Goal: Contribute content: Contribute content

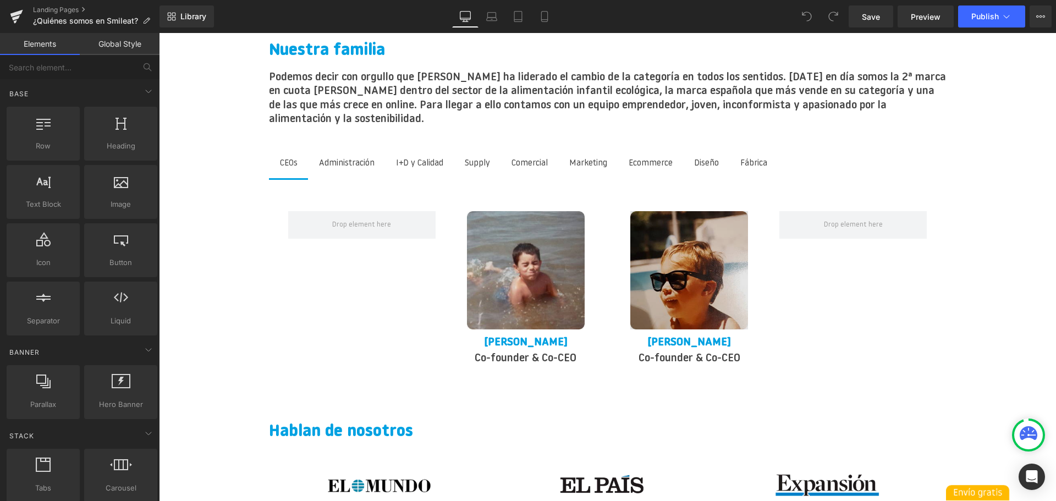
scroll to position [1376, 0]
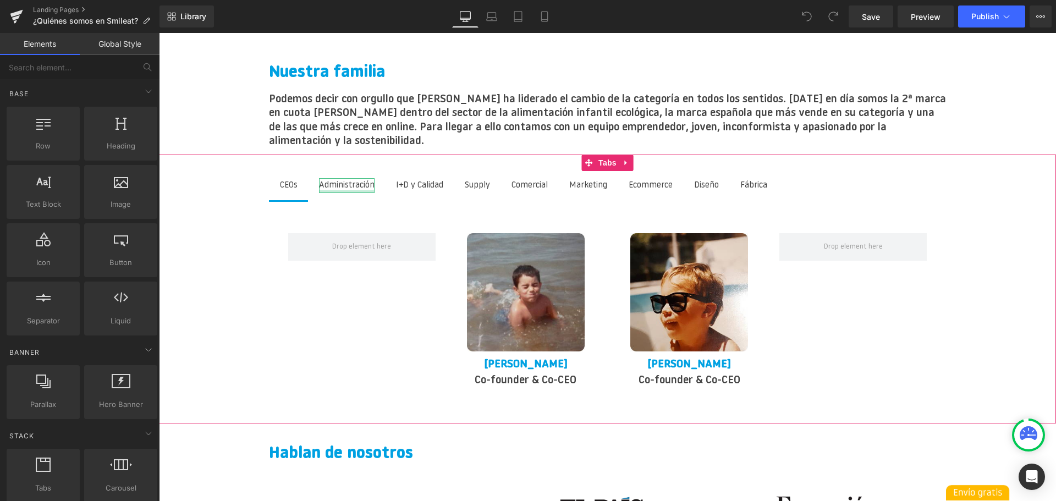
click at [360, 190] on div at bounding box center [347, 191] width 56 height 3
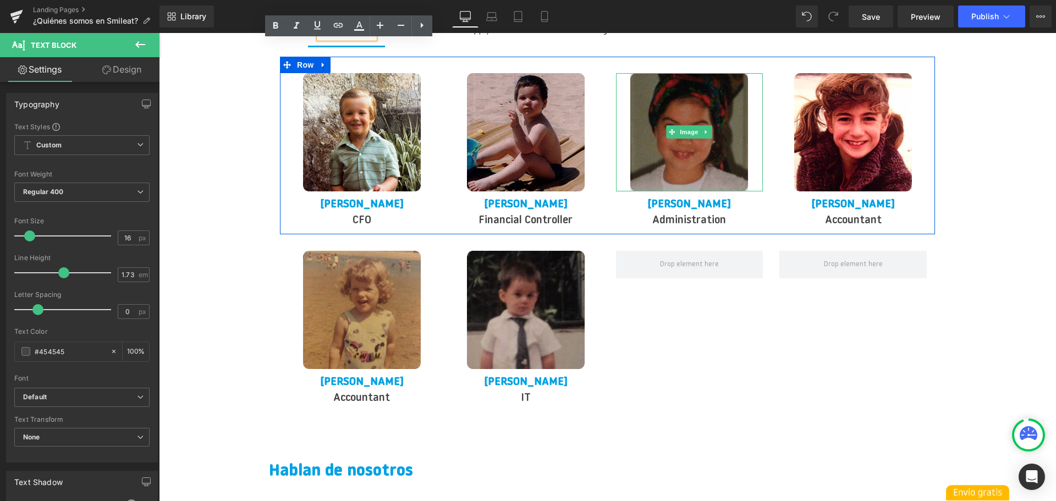
scroll to position [1541, 0]
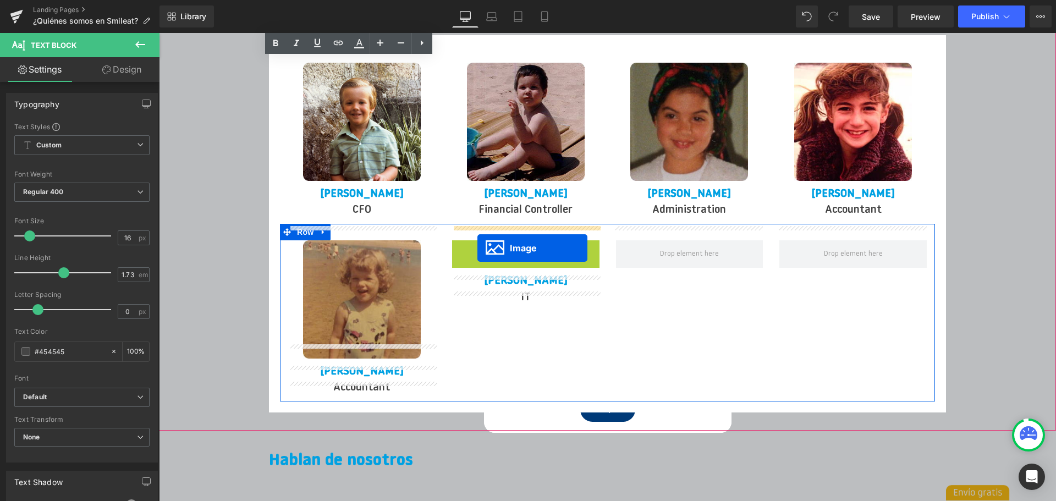
drag, startPoint x: 509, startPoint y: 284, endPoint x: 477, endPoint y: 248, distance: 47.6
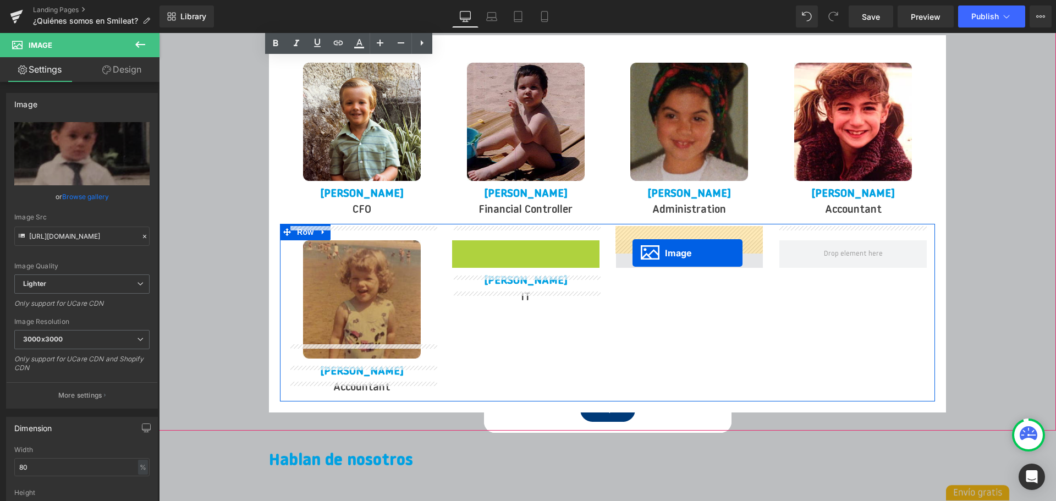
drag, startPoint x: 512, startPoint y: 290, endPoint x: 633, endPoint y: 253, distance: 126.5
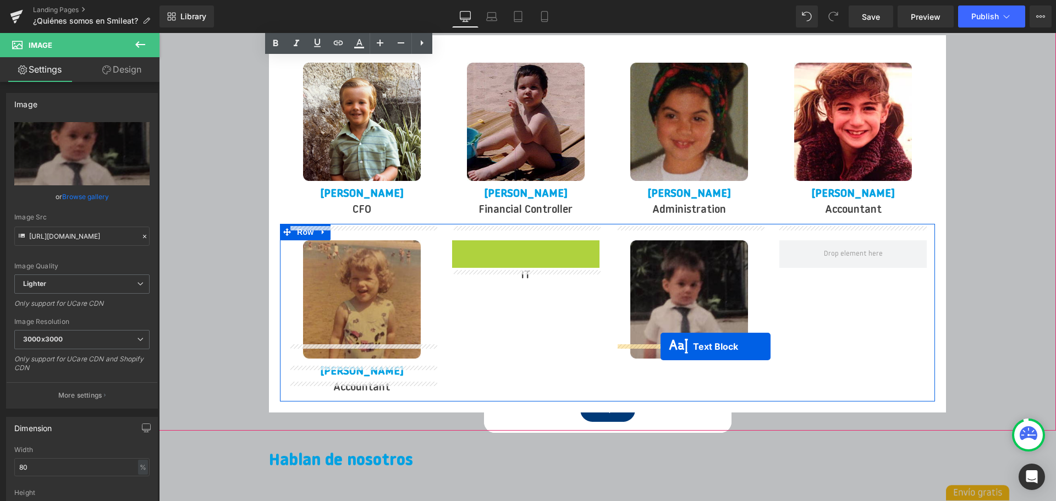
drag, startPoint x: 493, startPoint y: 239, endPoint x: 661, endPoint y: 347, distance: 199.1
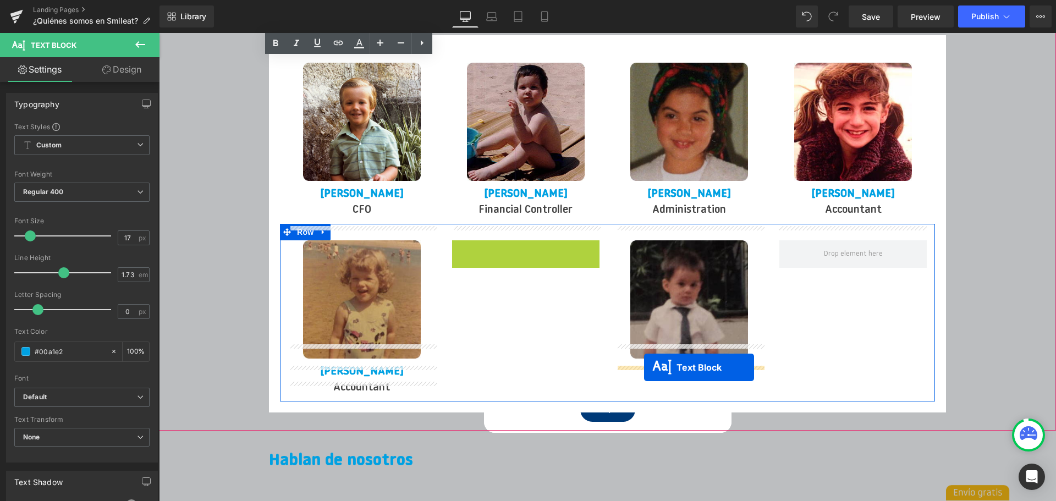
drag, startPoint x: 498, startPoint y: 231, endPoint x: 644, endPoint y: 367, distance: 200.0
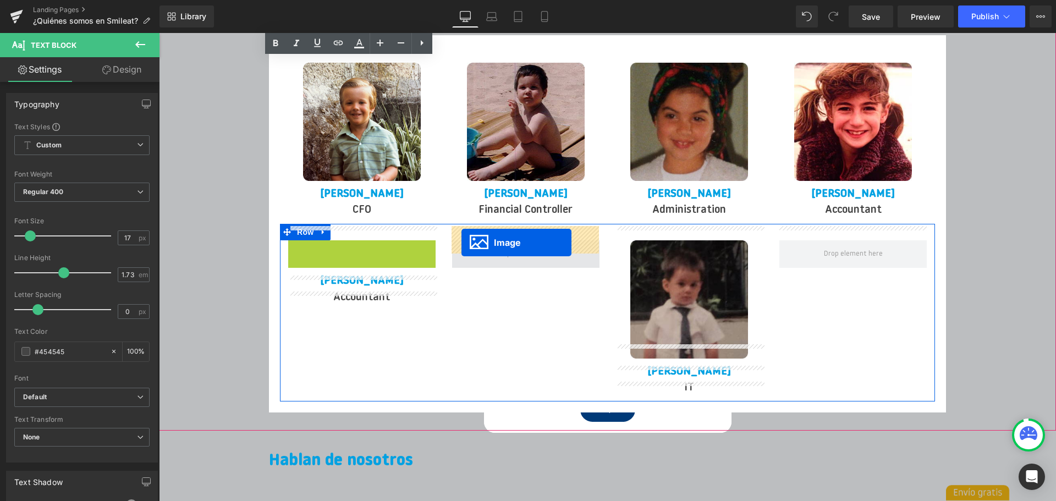
drag, startPoint x: 346, startPoint y: 284, endPoint x: 462, endPoint y: 242, distance: 123.4
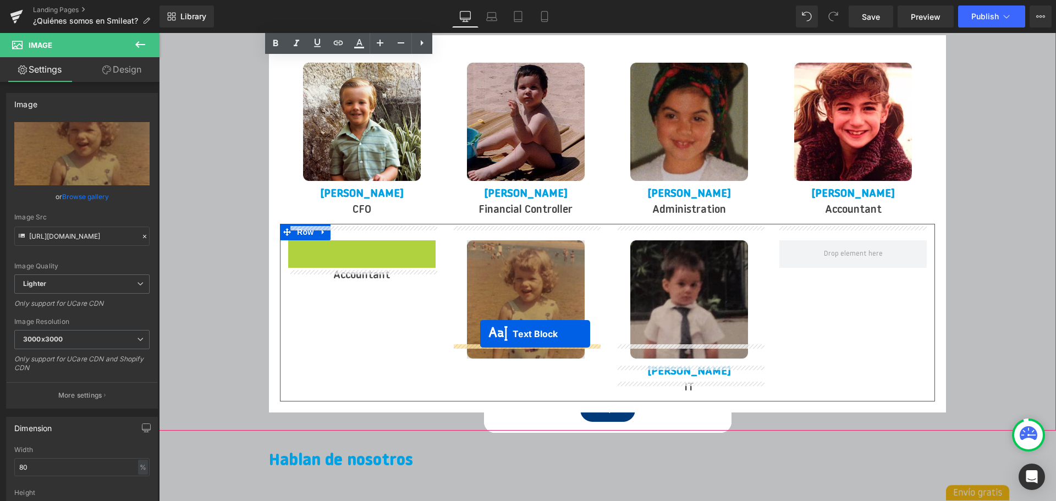
drag, startPoint x: 328, startPoint y: 238, endPoint x: 482, endPoint y: 337, distance: 182.6
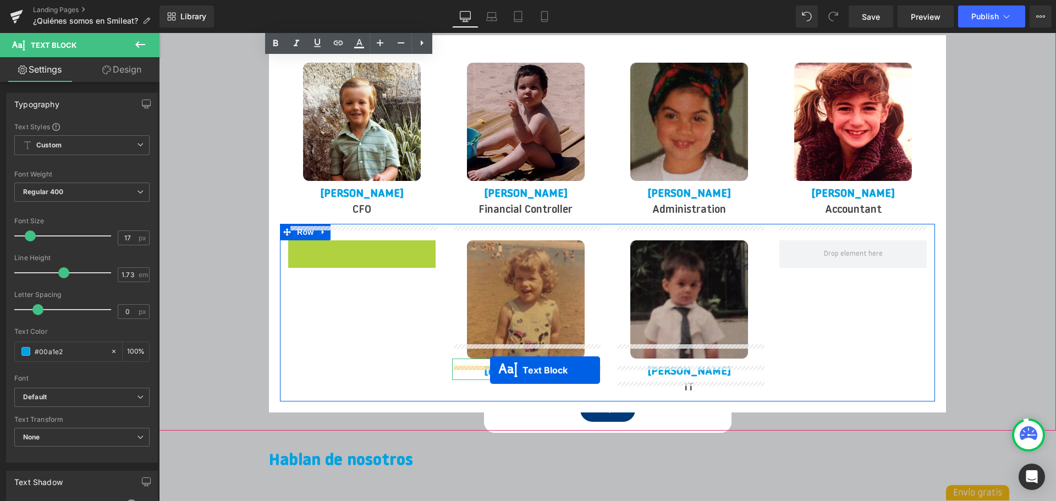
drag, startPoint x: 328, startPoint y: 233, endPoint x: 490, endPoint y: 370, distance: 212.3
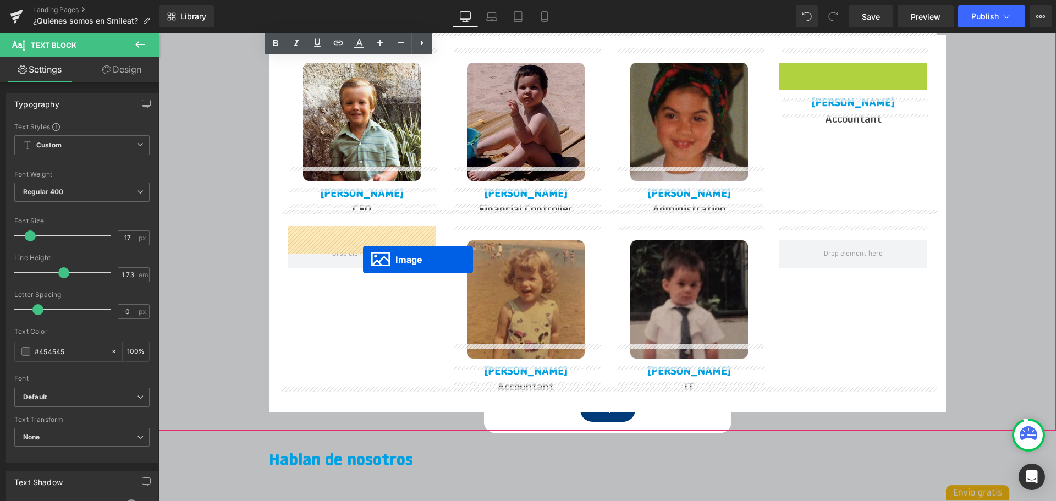
drag, startPoint x: 835, startPoint y: 111, endPoint x: 362, endPoint y: 259, distance: 495.6
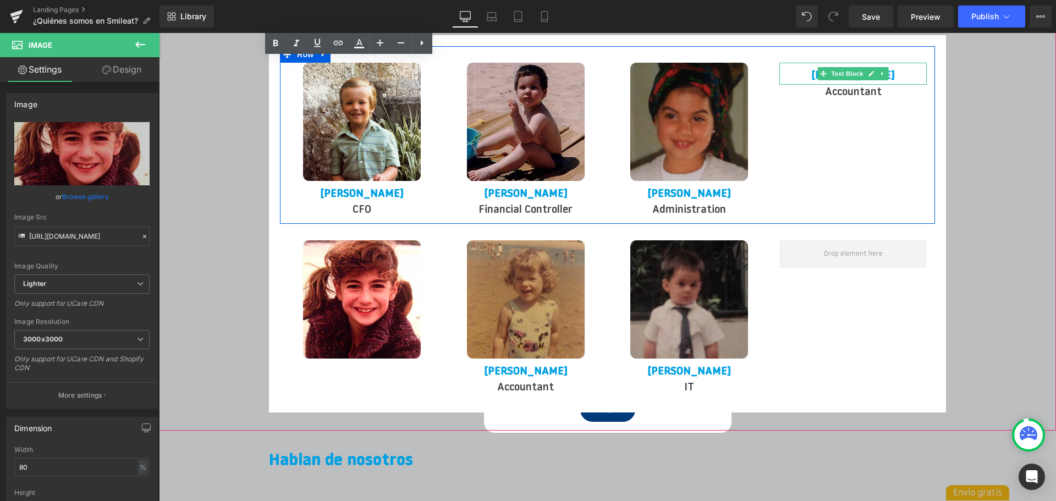
scroll to position [1497, 0]
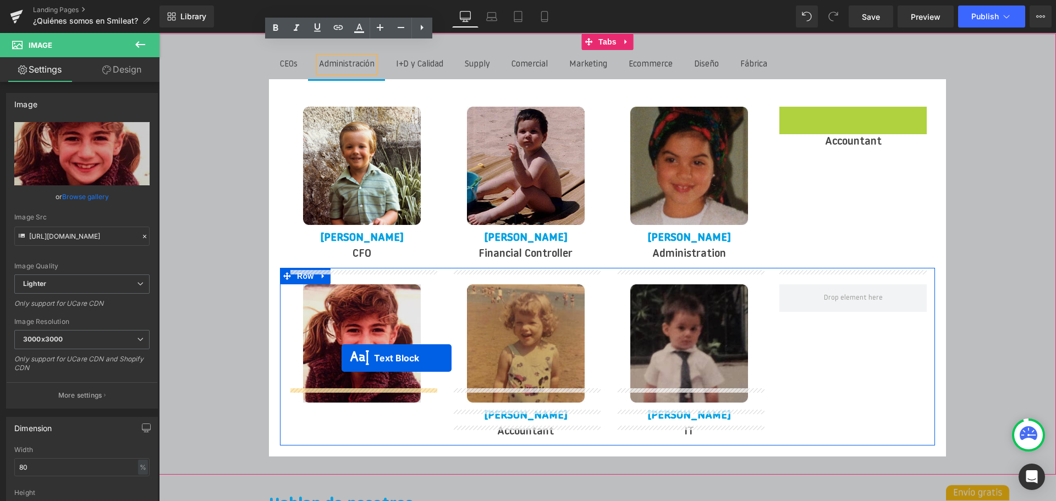
drag, startPoint x: 823, startPoint y: 61, endPoint x: 342, endPoint y: 358, distance: 565.5
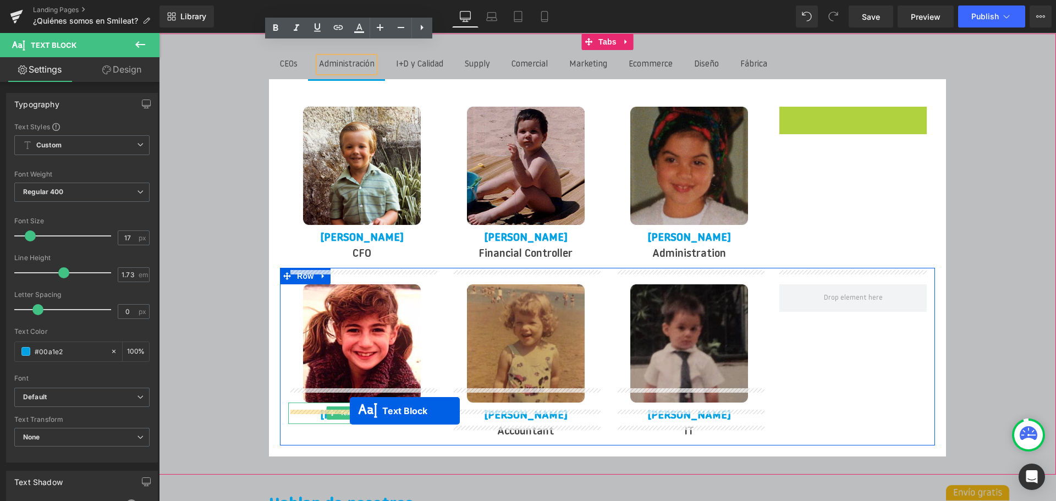
drag, startPoint x: 826, startPoint y: 102, endPoint x: 350, endPoint y: 411, distance: 567.4
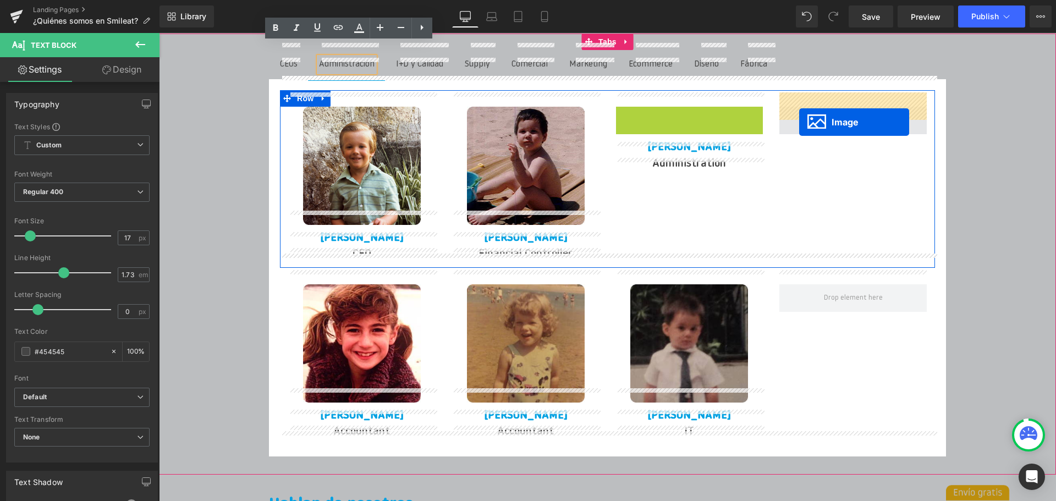
drag, startPoint x: 671, startPoint y: 148, endPoint x: 814, endPoint y: 114, distance: 147.0
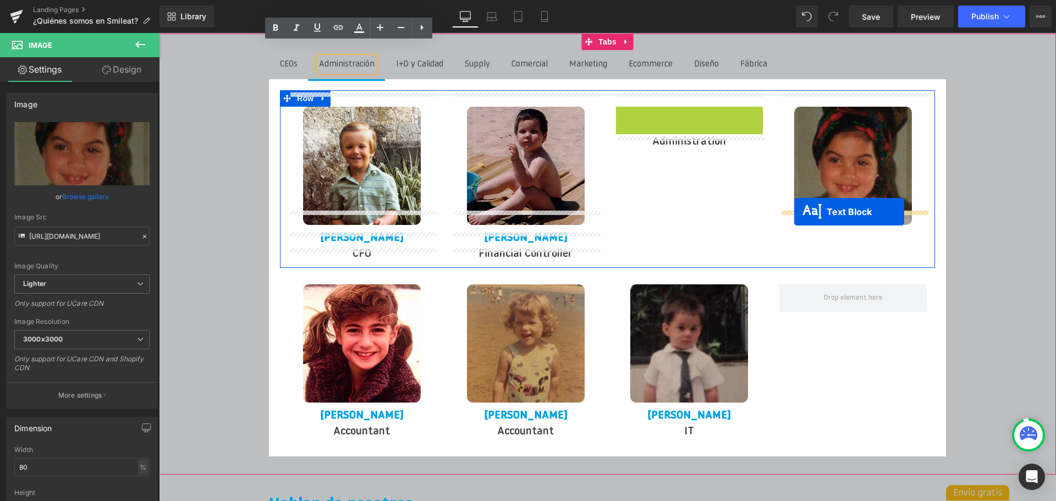
drag, startPoint x: 658, startPoint y: 101, endPoint x: 795, endPoint y: 212, distance: 176.7
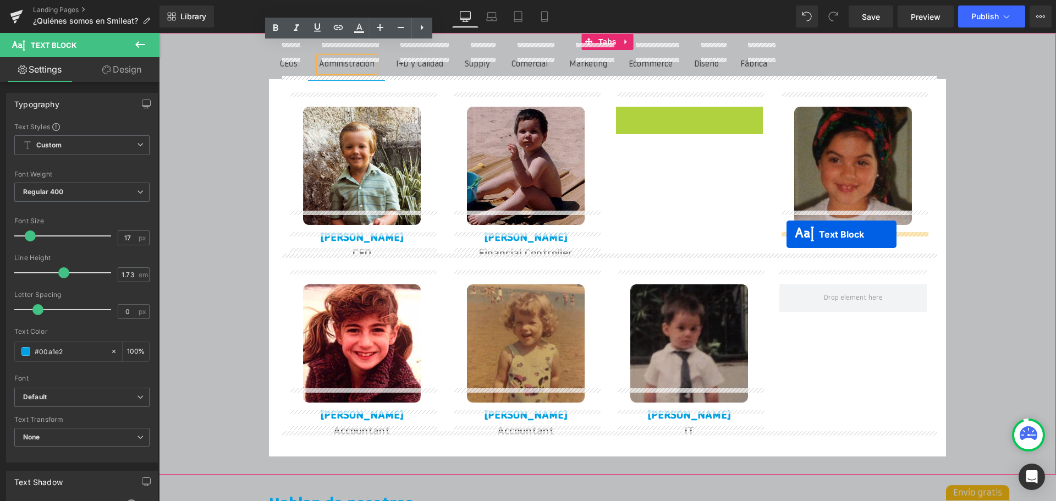
drag, startPoint x: 659, startPoint y: 101, endPoint x: 787, endPoint y: 234, distance: 184.8
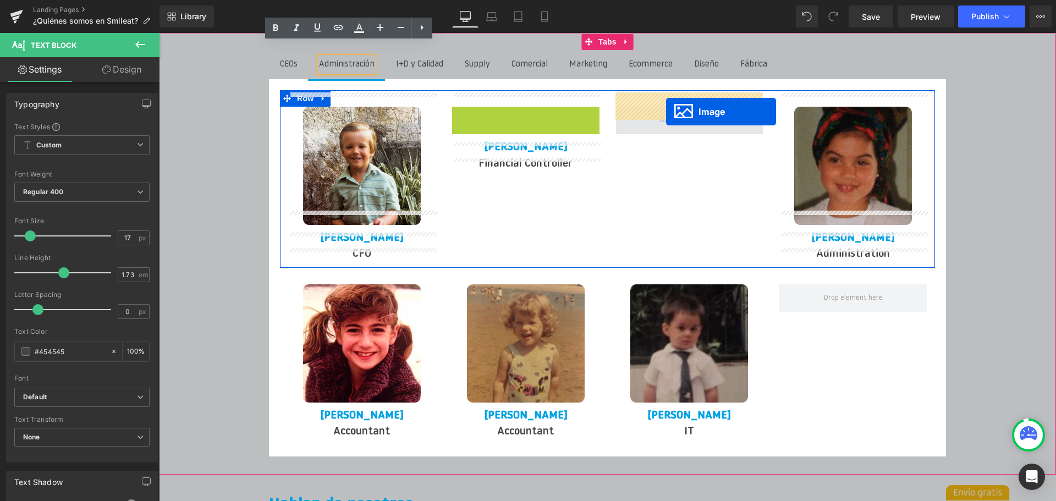
drag, startPoint x: 510, startPoint y: 146, endPoint x: 666, endPoint y: 112, distance: 159.5
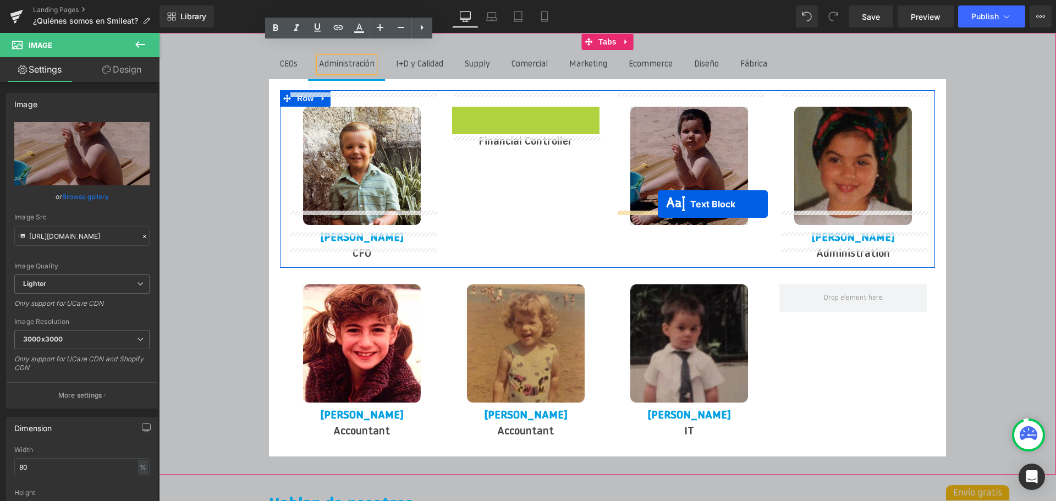
drag, startPoint x: 497, startPoint y: 103, endPoint x: 658, endPoint y: 205, distance: 190.1
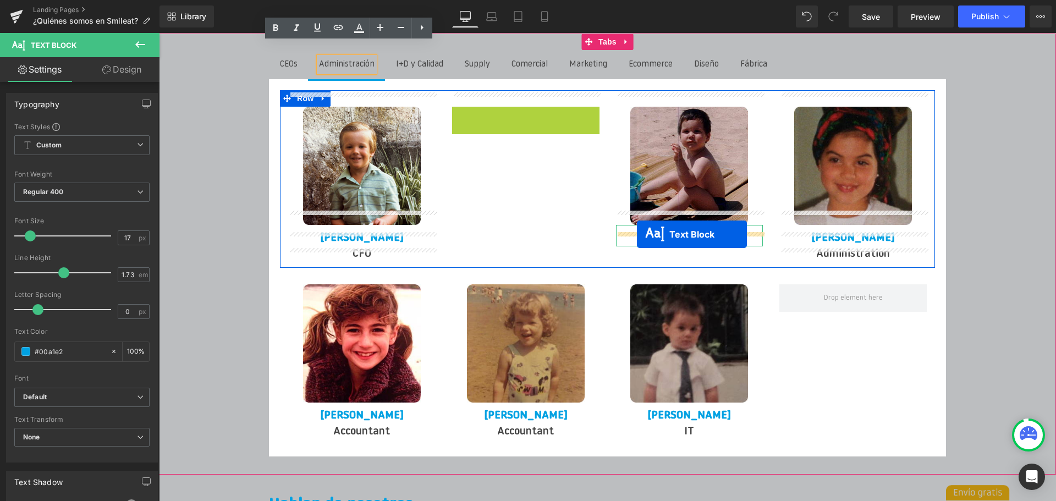
drag, startPoint x: 497, startPoint y: 102, endPoint x: 637, endPoint y: 234, distance: 192.2
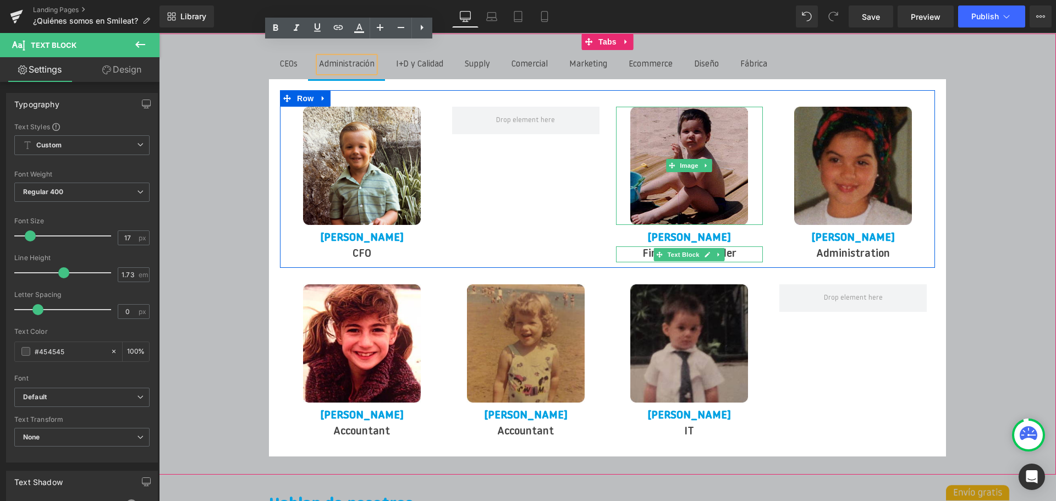
click at [705, 162] on icon at bounding box center [706, 165] width 6 height 7
click at [700, 163] on icon at bounding box center [701, 166] width 6 height 6
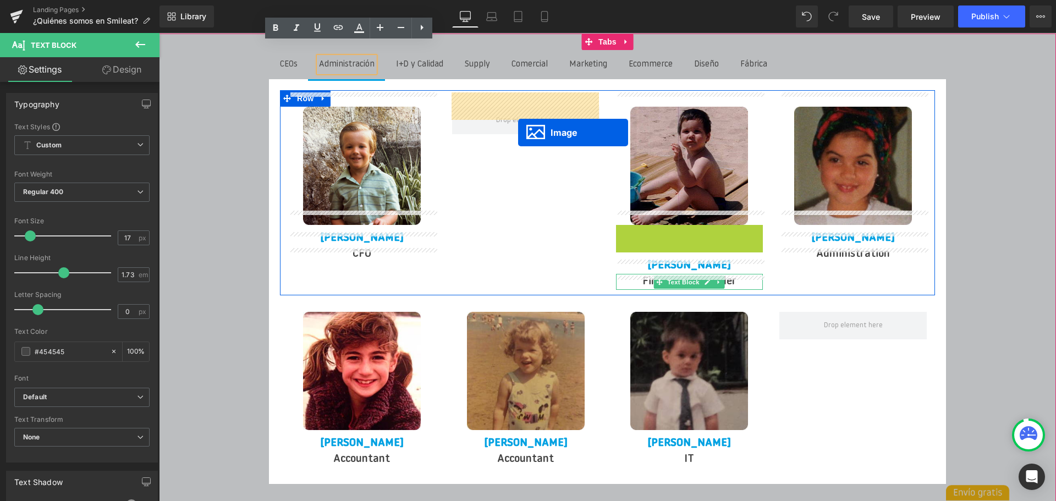
drag, startPoint x: 675, startPoint y: 269, endPoint x: 518, endPoint y: 132, distance: 208.6
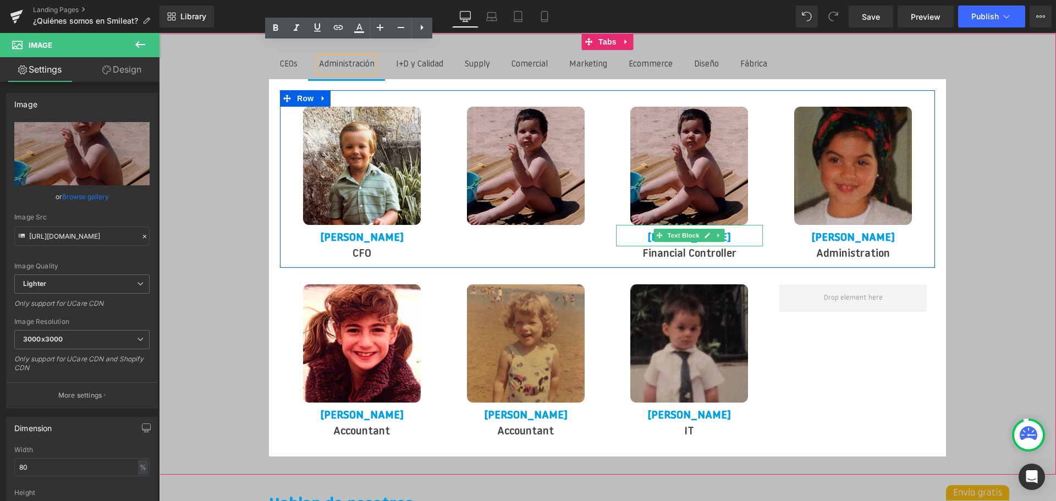
click at [719, 232] on icon at bounding box center [719, 235] width 6 height 7
click at [711, 233] on icon at bounding box center [713, 236] width 6 height 6
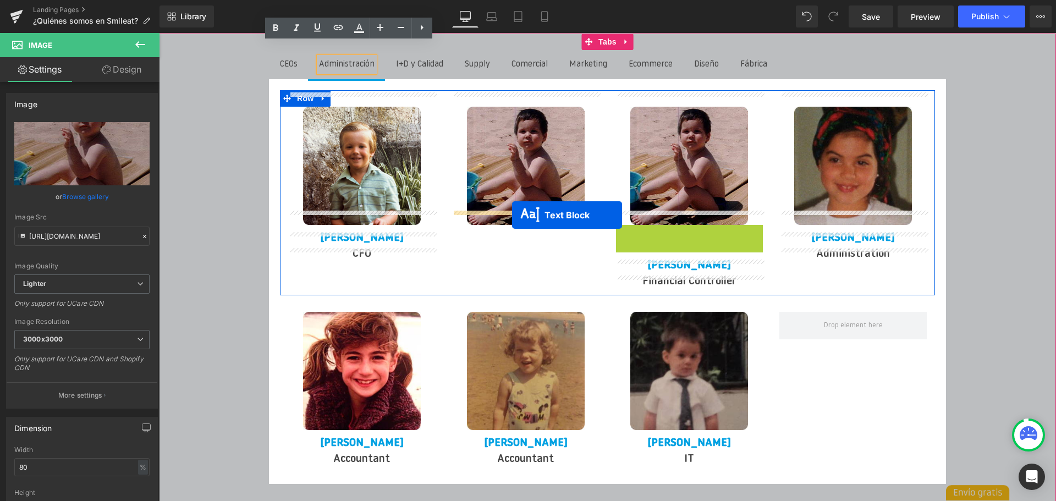
drag, startPoint x: 641, startPoint y: 222, endPoint x: 512, endPoint y: 215, distance: 128.9
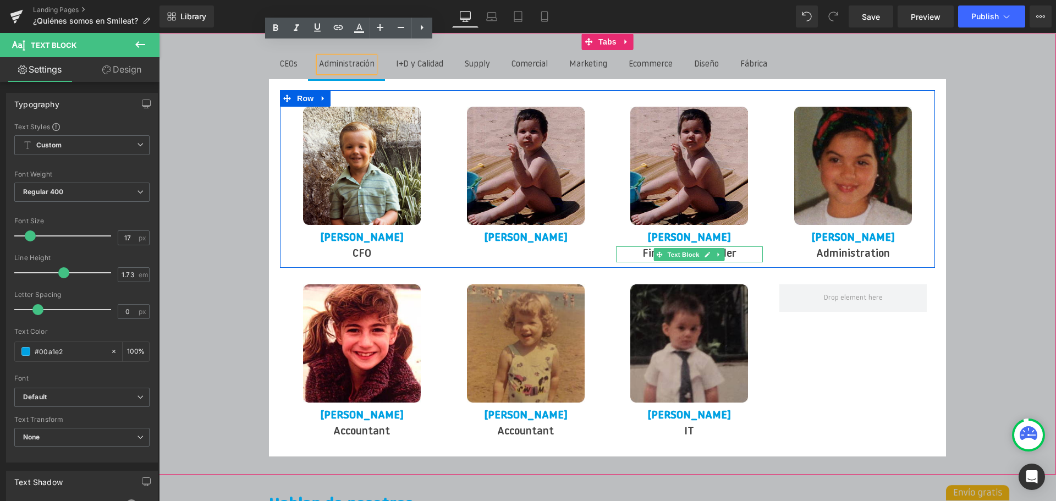
click at [719, 252] on icon at bounding box center [719, 254] width 2 height 4
click at [710, 251] on icon at bounding box center [713, 254] width 6 height 7
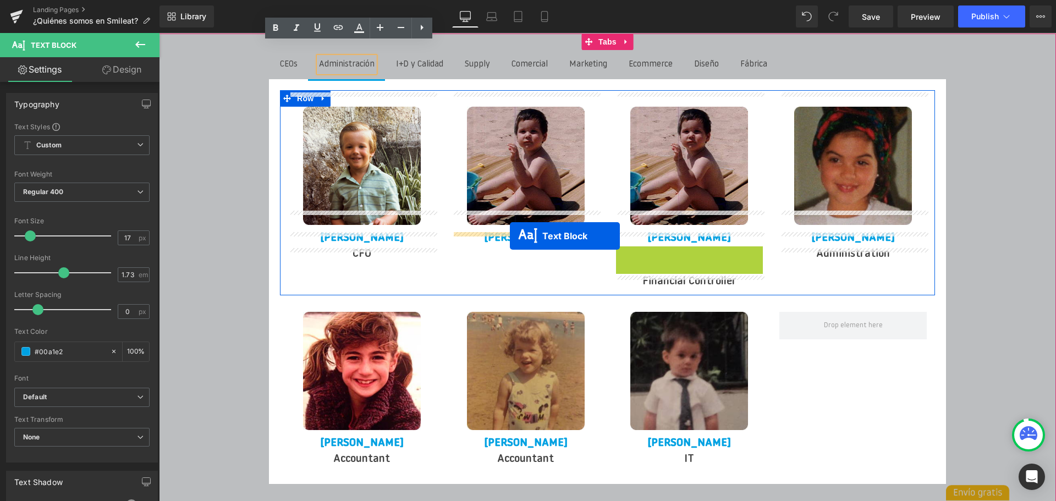
drag, startPoint x: 640, startPoint y: 243, endPoint x: 510, endPoint y: 236, distance: 130.0
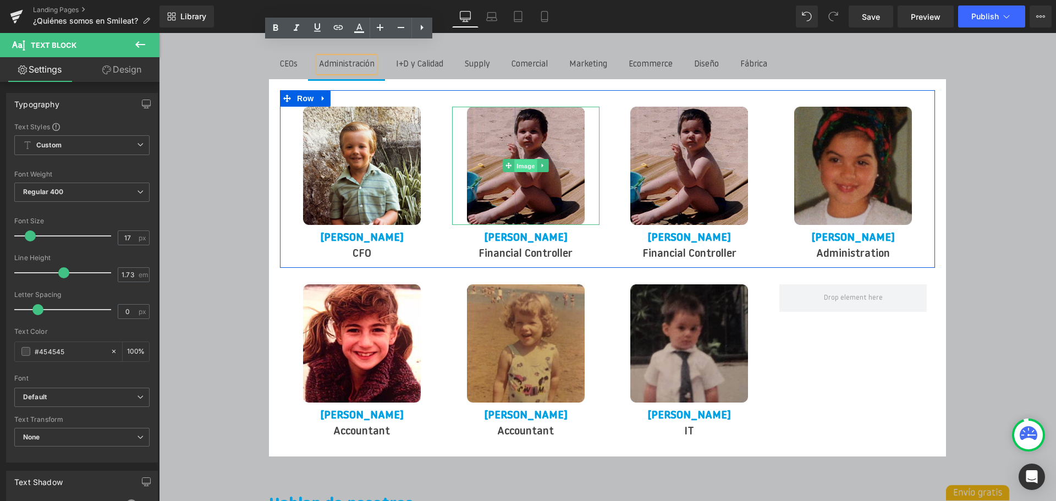
click at [526, 160] on span "Image" at bounding box center [525, 166] width 23 height 13
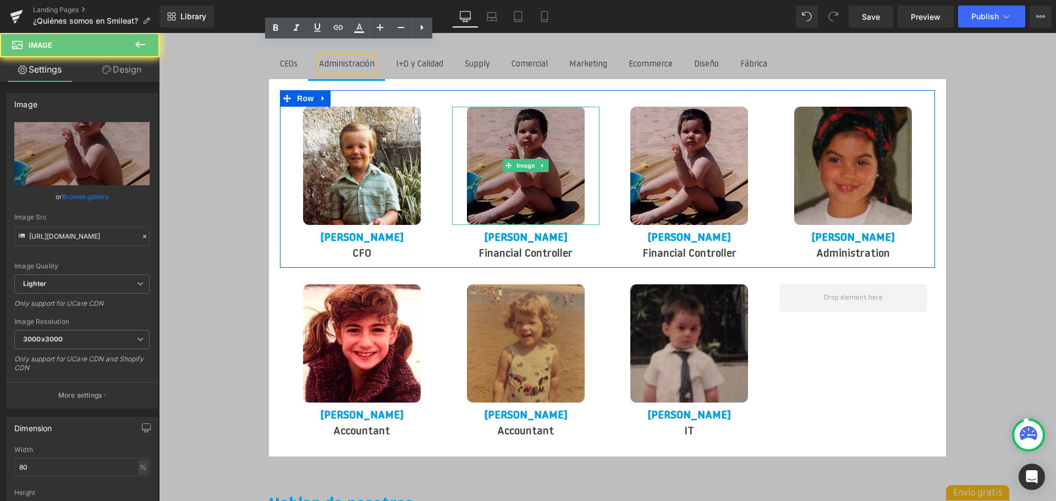
click at [521, 126] on img at bounding box center [526, 166] width 118 height 118
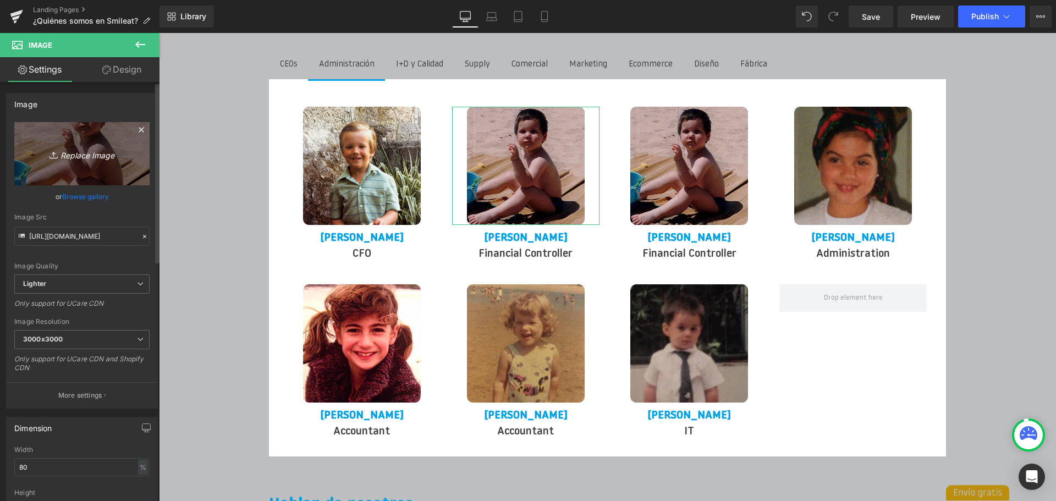
click at [50, 151] on icon at bounding box center [55, 155] width 11 height 11
type input "C:\fakepath\1000003674.png"
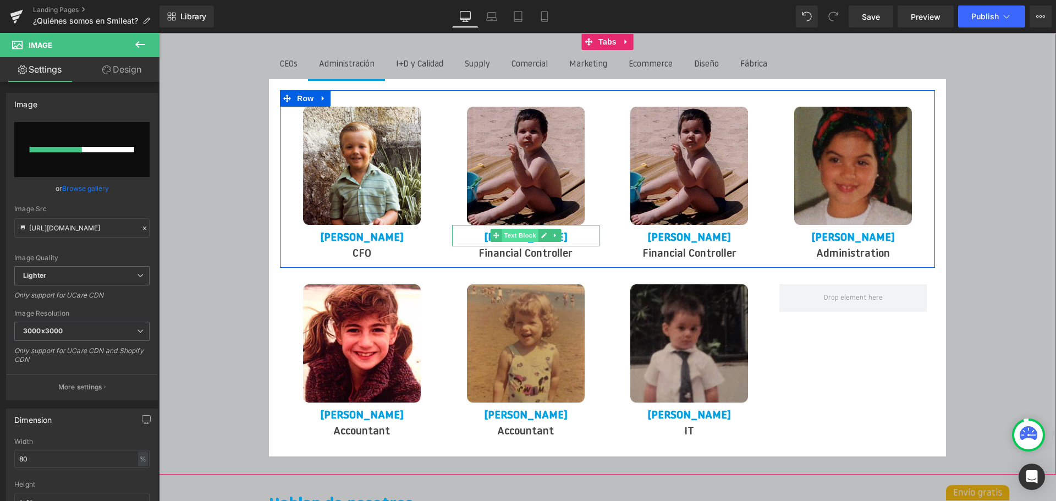
click at [534, 229] on span "Text Block" at bounding box center [520, 235] width 36 height 13
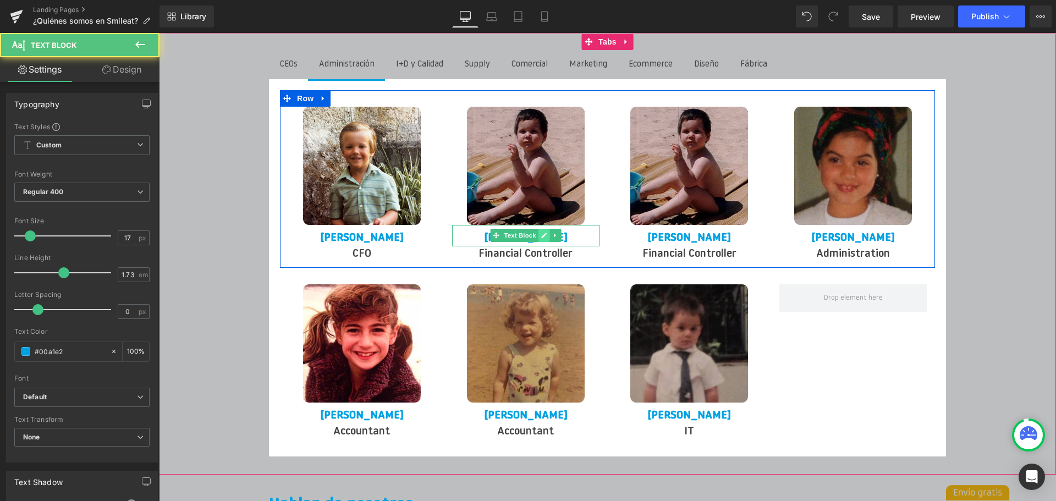
click at [544, 233] on icon at bounding box center [544, 236] width 6 height 6
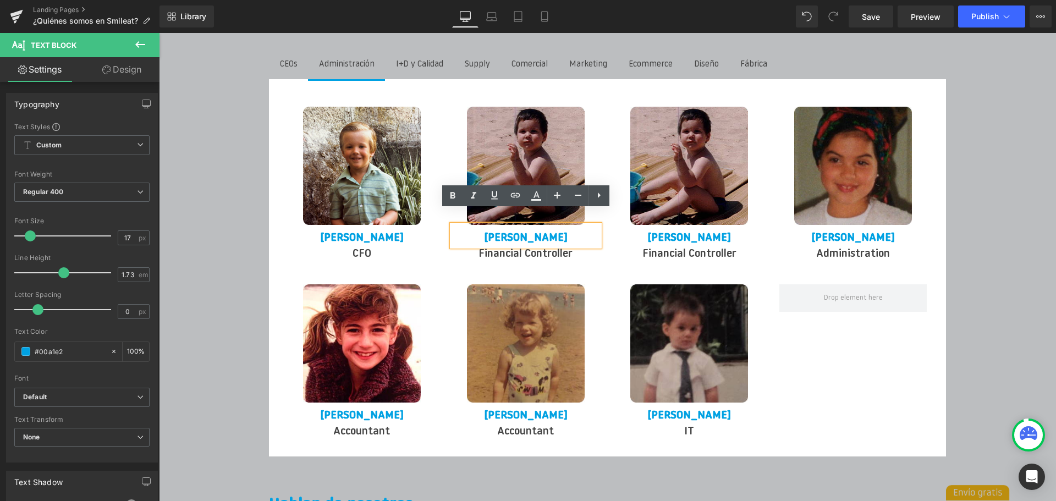
click at [544, 233] on strong "[PERSON_NAME]" at bounding box center [526, 238] width 84 height 11
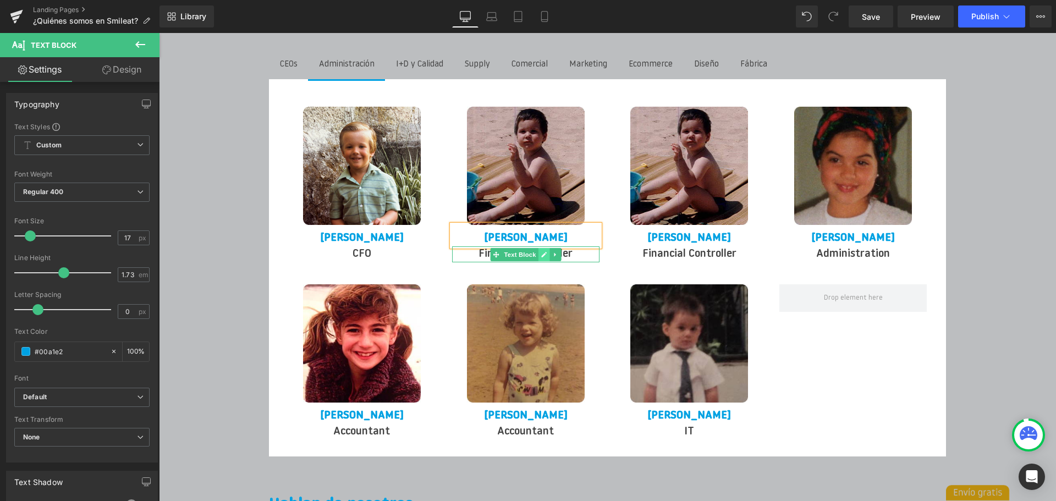
click at [541, 252] on icon at bounding box center [544, 255] width 6 height 6
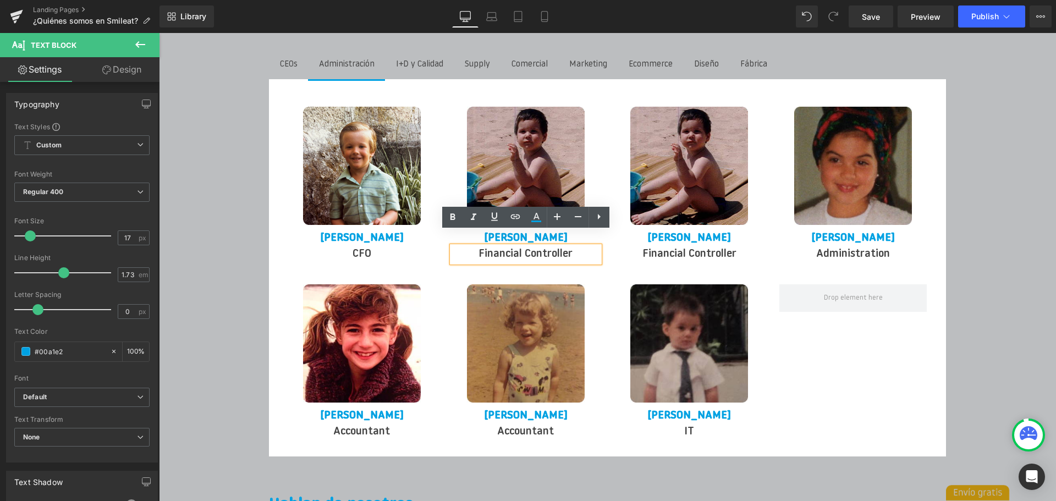
click at [541, 246] on p "Financial Controller" at bounding box center [525, 254] width 147 height 16
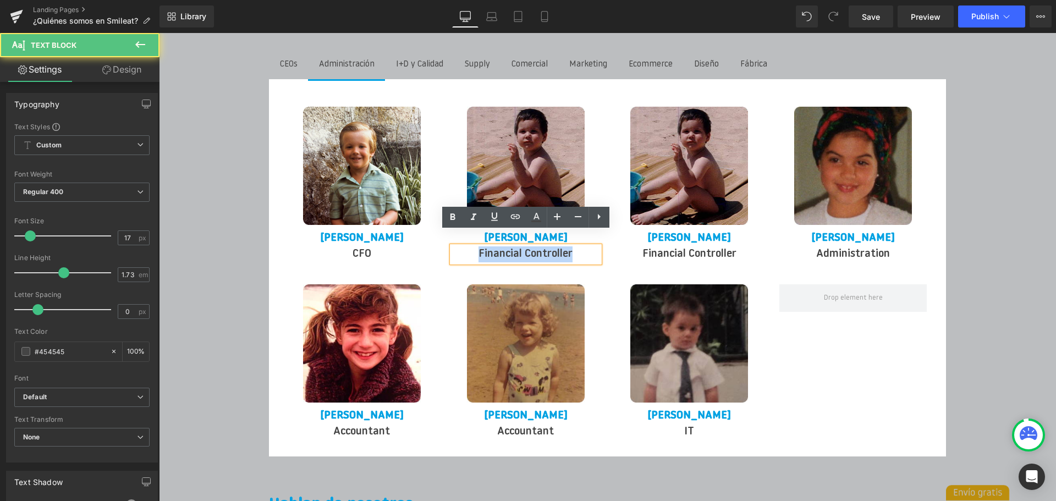
click at [541, 246] on p "Financial Controller" at bounding box center [525, 254] width 147 height 16
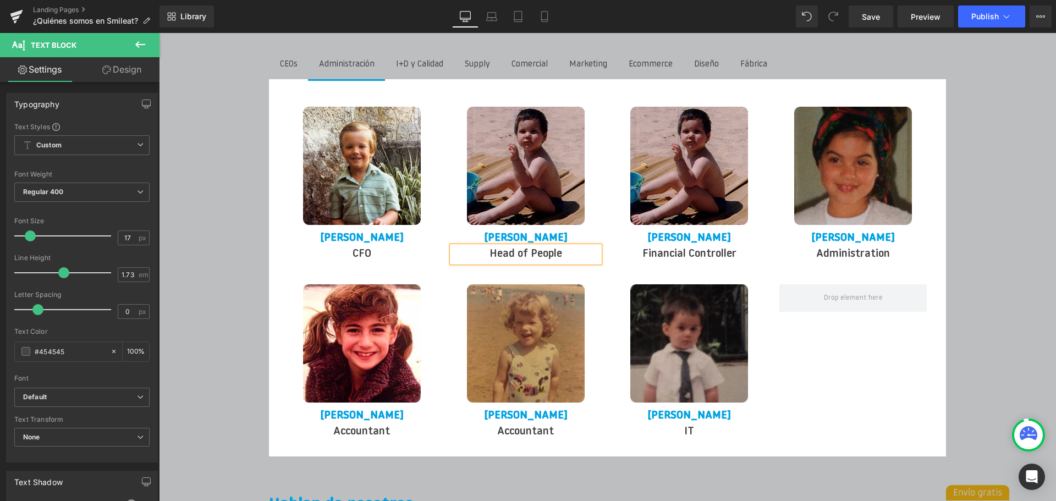
click at [222, 269] on div "CEOs Text Block Administración Text Block I+D y Calidad Text Block Supply Text …" at bounding box center [607, 255] width 897 height 442
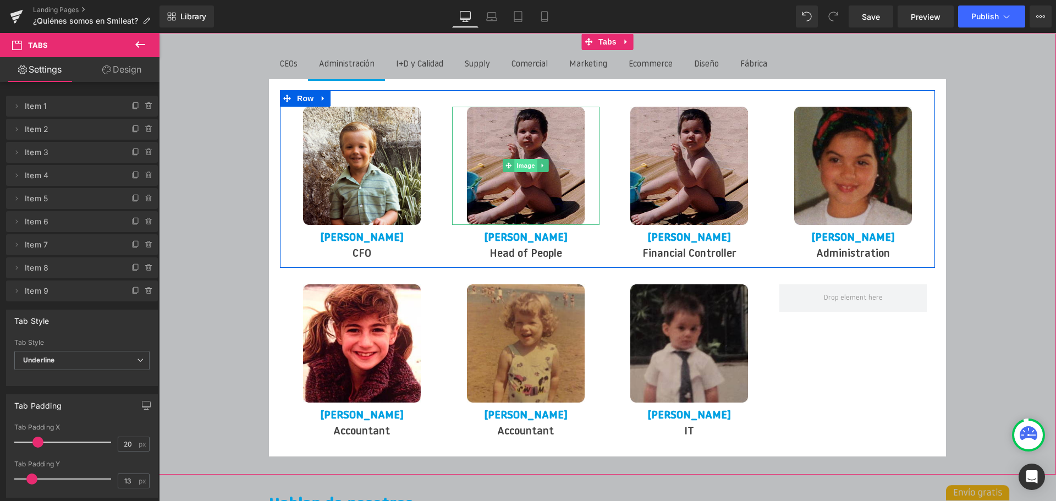
click at [521, 159] on span "Image" at bounding box center [525, 165] width 23 height 13
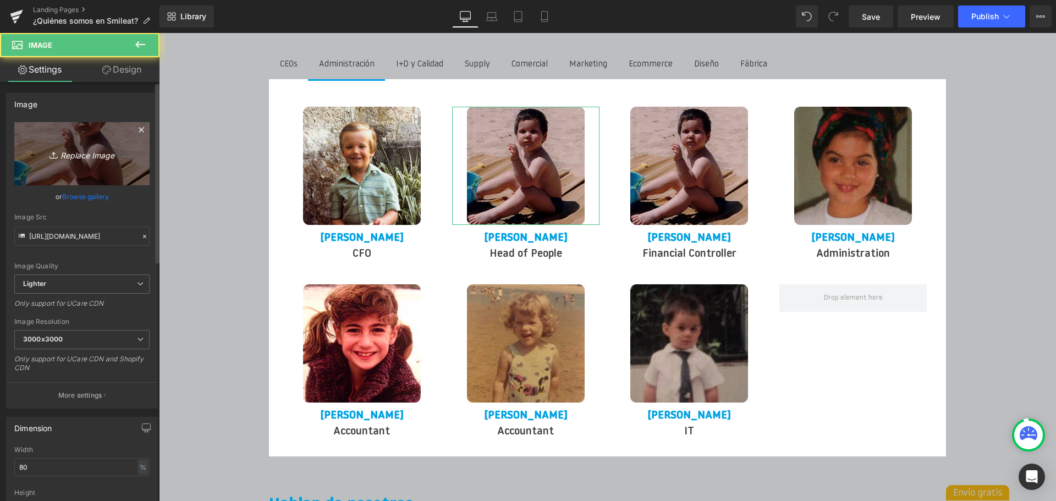
click at [81, 158] on icon "Replace Image" at bounding box center [82, 154] width 88 height 14
type input "C:\fakepath\1000003674.png"
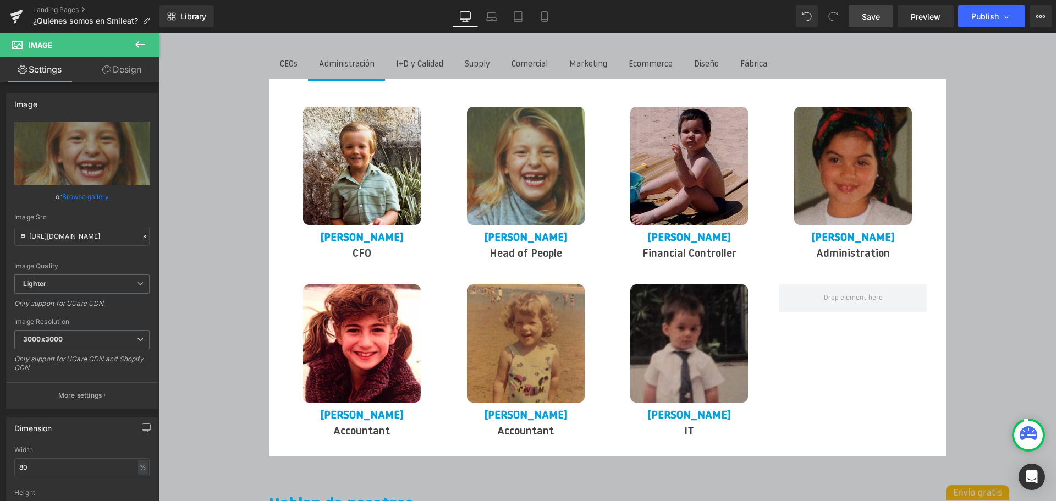
click at [868, 23] on link "Save" at bounding box center [871, 17] width 45 height 22
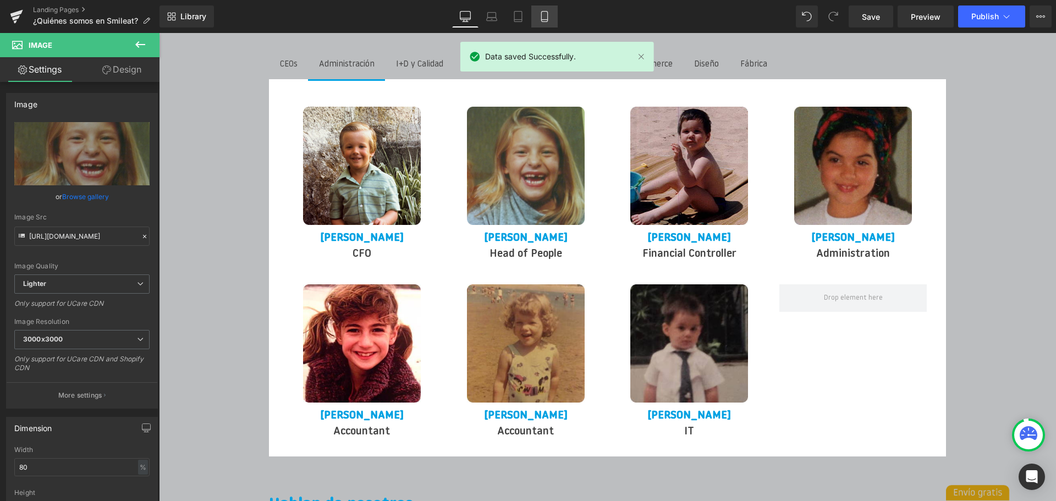
click at [546, 20] on icon at bounding box center [544, 16] width 11 height 11
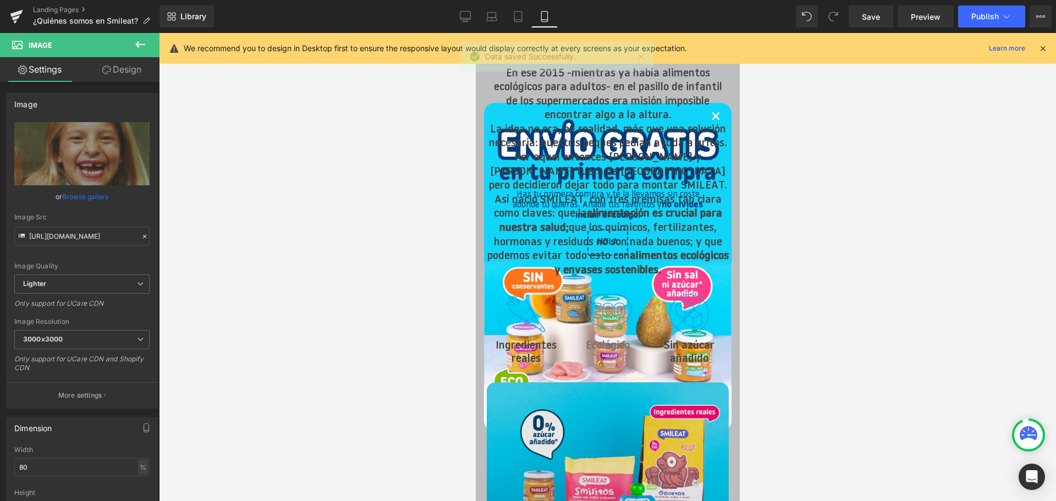
scroll to position [1100, 0]
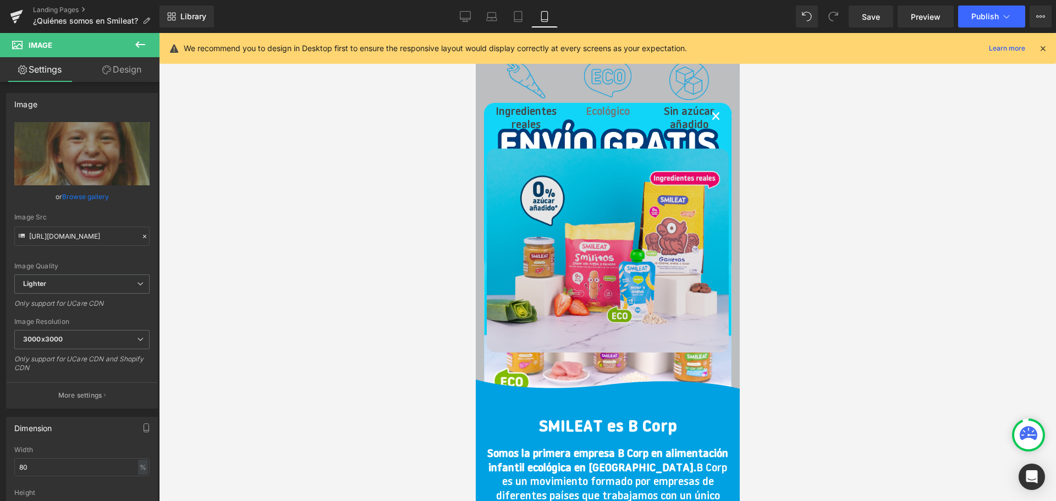
click at [713, 132] on img at bounding box center [607, 250] width 242 height 237
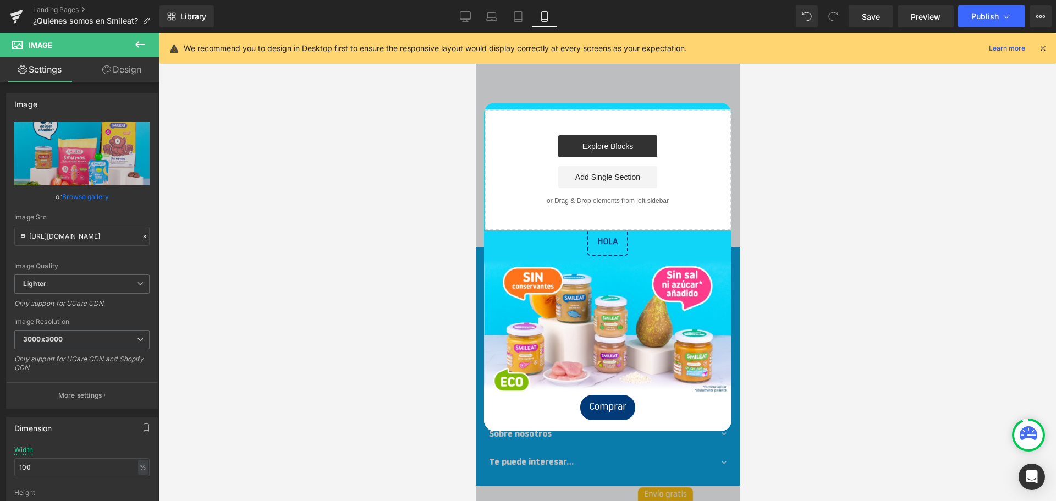
scroll to position [3655, 0]
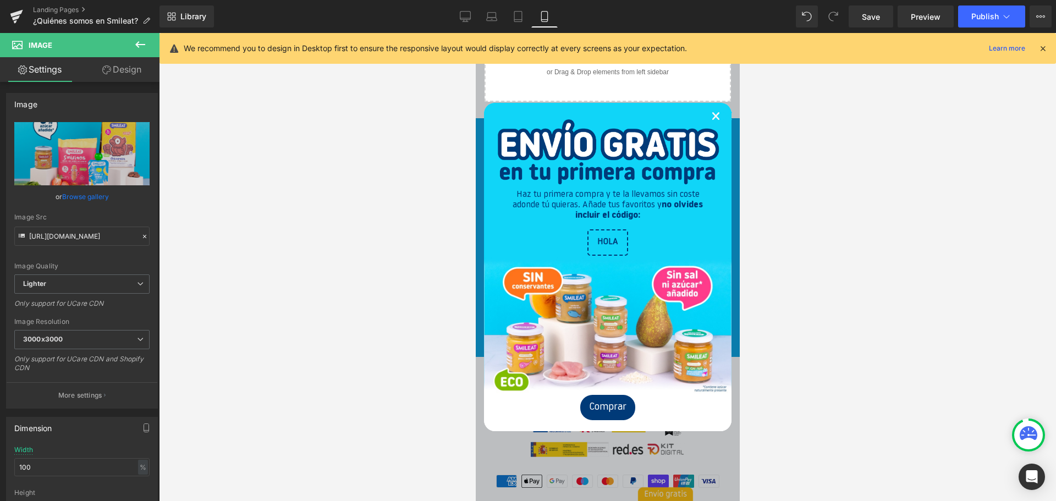
click at [713, 116] on link "×" at bounding box center [715, 117] width 9 height 33
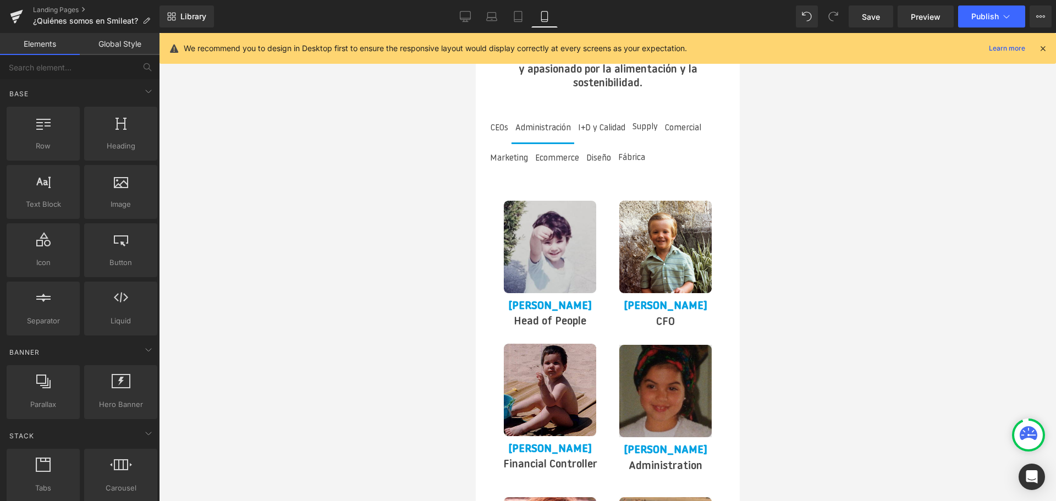
scroll to position [2280, 0]
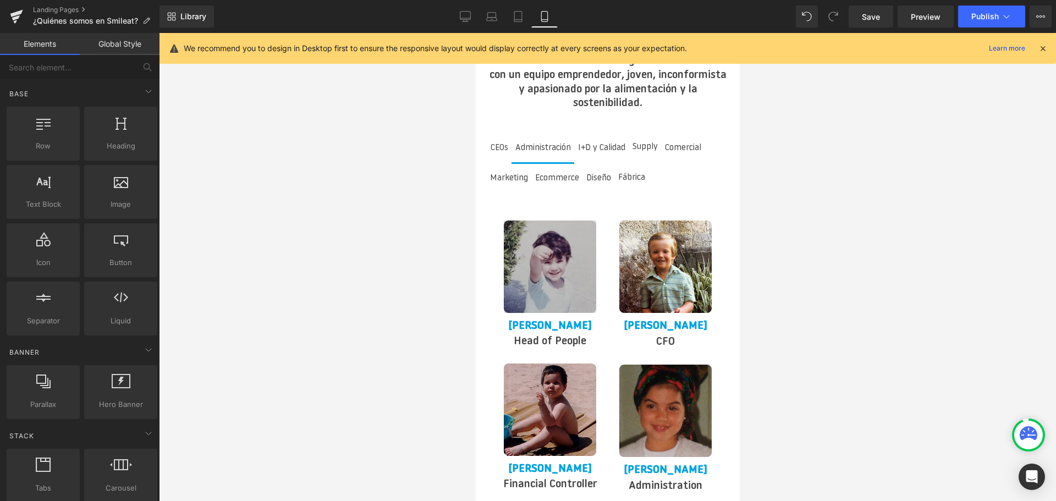
click at [540, 250] on div "CEOs Text Block Administración Text Block I+D y Calidad Text Block Supply Text …" at bounding box center [607, 477] width 264 height 721
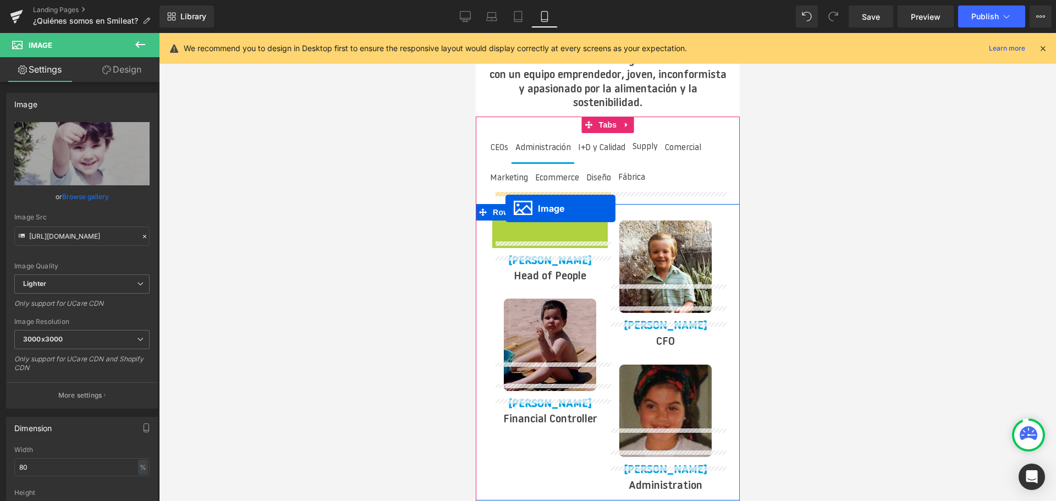
drag, startPoint x: 534, startPoint y: 239, endPoint x: 505, endPoint y: 208, distance: 41.6
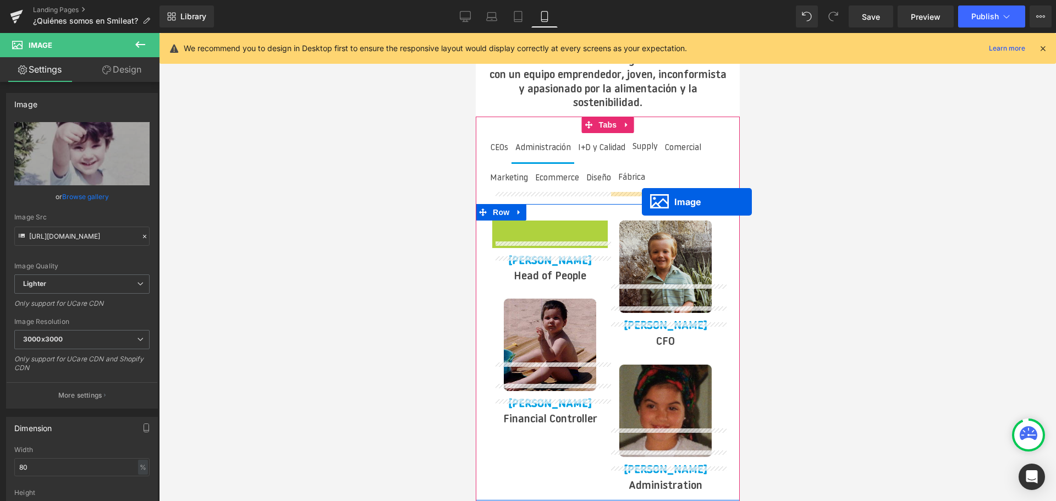
drag, startPoint x: 534, startPoint y: 241, endPoint x: 641, endPoint y: 202, distance: 114.1
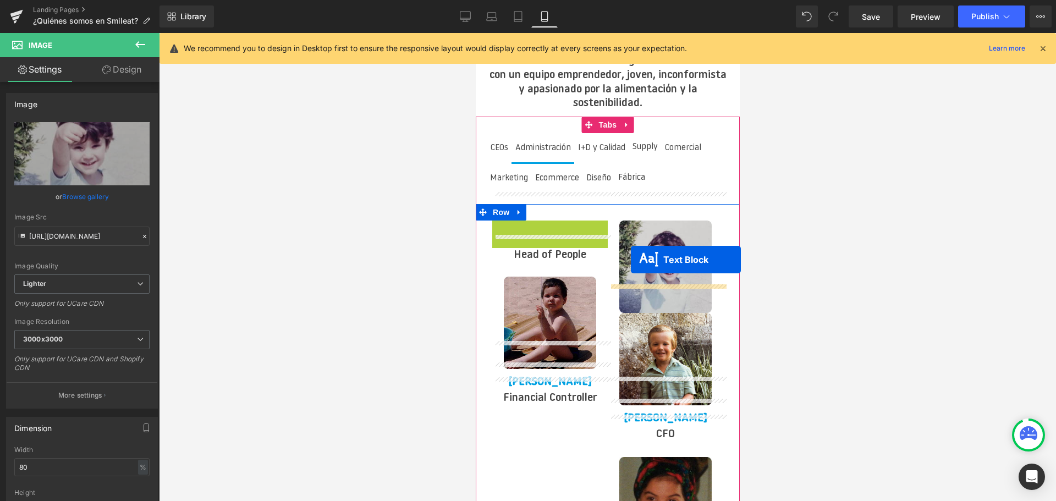
drag, startPoint x: 520, startPoint y: 207, endPoint x: 616, endPoint y: 256, distance: 108.0
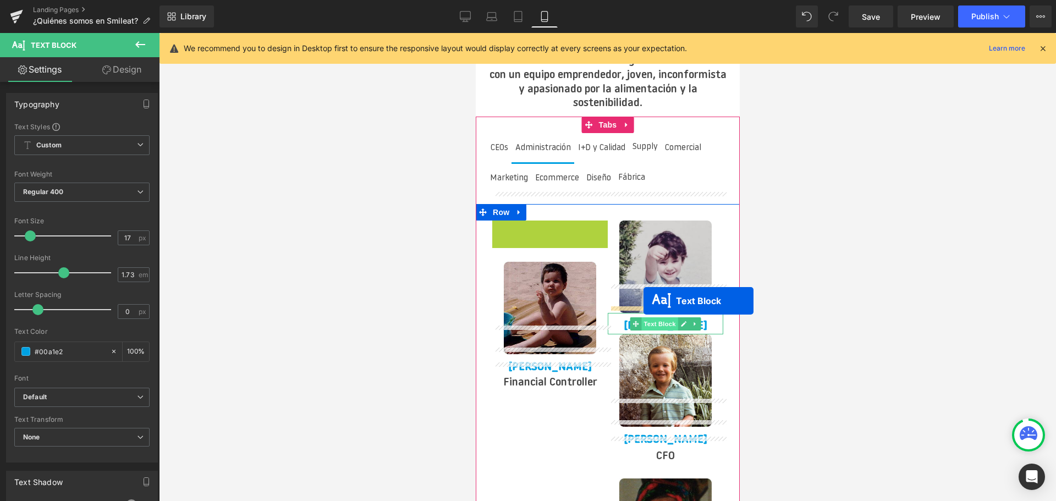
drag, startPoint x: 527, startPoint y: 203, endPoint x: 643, endPoint y: 301, distance: 151.8
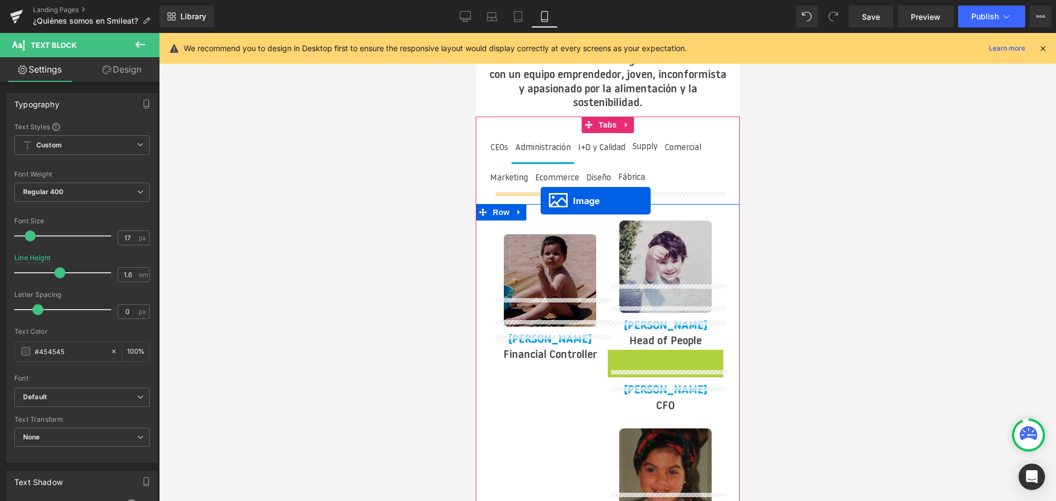
drag, startPoint x: 646, startPoint y: 364, endPoint x: 540, endPoint y: 201, distance: 194.4
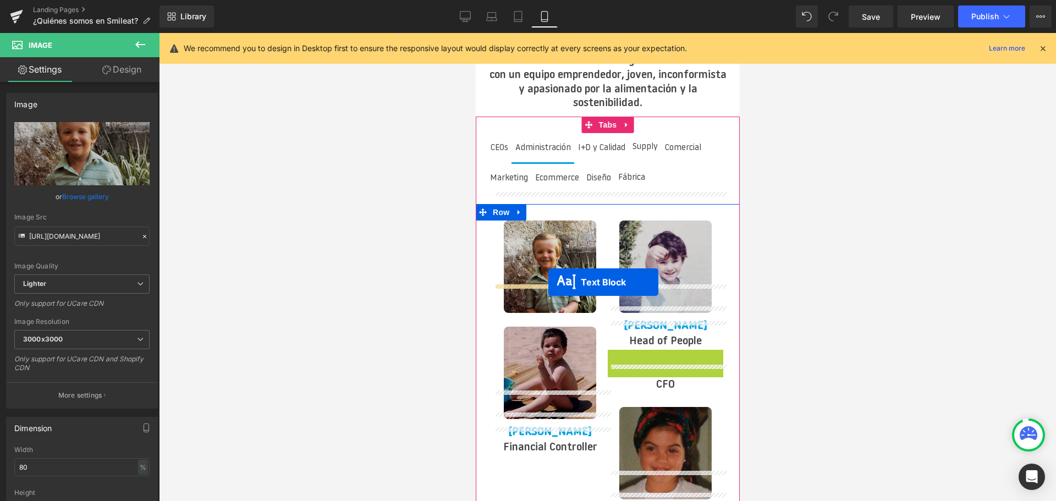
drag, startPoint x: 634, startPoint y: 331, endPoint x: 548, endPoint y: 282, distance: 98.5
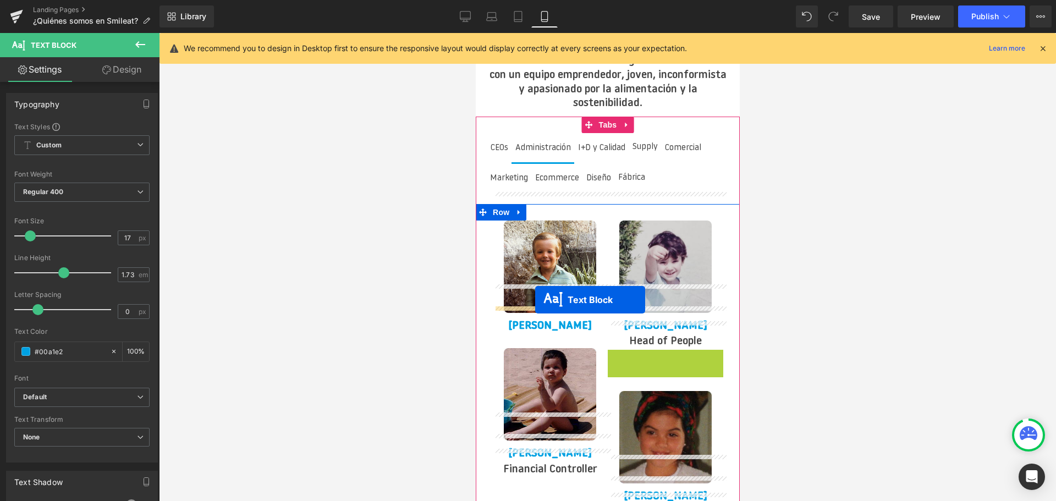
drag, startPoint x: 634, startPoint y: 328, endPoint x: 534, endPoint y: 300, distance: 103.4
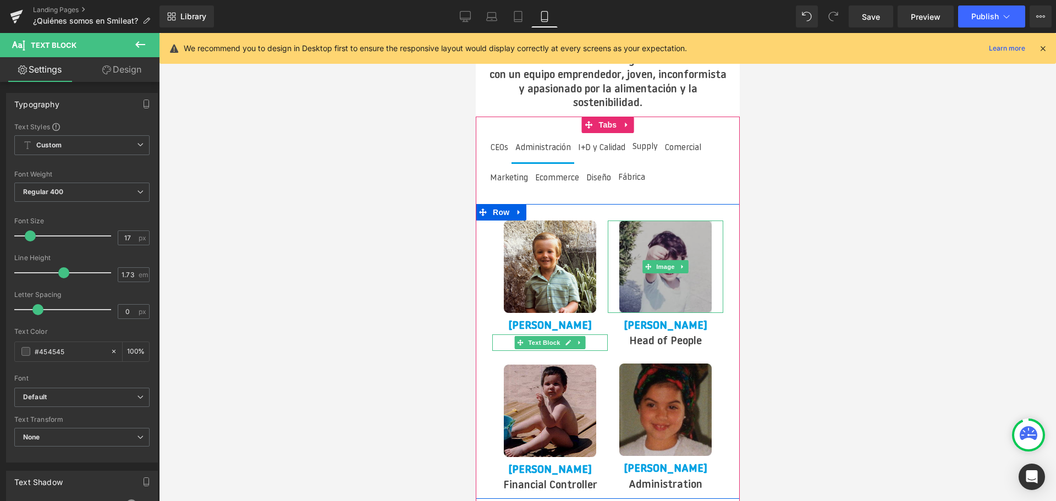
click at [675, 261] on img at bounding box center [665, 267] width 92 height 92
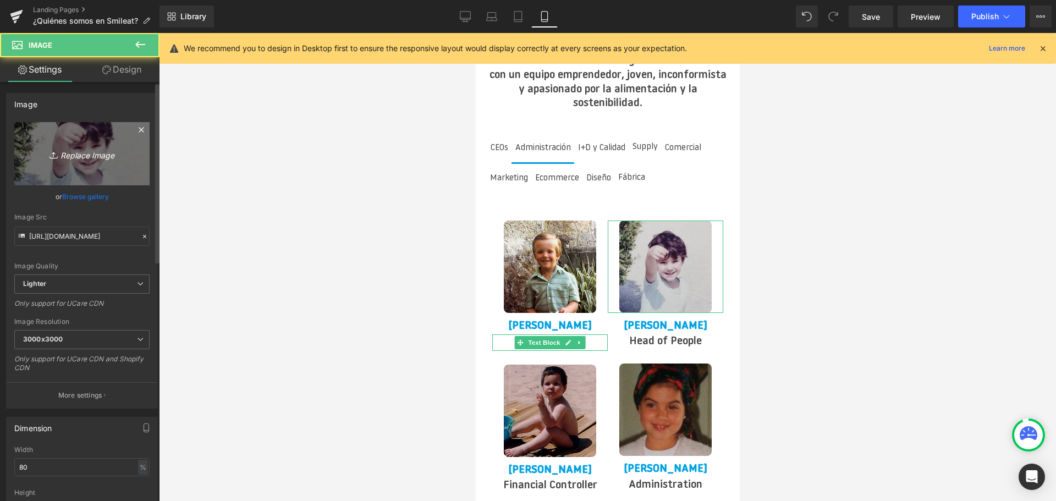
click at [56, 154] on icon at bounding box center [55, 155] width 11 height 11
type input "C:\fakepath\1000003674.png"
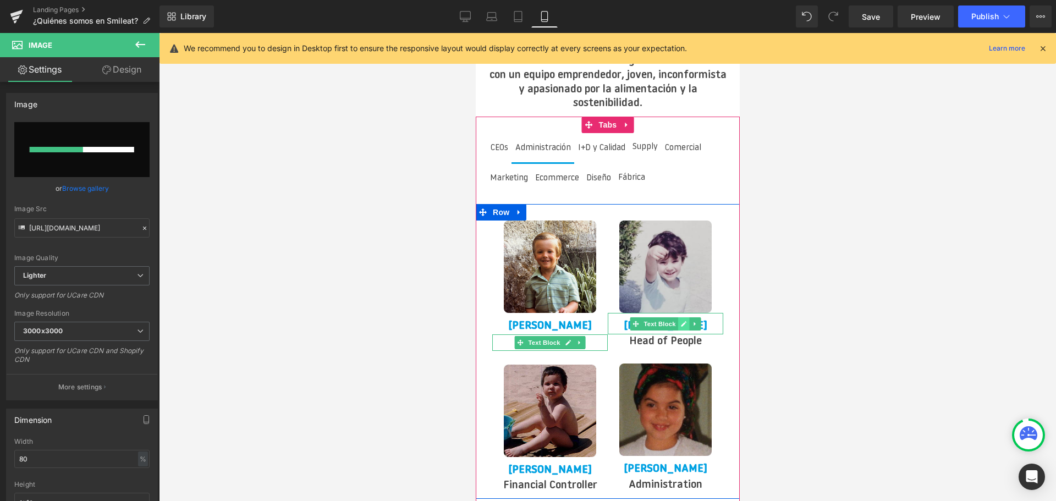
click at [680, 321] on icon at bounding box center [683, 324] width 6 height 7
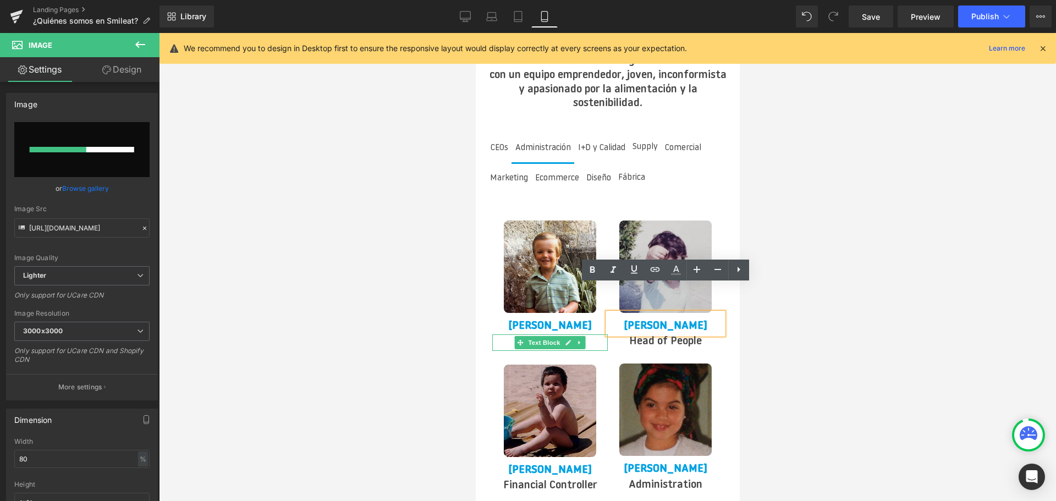
click at [673, 321] on strong "[PERSON_NAME]" at bounding box center [665, 326] width 84 height 11
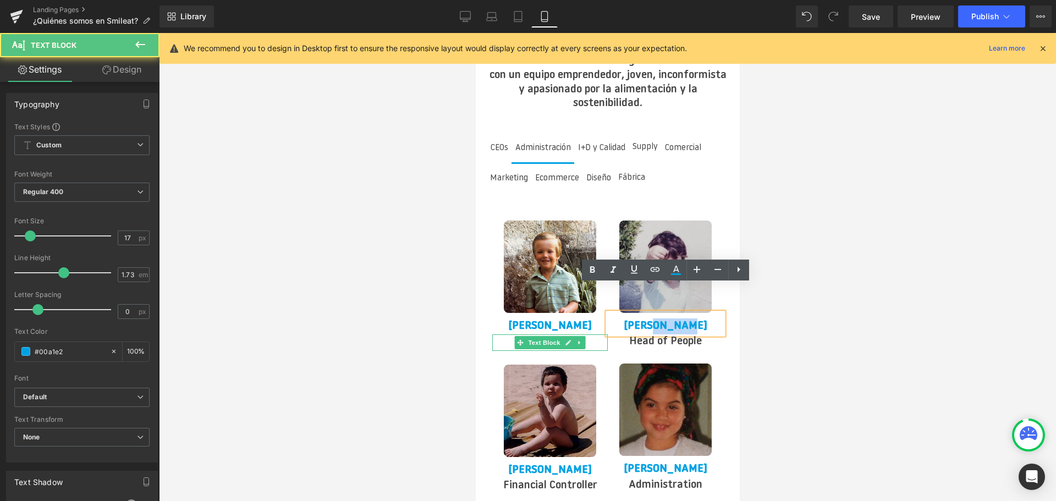
click at [673, 321] on strong "[PERSON_NAME]" at bounding box center [665, 326] width 84 height 11
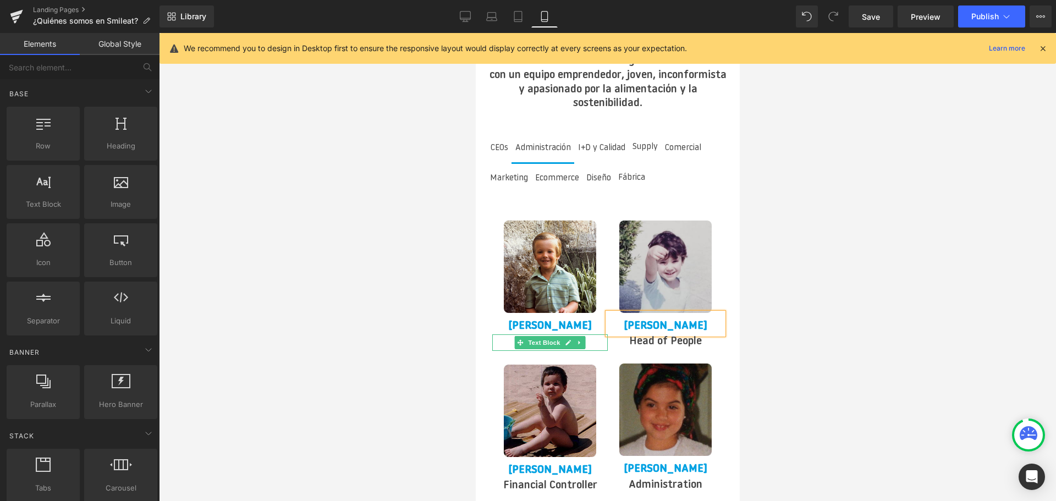
click at [831, 152] on div at bounding box center [607, 267] width 897 height 468
click at [873, 9] on link "Save" at bounding box center [871, 17] width 45 height 22
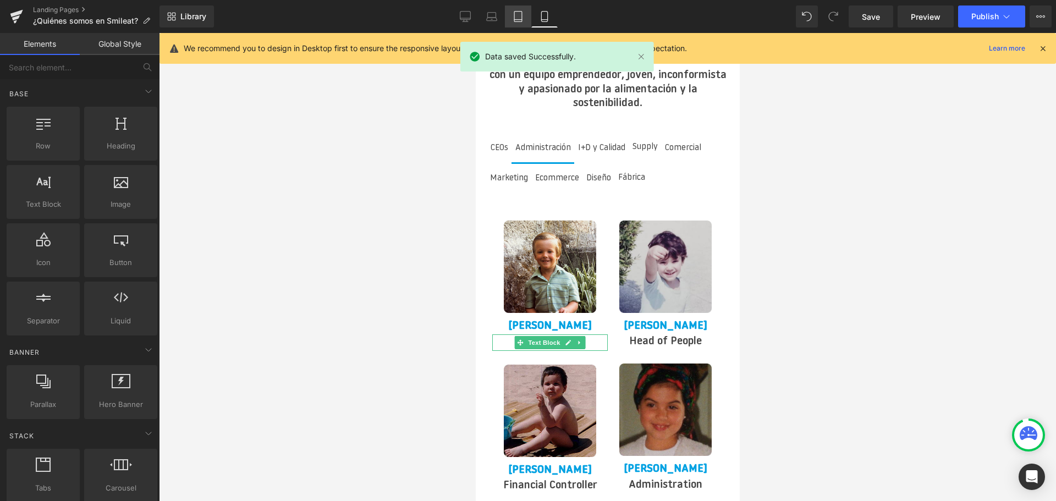
click at [505, 20] on link "Tablet" at bounding box center [518, 17] width 26 height 22
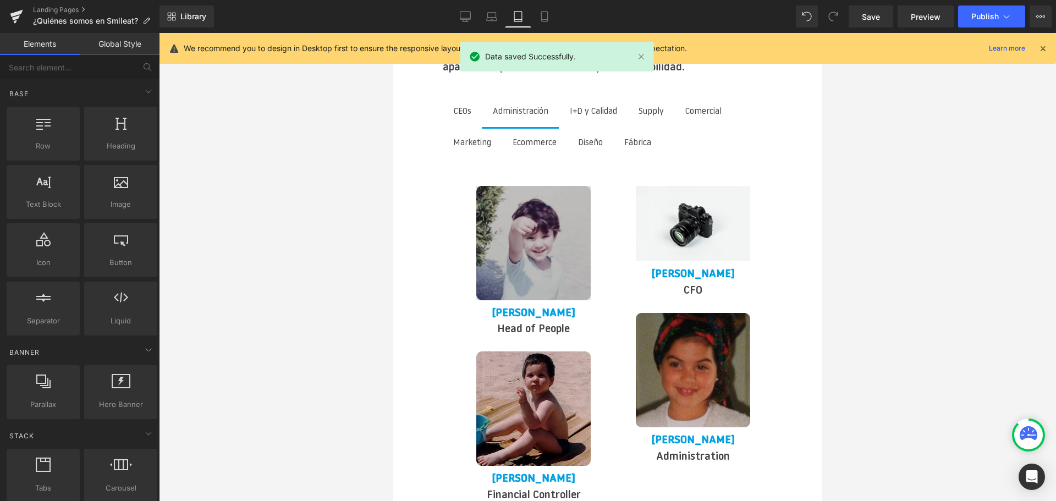
scroll to position [2363, 0]
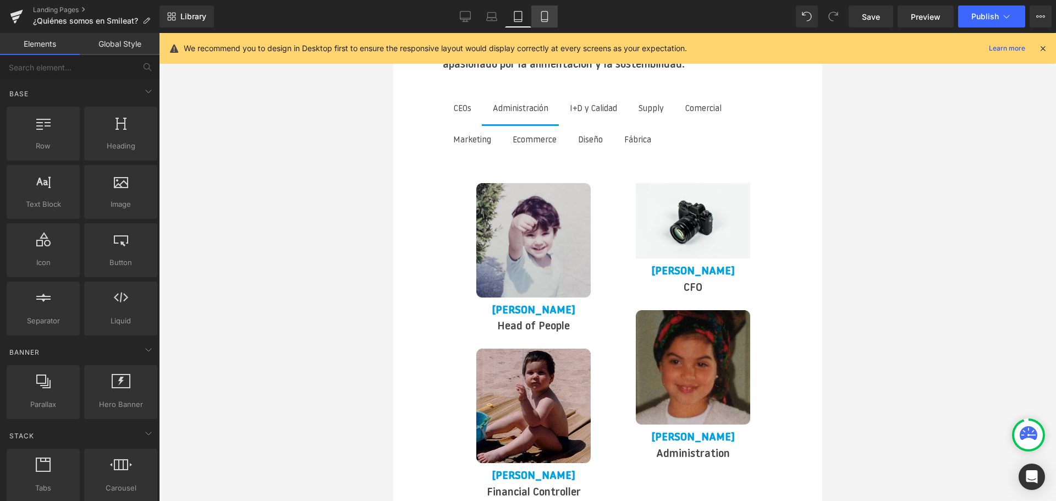
click at [543, 13] on icon at bounding box center [544, 16] width 11 height 11
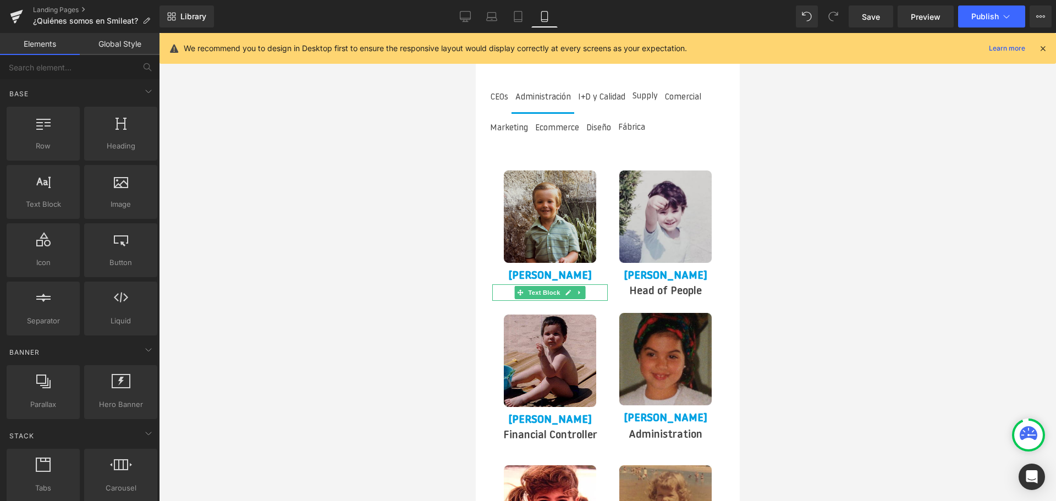
scroll to position [2331, 0]
click at [554, 207] on img at bounding box center [549, 216] width 92 height 92
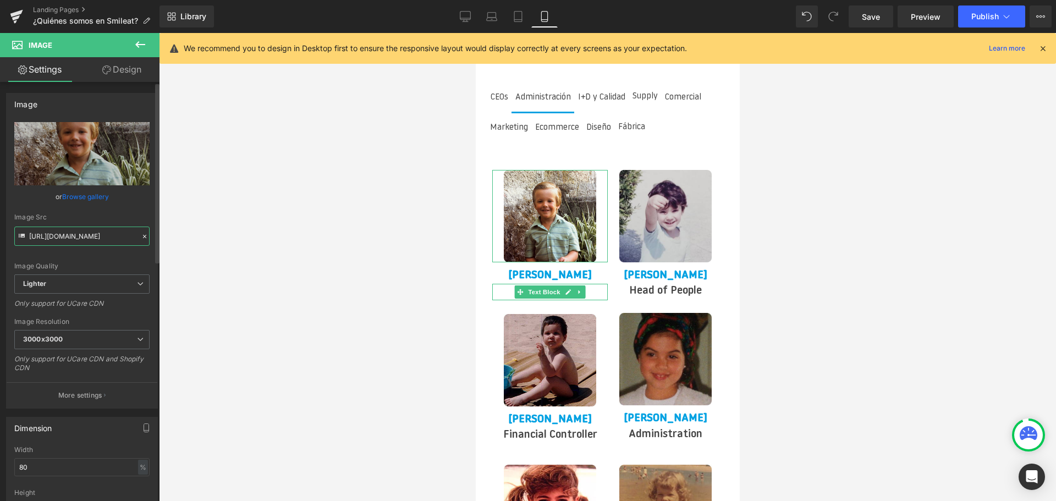
click at [47, 243] on input "[URL][DOMAIN_NAME]" at bounding box center [81, 236] width 135 height 19
click at [525, 15] on link "Tablet" at bounding box center [518, 17] width 26 height 22
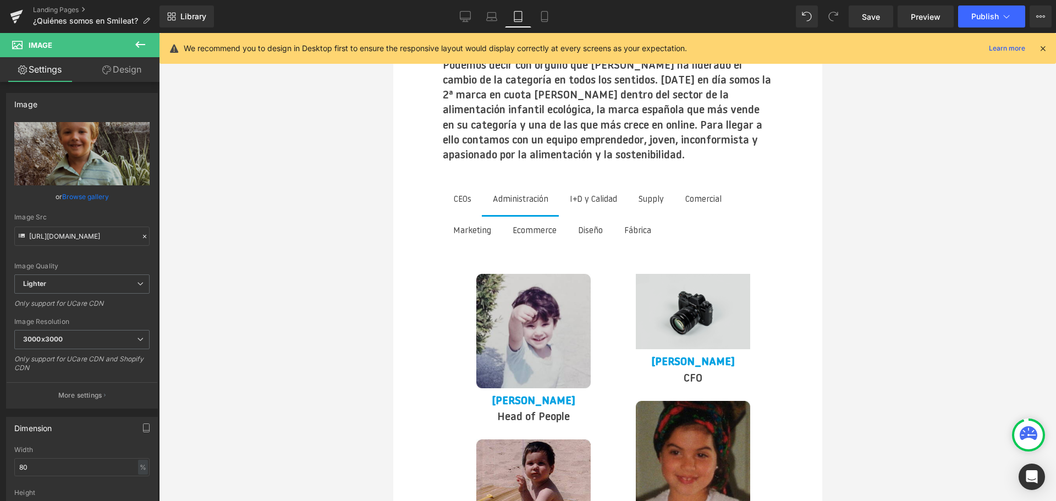
scroll to position [2255, 0]
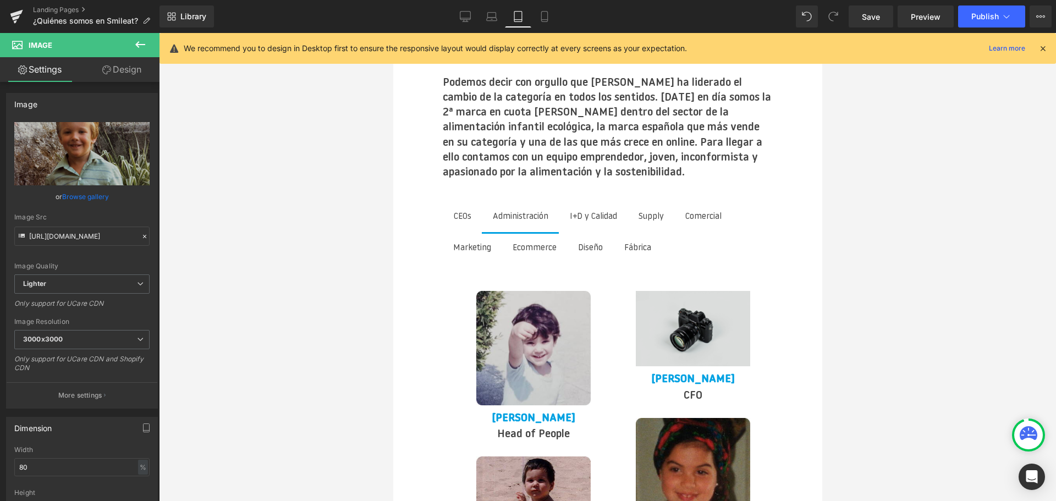
click at [698, 291] on div "Image" at bounding box center [692, 329] width 143 height 76
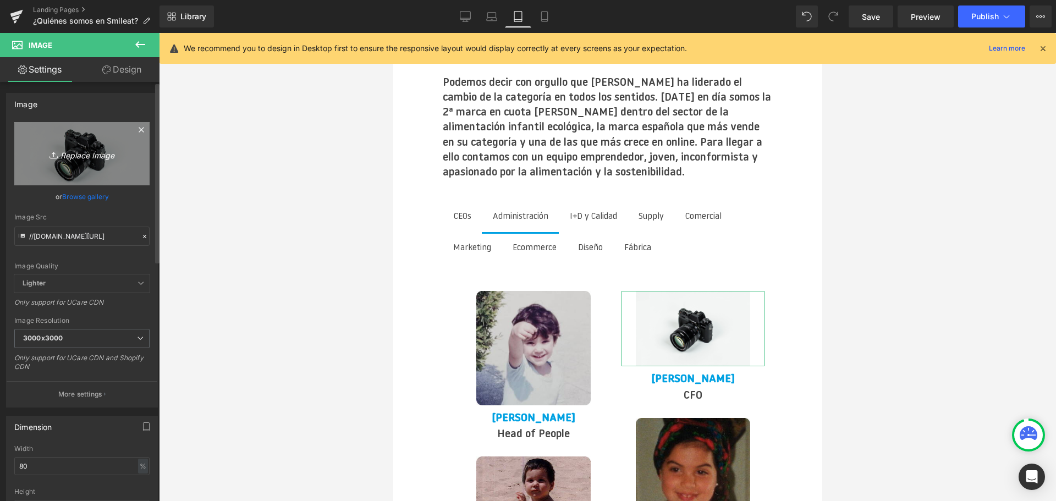
click at [85, 145] on link "Replace Image" at bounding box center [81, 153] width 135 height 63
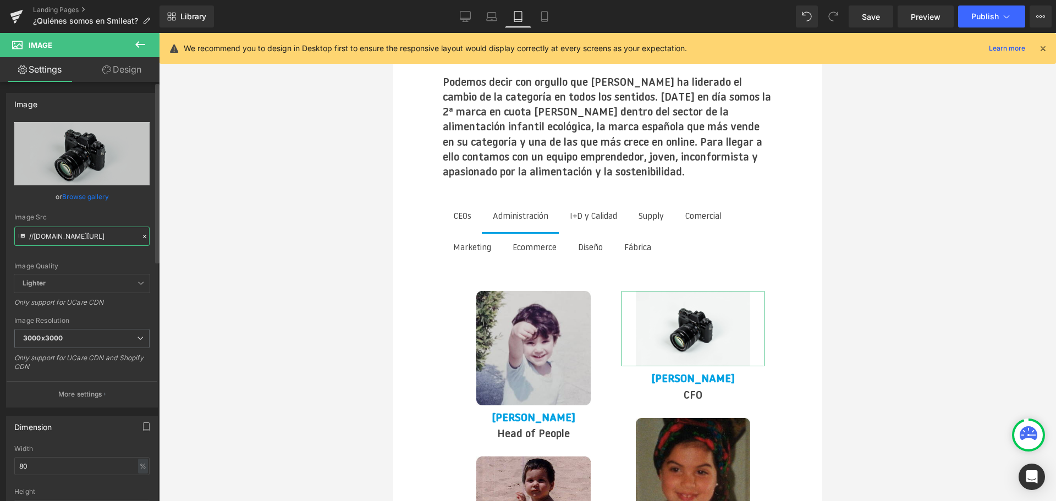
click at [62, 234] on input "//[DOMAIN_NAME][URL]" at bounding box center [81, 236] width 135 height 19
paste input "[URL][DOMAIN_NAME][DOMAIN_NAME]"
type input "[URL][DOMAIN_NAME]"
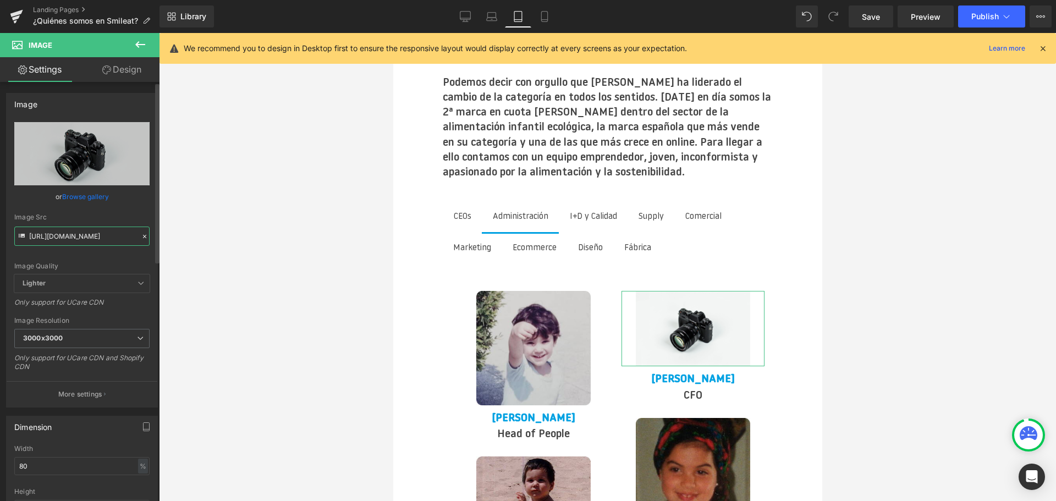
scroll to position [0, 323]
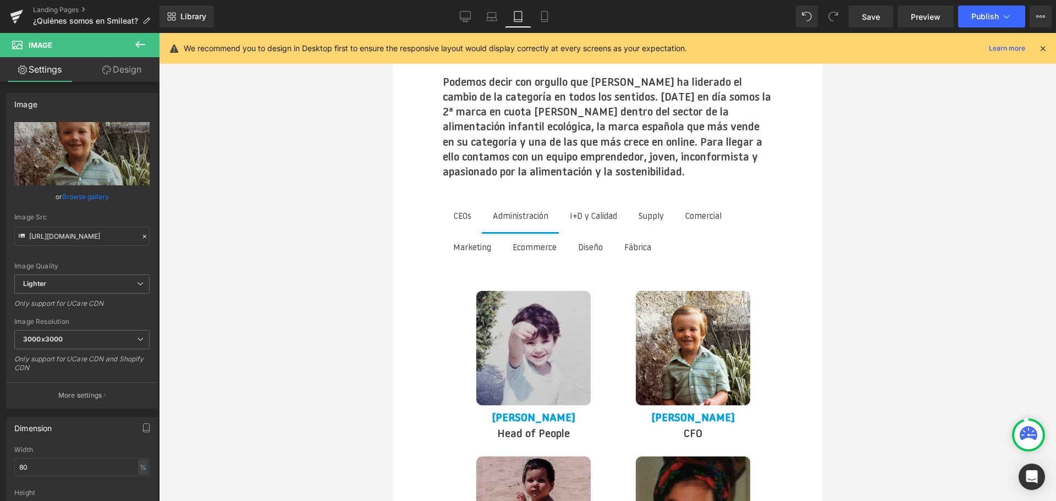
click at [337, 282] on div at bounding box center [607, 267] width 897 height 468
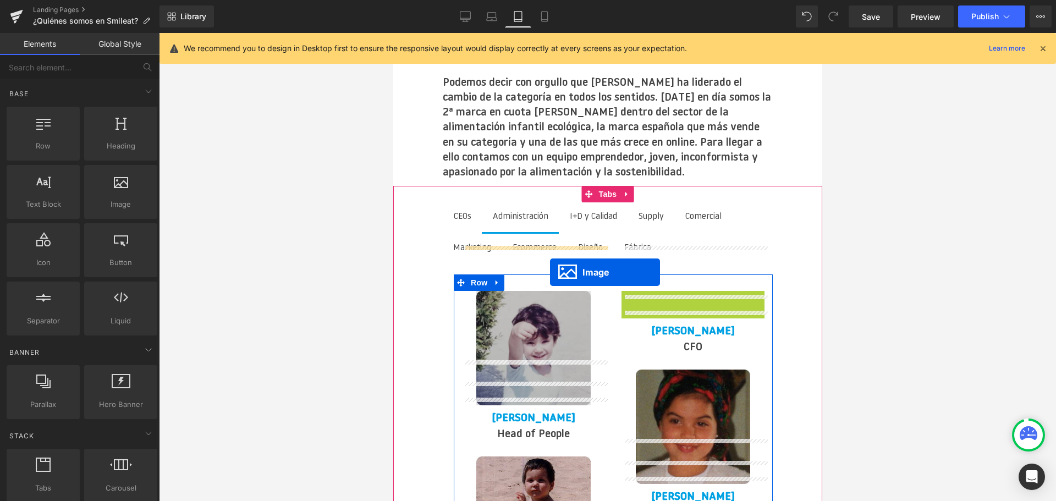
drag, startPoint x: 676, startPoint y: 301, endPoint x: 549, endPoint y: 272, distance: 129.7
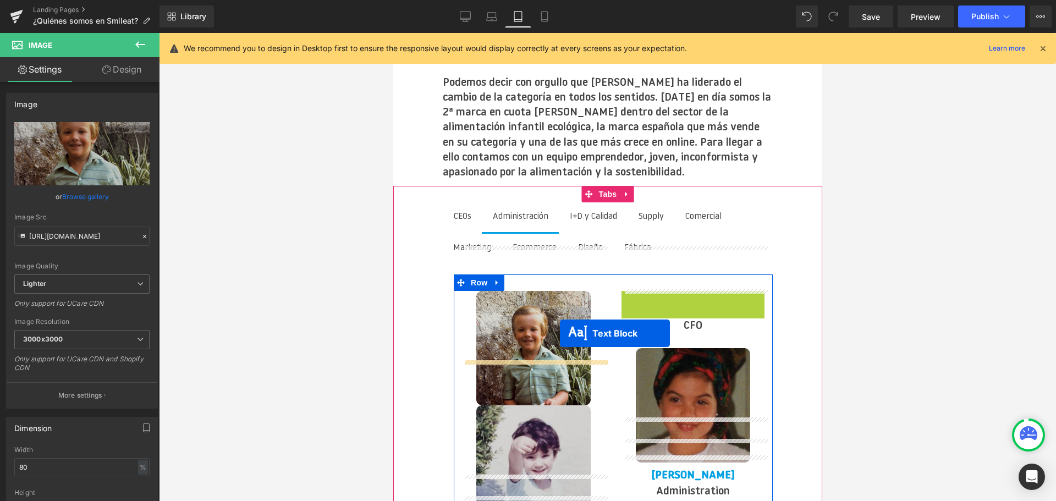
drag, startPoint x: 654, startPoint y: 258, endPoint x: 559, endPoint y: 333, distance: 120.9
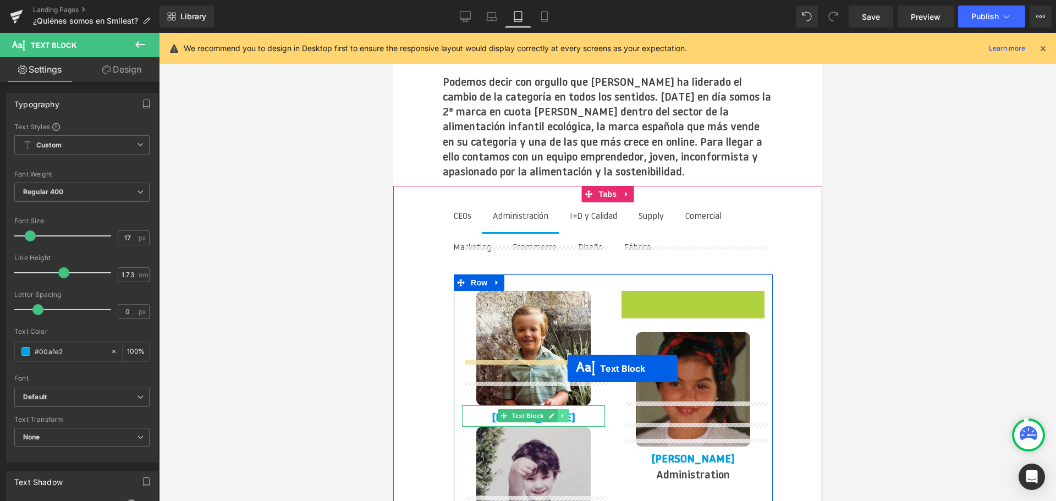
drag, startPoint x: 662, startPoint y: 254, endPoint x: 567, endPoint y: 369, distance: 149.3
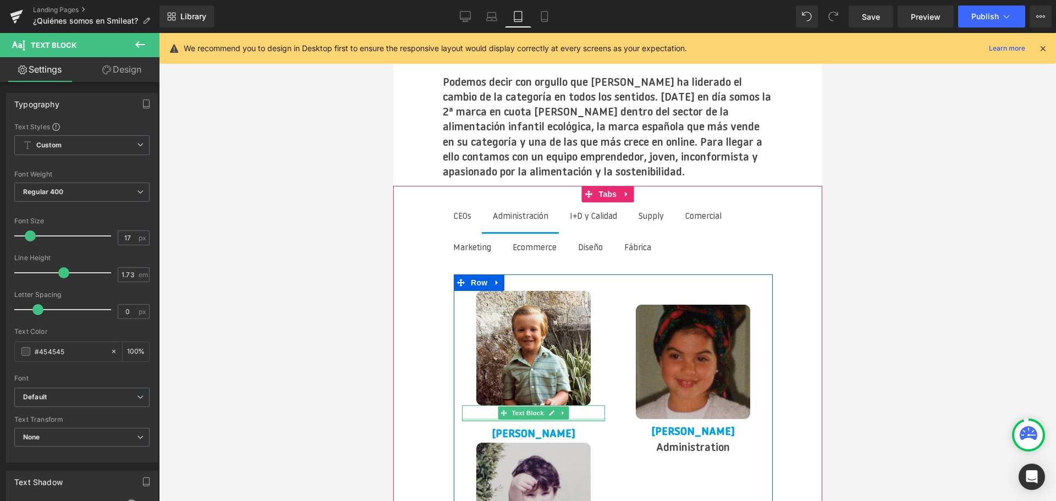
click at [581, 405] on div "CFO Text Block" at bounding box center [532, 413] width 143 height 16
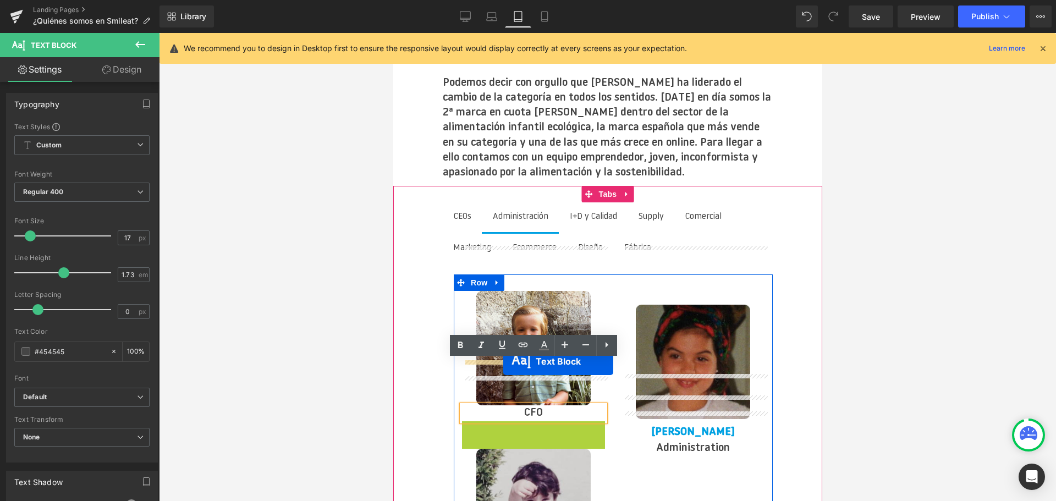
drag, startPoint x: 504, startPoint y: 388, endPoint x: 503, endPoint y: 361, distance: 26.5
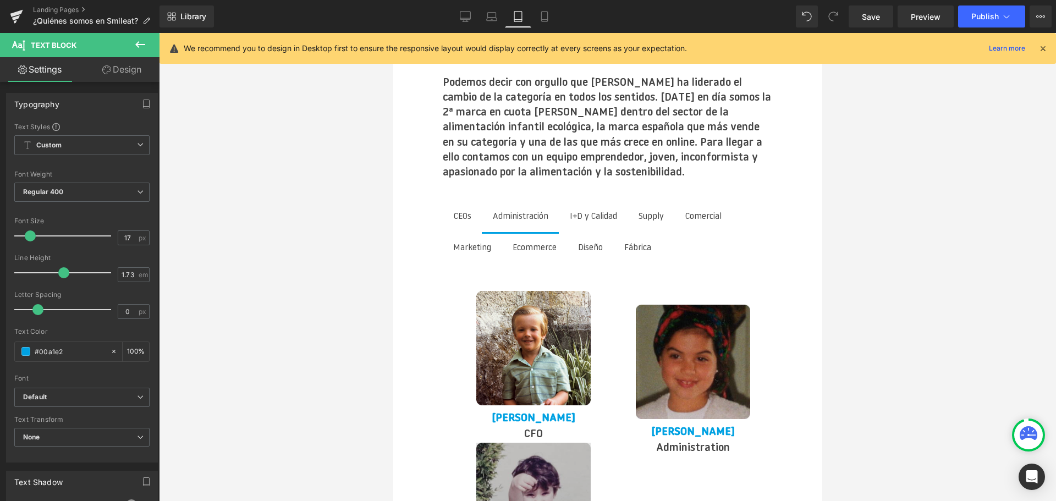
drag, startPoint x: 909, startPoint y: 485, endPoint x: 518, endPoint y: 446, distance: 392.5
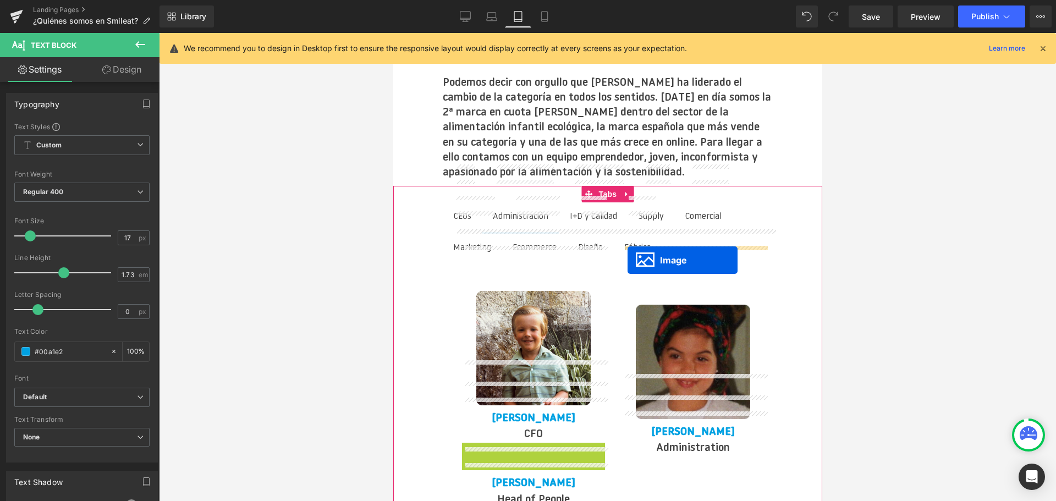
drag, startPoint x: 518, startPoint y: 449, endPoint x: 627, endPoint y: 260, distance: 217.8
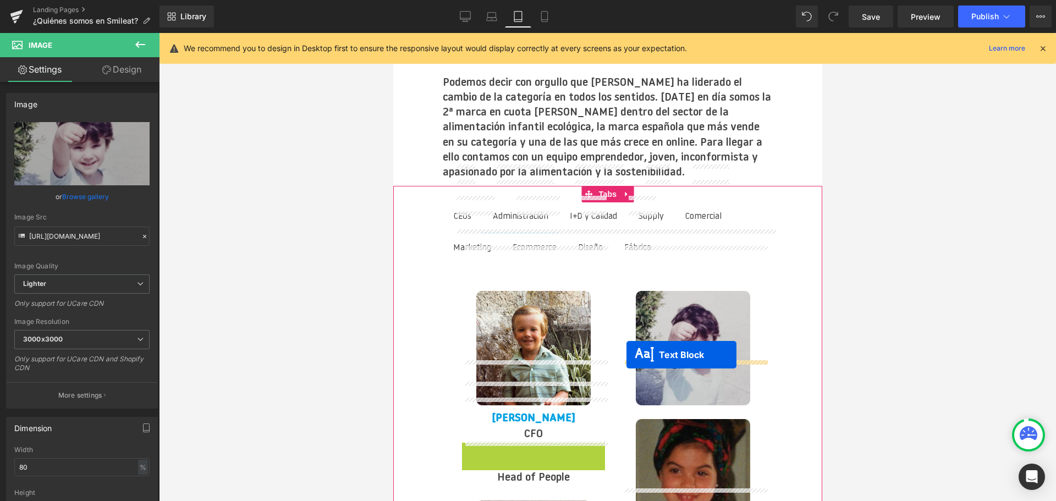
drag, startPoint x: 504, startPoint y: 410, endPoint x: 626, endPoint y: 354, distance: 134.4
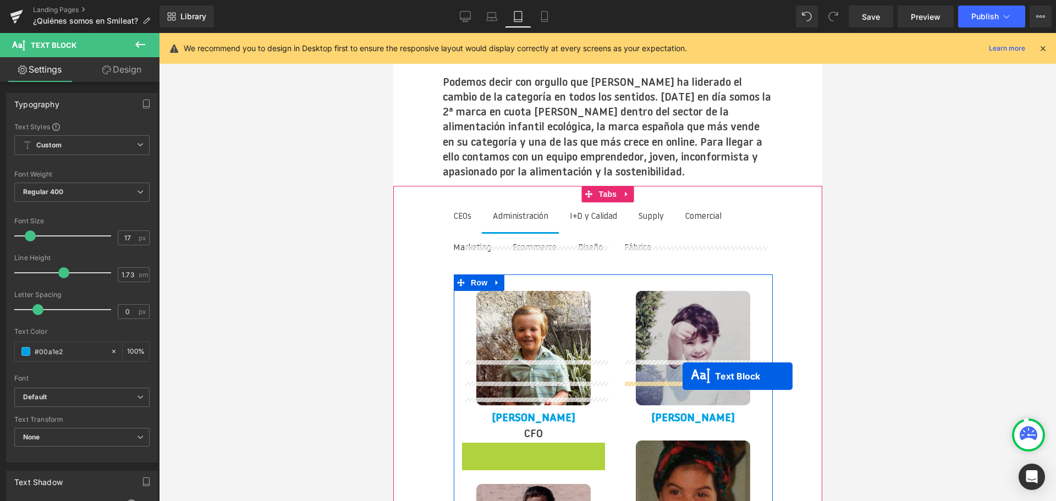
drag, startPoint x: 502, startPoint y: 406, endPoint x: 682, endPoint y: 376, distance: 182.3
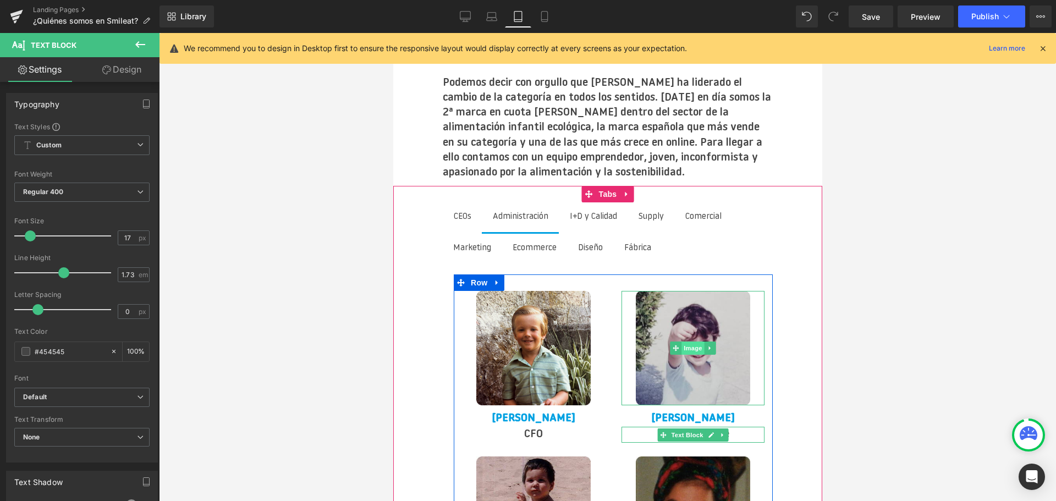
click at [698, 342] on span "Image" at bounding box center [692, 348] width 23 height 13
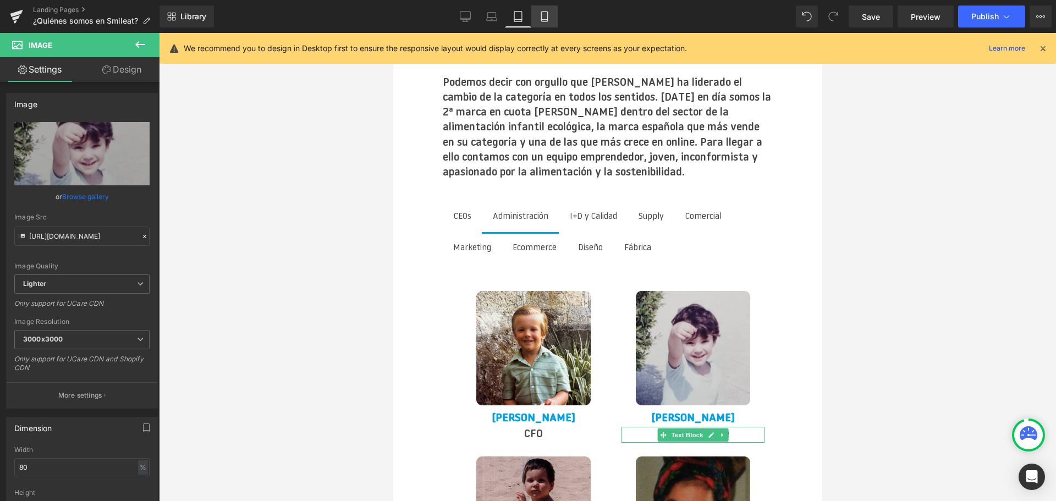
click at [547, 15] on icon at bounding box center [544, 16] width 11 height 11
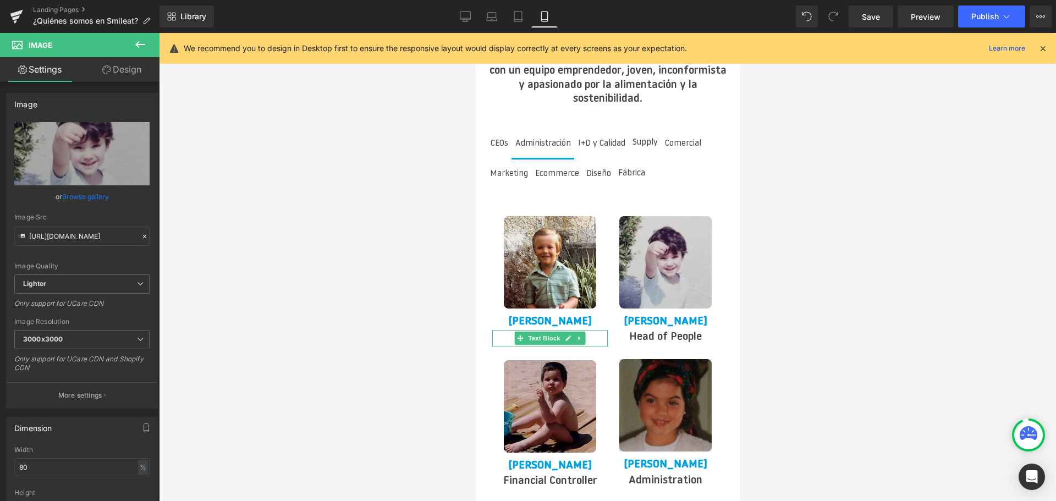
scroll to position [2310, 0]
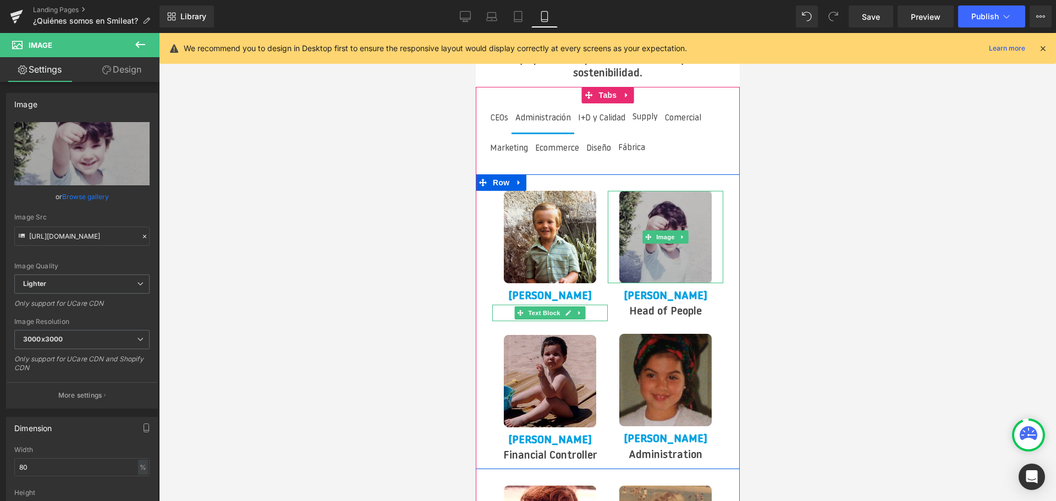
click at [668, 235] on img at bounding box center [665, 237] width 92 height 92
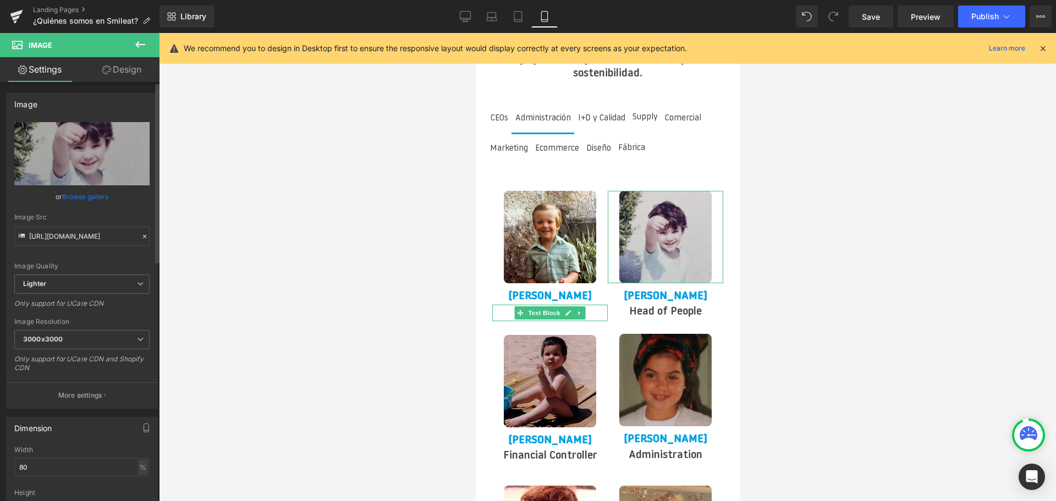
click at [91, 198] on link "Browse gallery" at bounding box center [85, 196] width 47 height 19
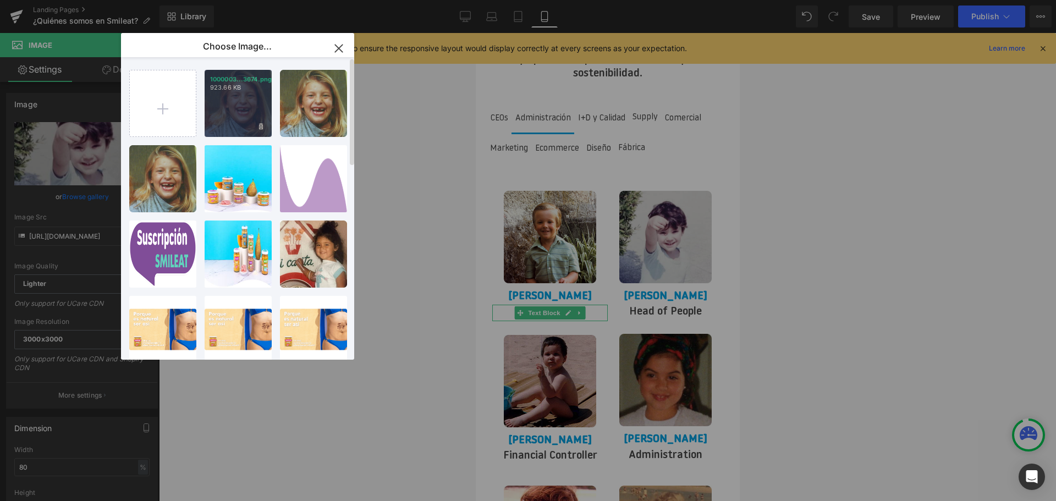
click at [240, 112] on div "1000003...3674.png 923.66 KB" at bounding box center [238, 103] width 67 height 67
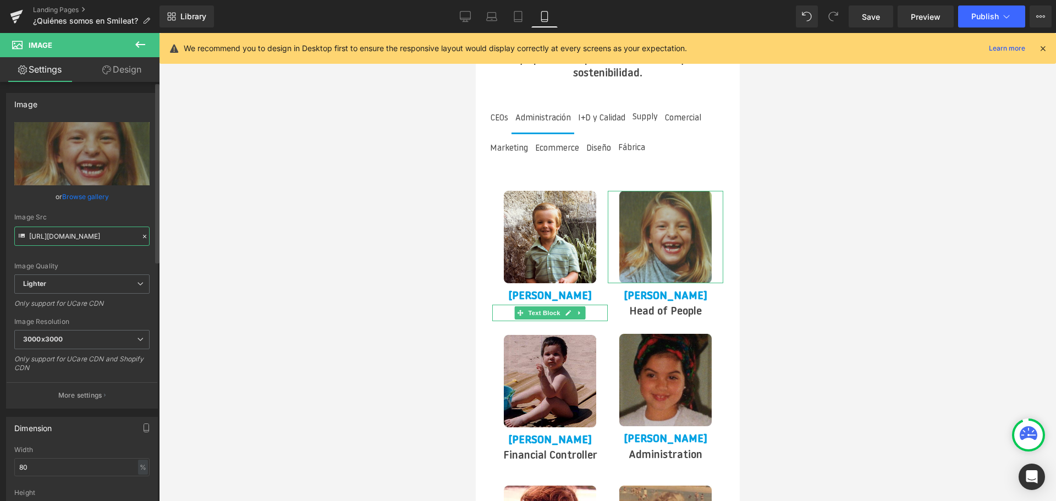
click at [78, 228] on input "[URL][DOMAIN_NAME]" at bounding box center [81, 236] width 135 height 19
click at [78, 229] on input "[URL][DOMAIN_NAME]" at bounding box center [81, 236] width 135 height 19
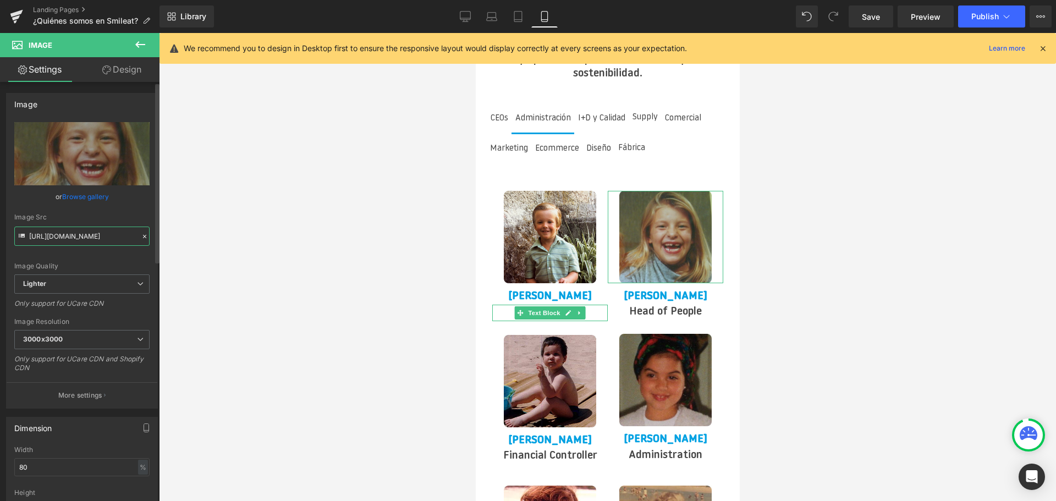
click at [78, 229] on input "[URL][DOMAIN_NAME]" at bounding box center [81, 236] width 135 height 19
type input "[URL][DOMAIN_NAME]"
click at [522, 13] on icon at bounding box center [518, 17] width 8 height 10
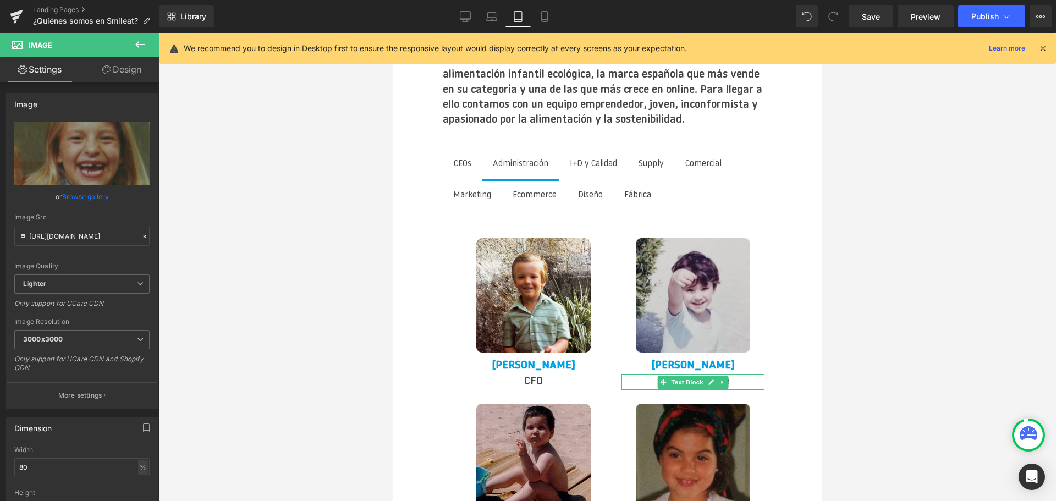
scroll to position [2255, 0]
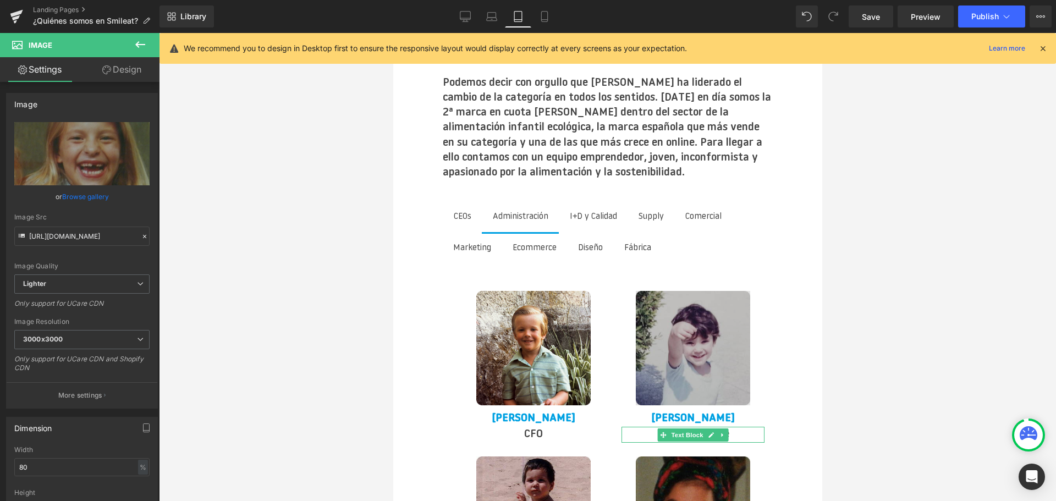
click at [699, 309] on div "Image" at bounding box center [692, 348] width 143 height 114
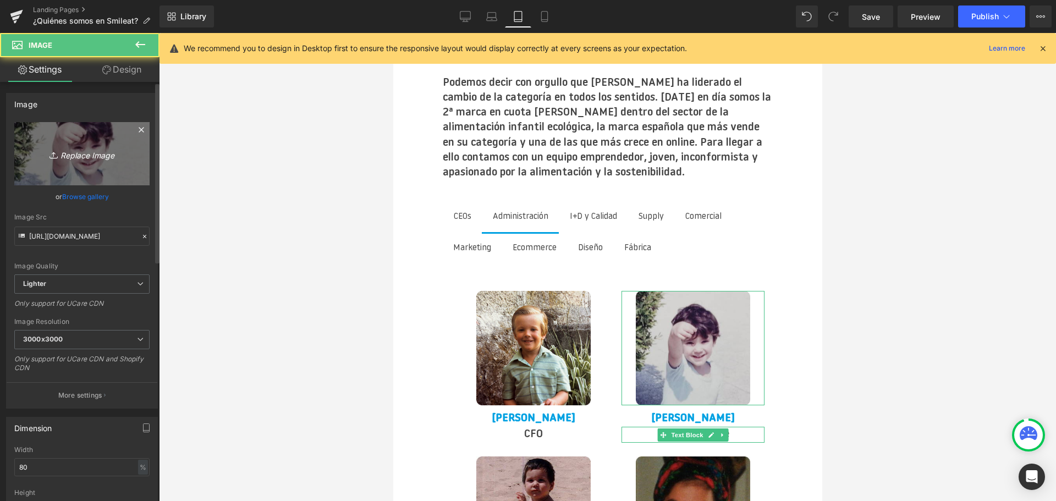
click at [68, 163] on link "Replace Image" at bounding box center [81, 153] width 135 height 63
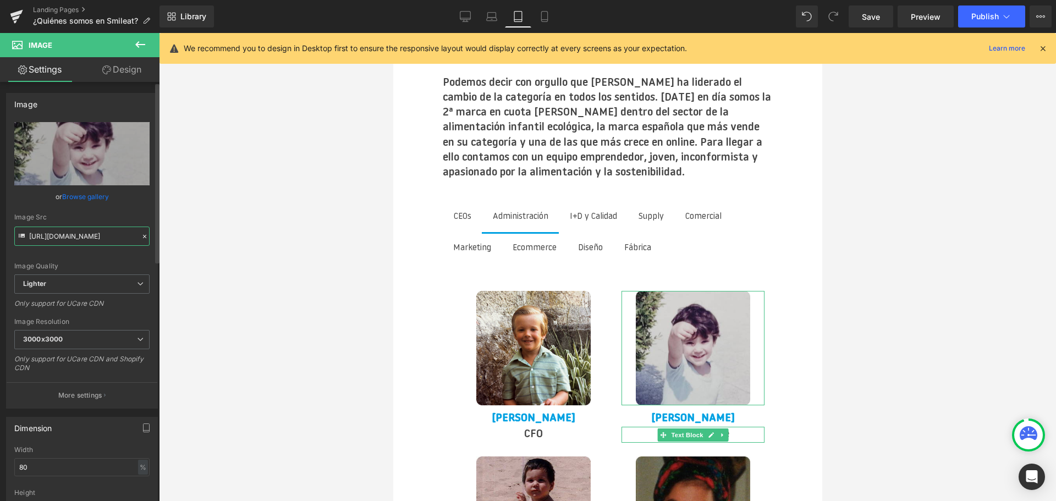
click at [61, 240] on input "[URL][DOMAIN_NAME]" at bounding box center [81, 236] width 135 height 19
paste input "3a1ce719-498b-40c3-b037-64fd04e2334d/-/format/auto/-/preview/3000x3000/-/qualit…"
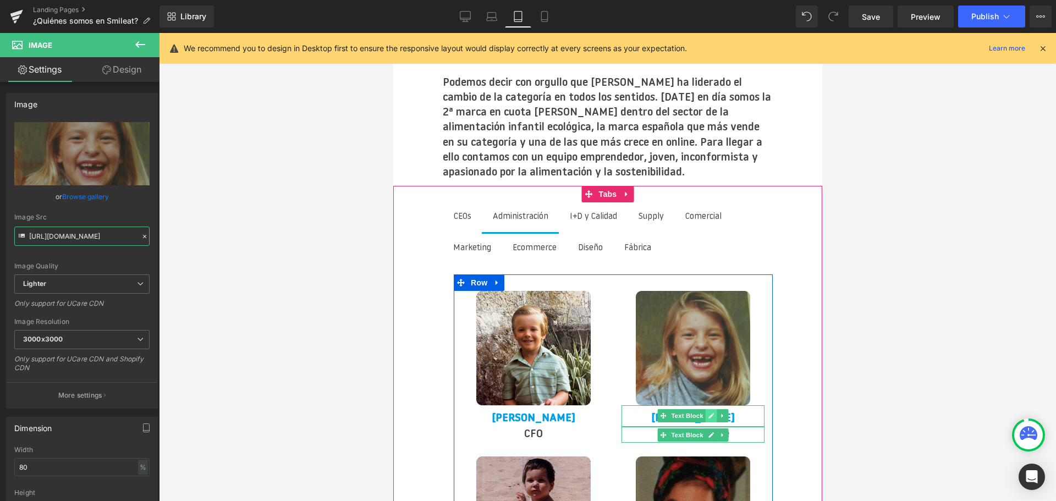
type input "[URL][DOMAIN_NAME]"
click at [708, 413] on icon at bounding box center [711, 416] width 6 height 7
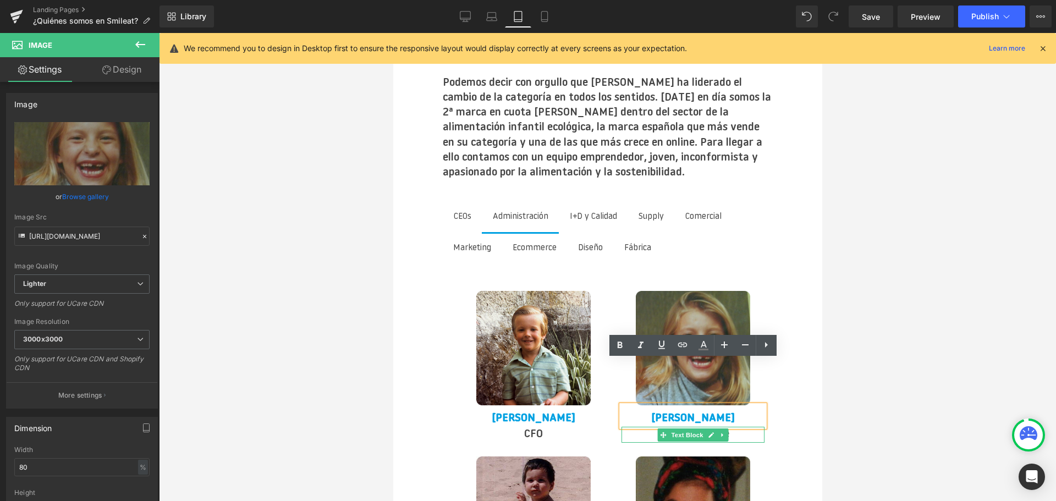
click at [705, 413] on strong "[PERSON_NAME]" at bounding box center [693, 418] width 84 height 11
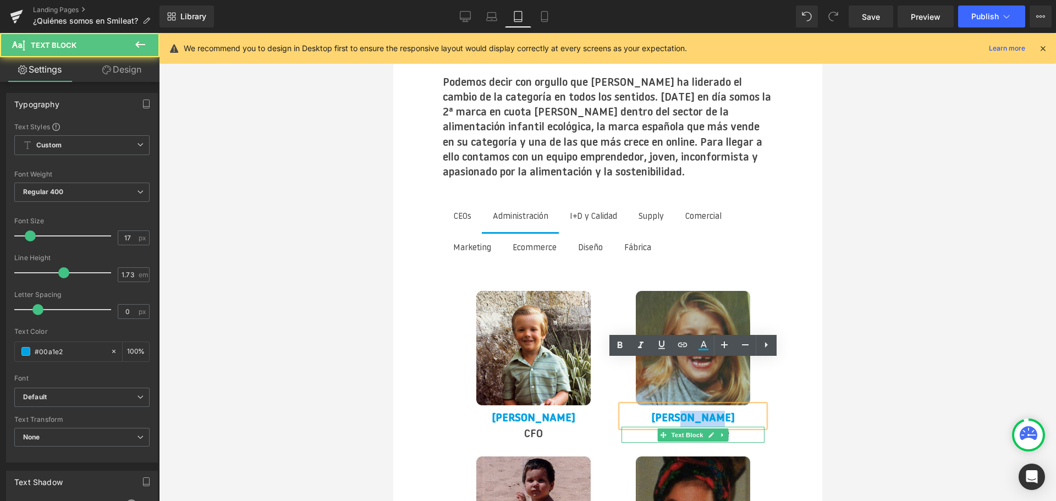
click at [705, 413] on strong "[PERSON_NAME]" at bounding box center [693, 418] width 84 height 11
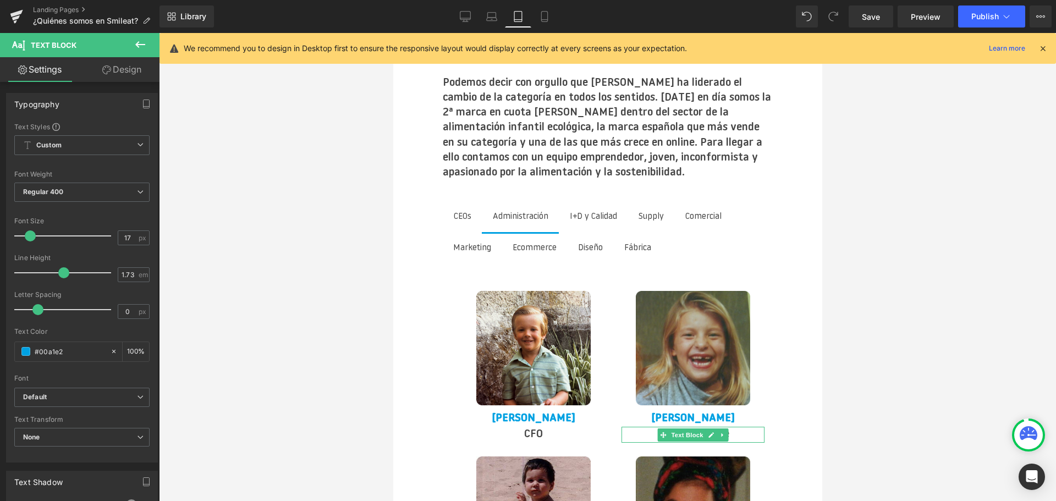
click at [869, 289] on div at bounding box center [607, 267] width 897 height 468
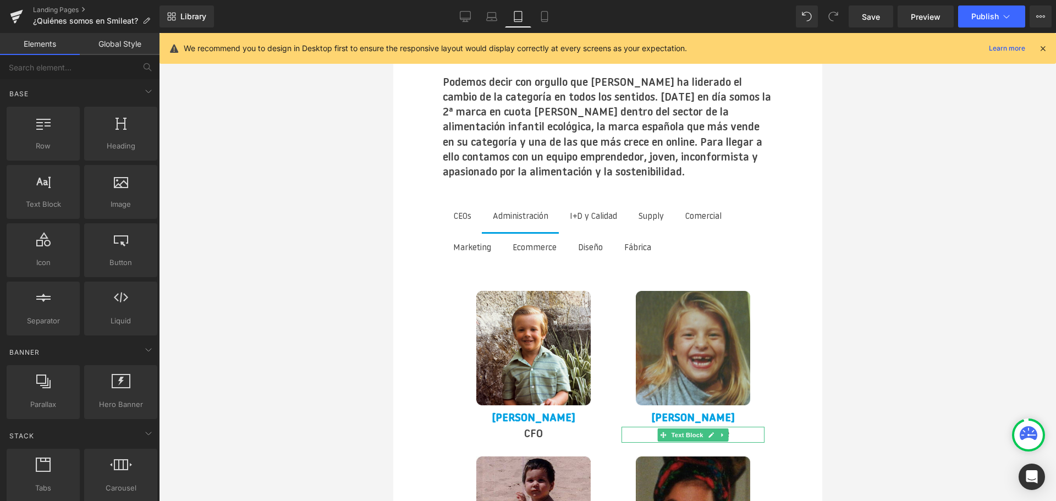
click at [881, 342] on div at bounding box center [607, 267] width 897 height 468
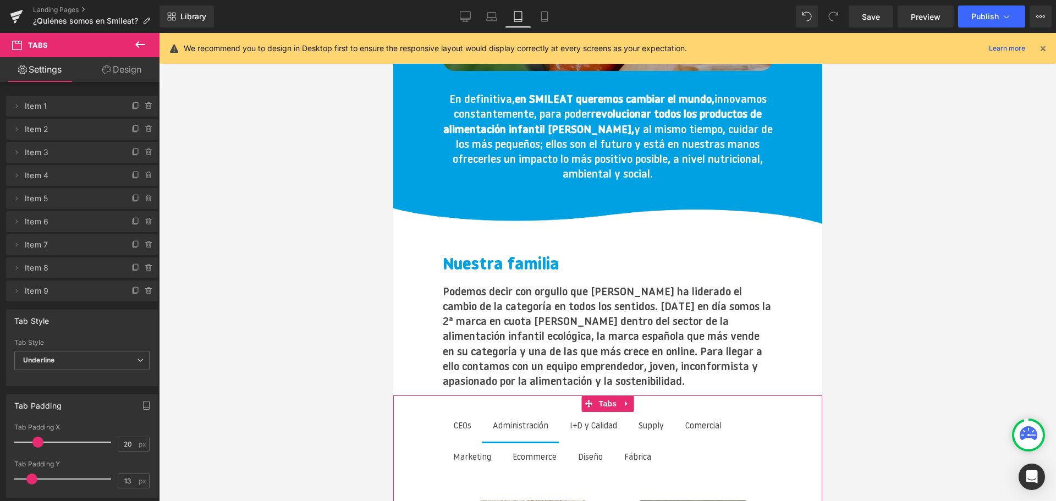
scroll to position [2035, 0]
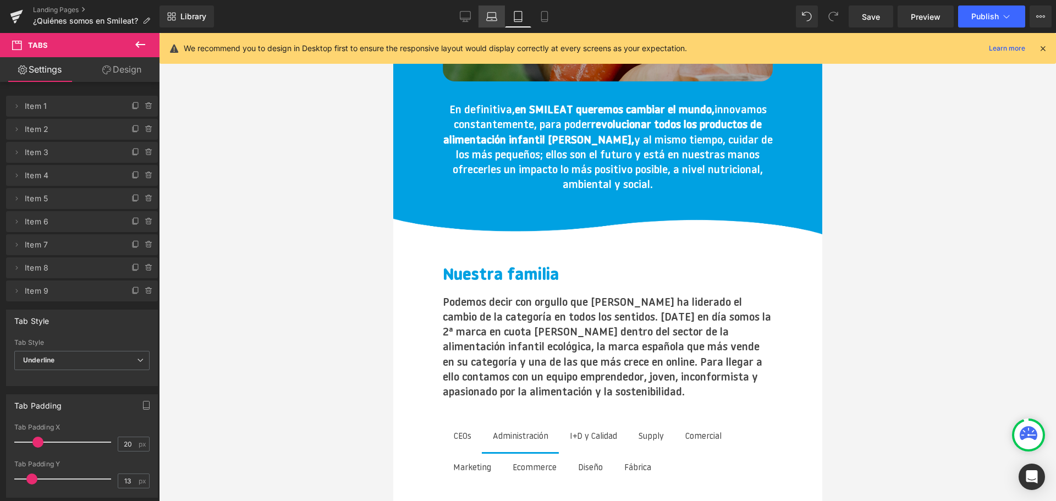
click at [491, 17] on icon at bounding box center [491, 16] width 11 height 11
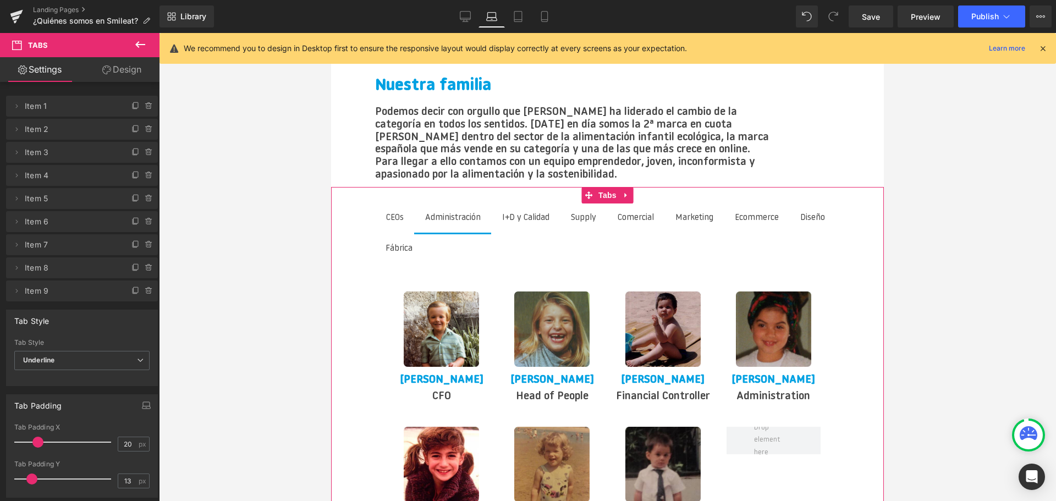
scroll to position [1346, 0]
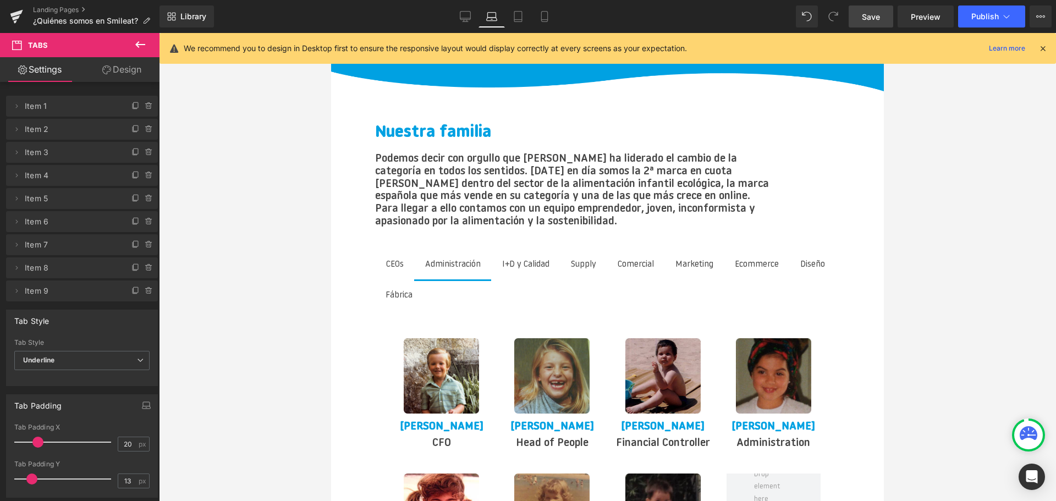
click at [877, 24] on link "Save" at bounding box center [871, 17] width 45 height 22
click at [447, 19] on link "Desktop" at bounding box center [453, 17] width 26 height 22
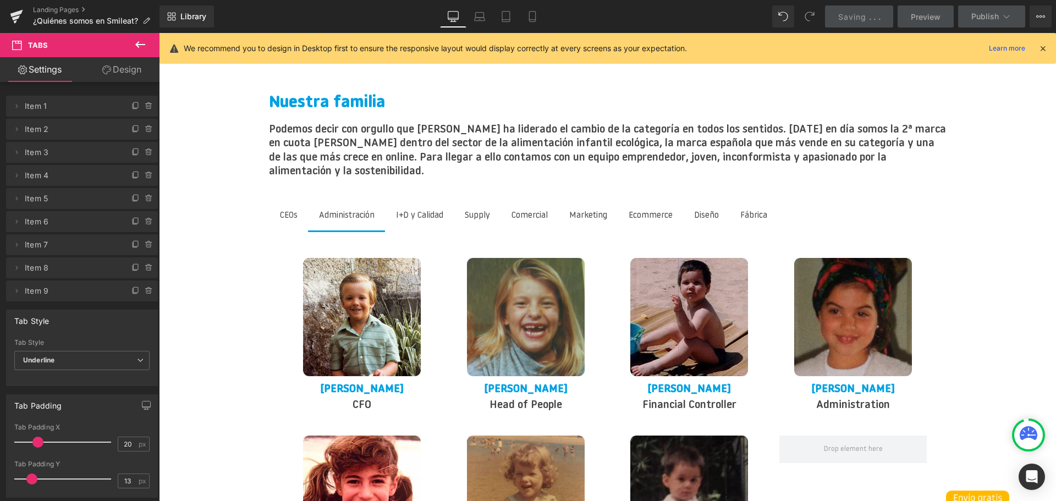
scroll to position [1321, 0]
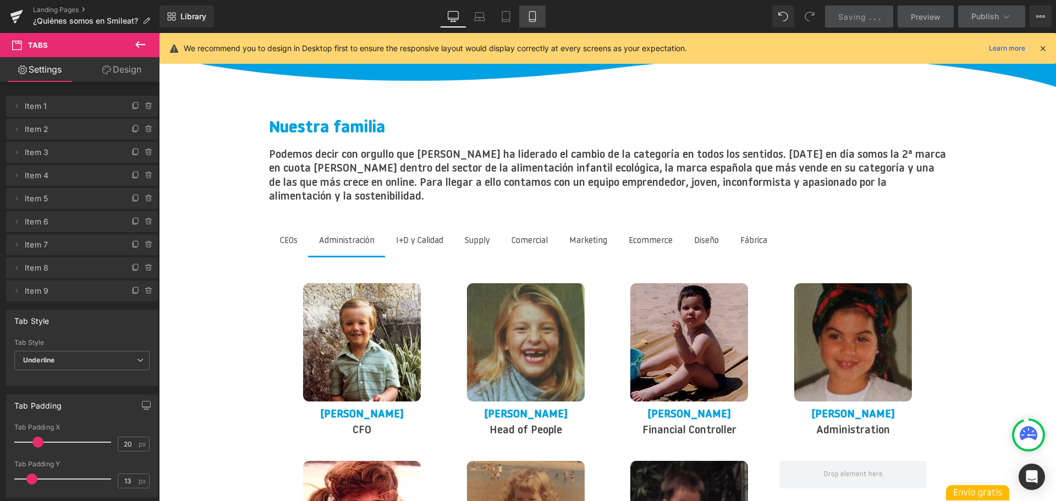
click at [524, 15] on link "Mobile" at bounding box center [532, 17] width 26 height 22
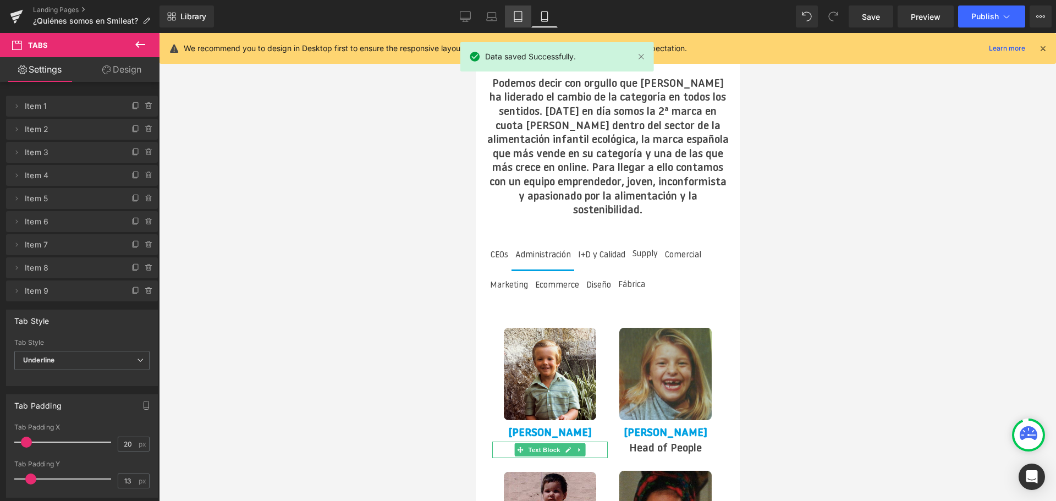
click at [514, 18] on icon at bounding box center [518, 16] width 11 height 11
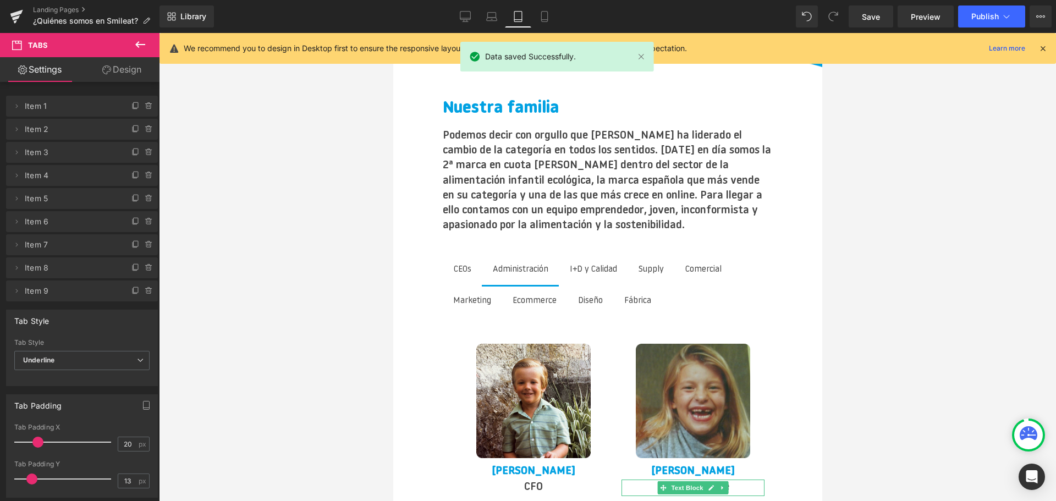
scroll to position [2202, 0]
click at [988, 20] on button "Publish" at bounding box center [991, 17] width 67 height 22
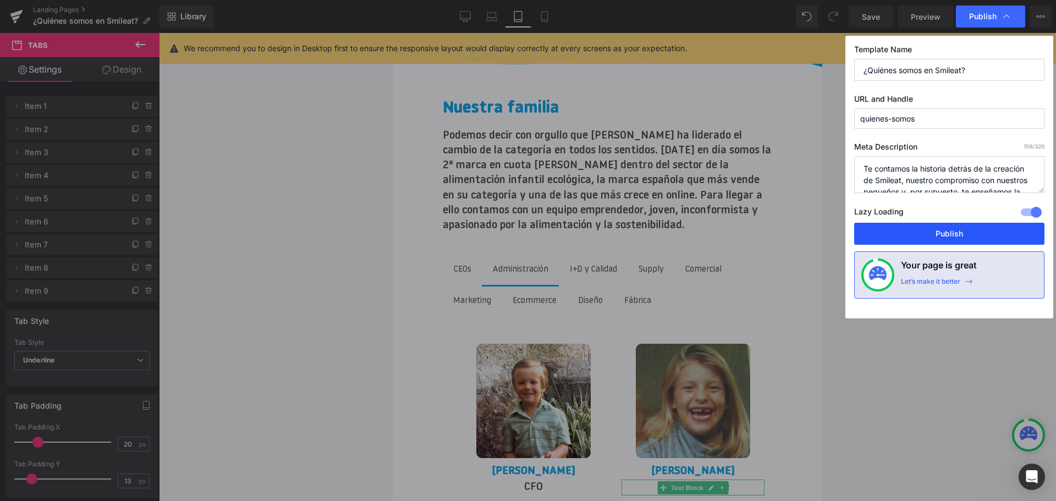
click at [963, 241] on button "Publish" at bounding box center [949, 234] width 190 height 22
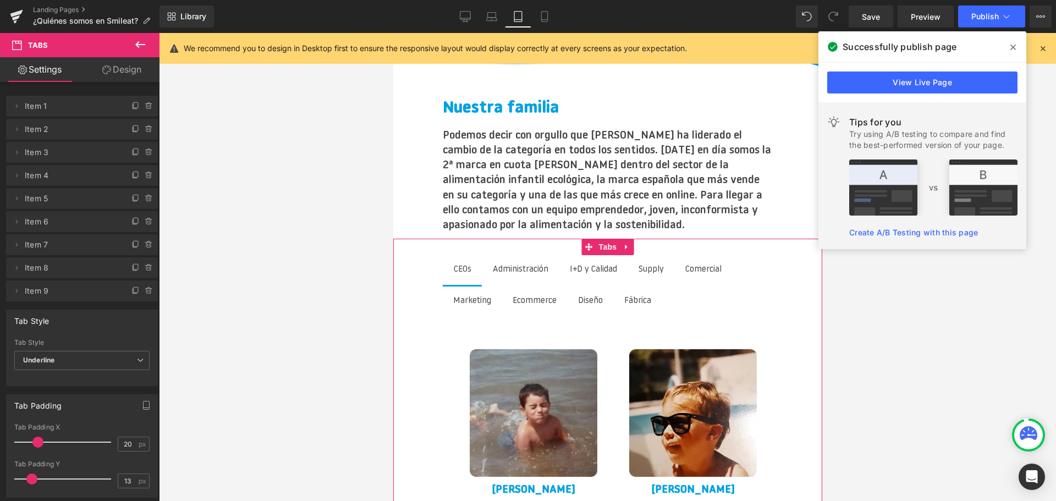
click at [458, 255] on span "CEOs Text Block" at bounding box center [462, 270] width 40 height 30
click at [393, 33] on div at bounding box center [393, 33] width 0 height 0
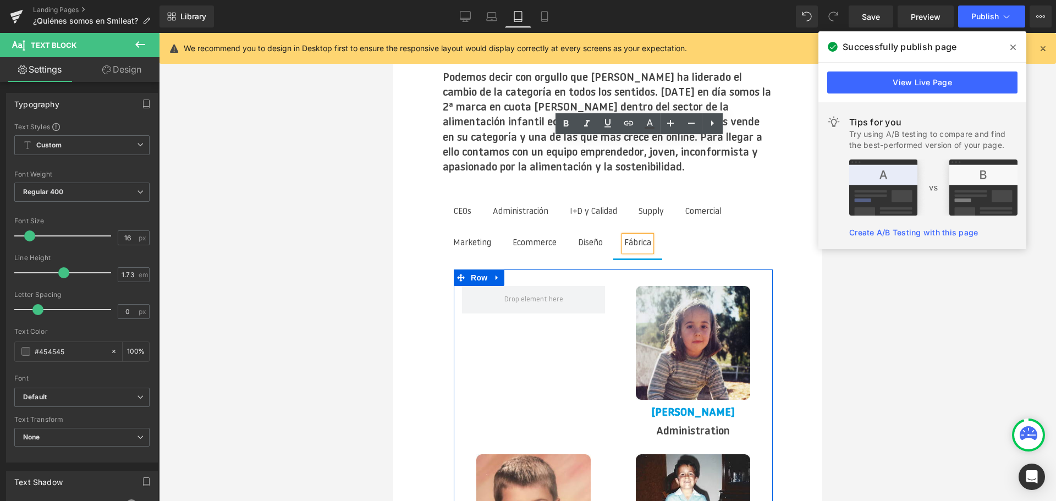
scroll to position [2257, 0]
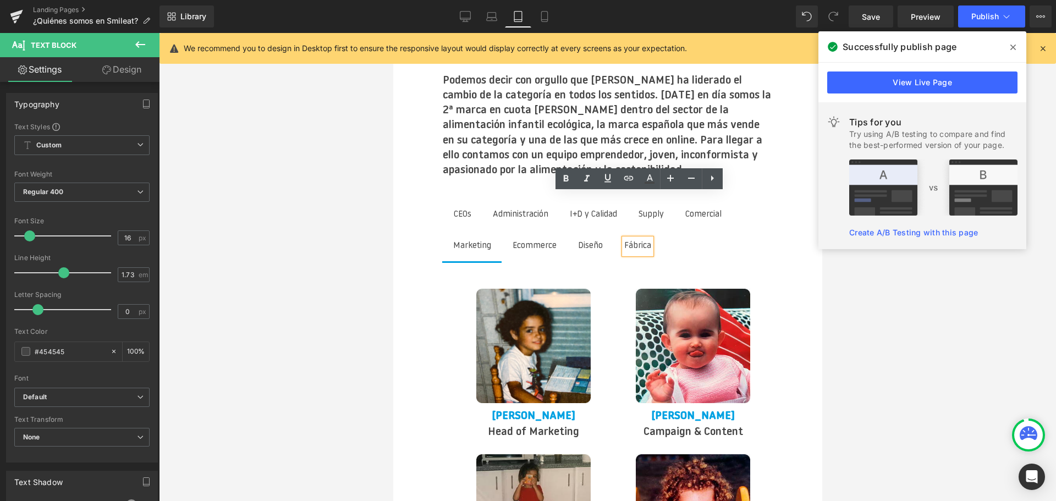
click at [469, 232] on span "Marketing Text Block" at bounding box center [472, 247] width 60 height 30
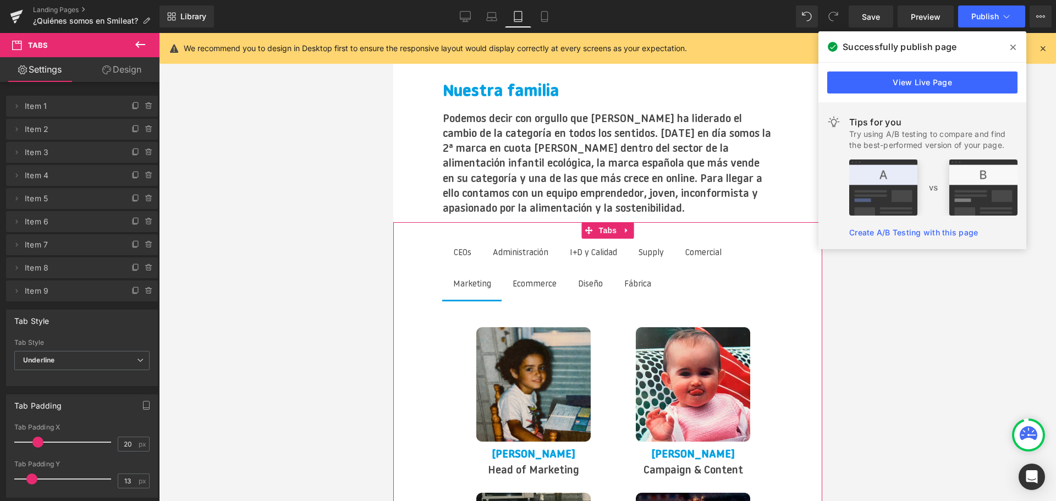
scroll to position [2202, 0]
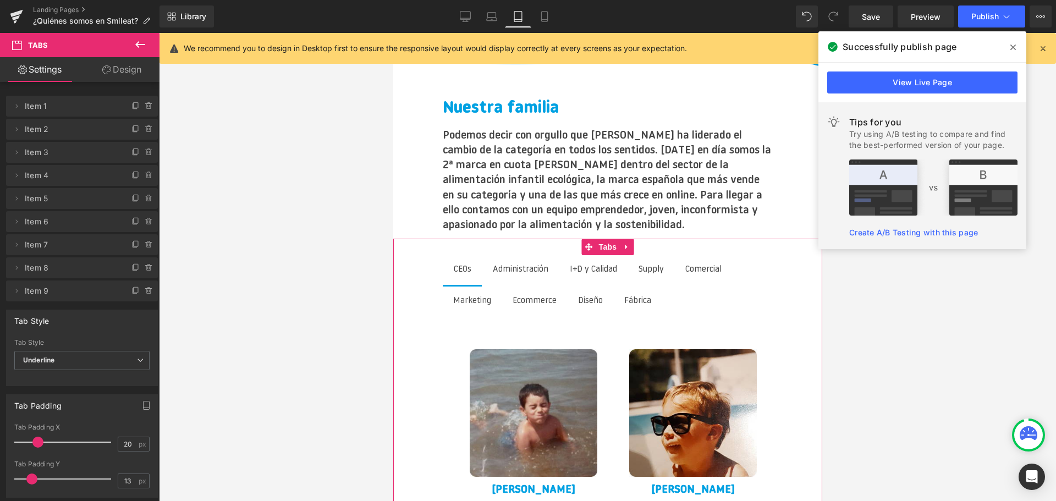
click at [472, 255] on span "CEOs Text Block" at bounding box center [462, 270] width 40 height 30
click at [602, 255] on span "I+D y Calidad Text Block" at bounding box center [592, 270] width 69 height 30
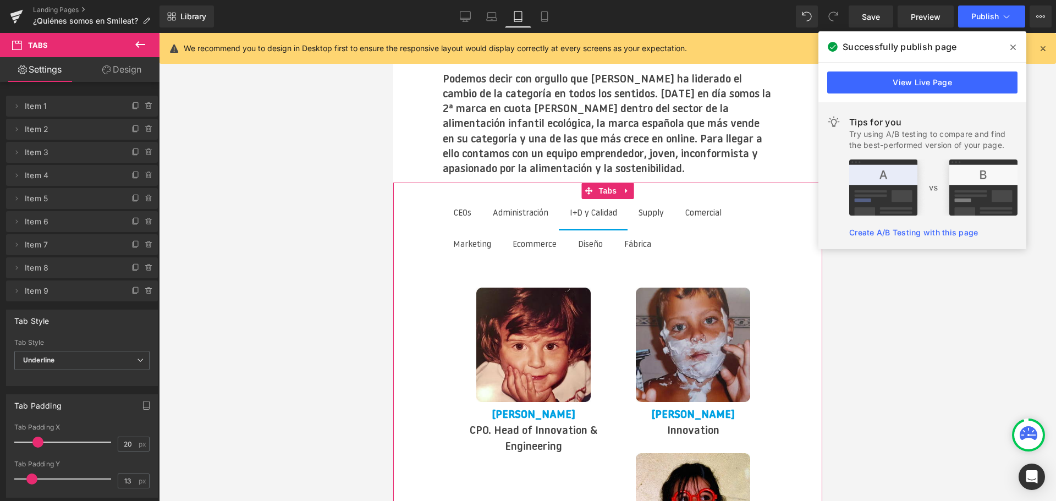
scroll to position [2257, 0]
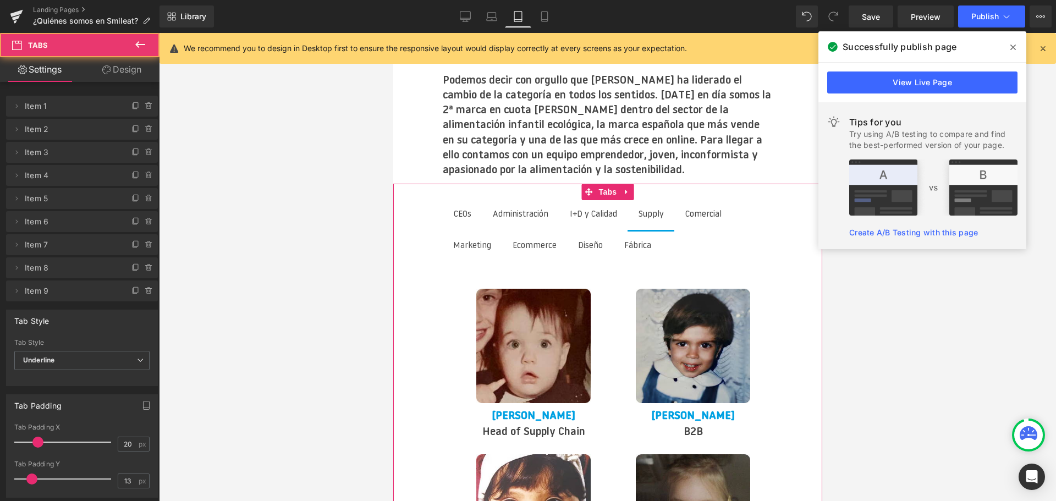
click at [651, 200] on li "Supply Text Block" at bounding box center [650, 215] width 47 height 31
click at [694, 200] on span "Comercial Text Block" at bounding box center [703, 215] width 58 height 30
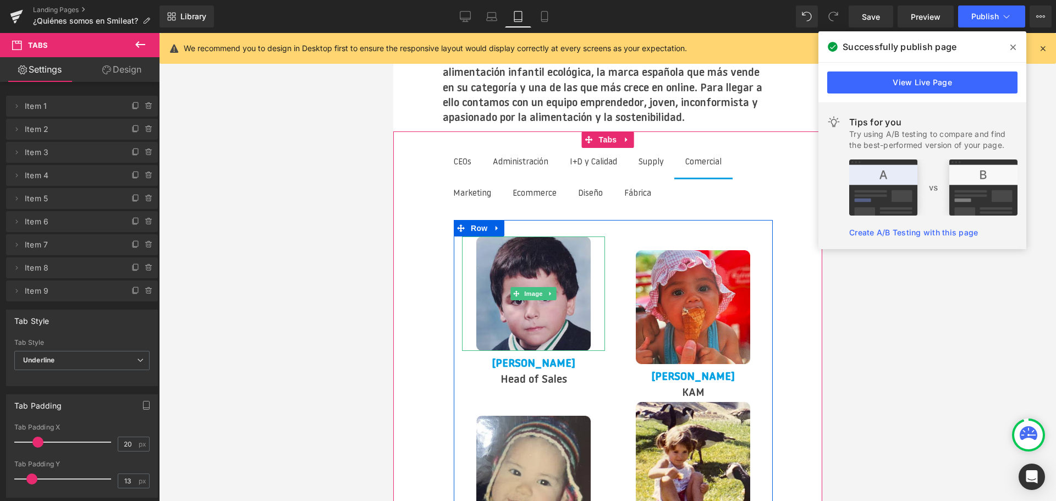
scroll to position [2312, 0]
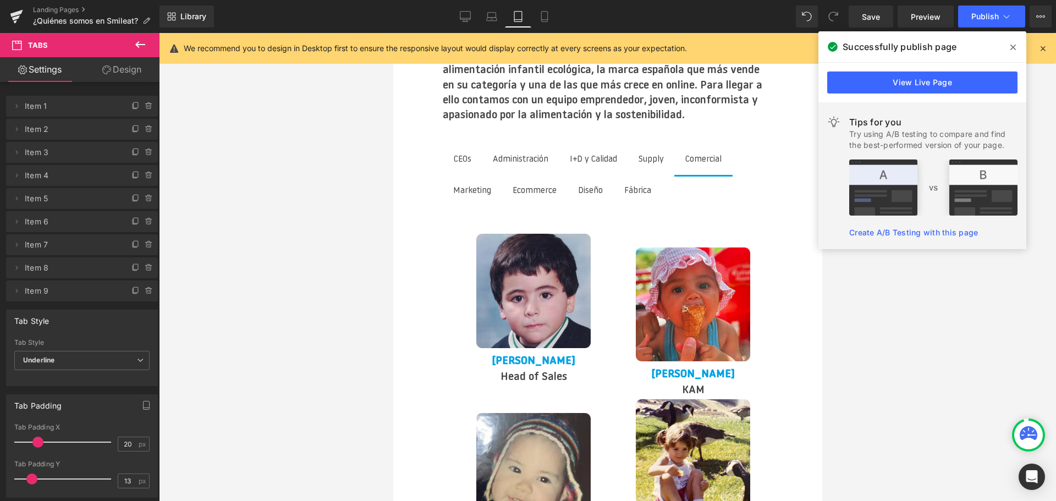
drag, startPoint x: 541, startPoint y: 17, endPoint x: 552, endPoint y: 30, distance: 16.8
click at [541, 17] on icon at bounding box center [544, 16] width 11 height 11
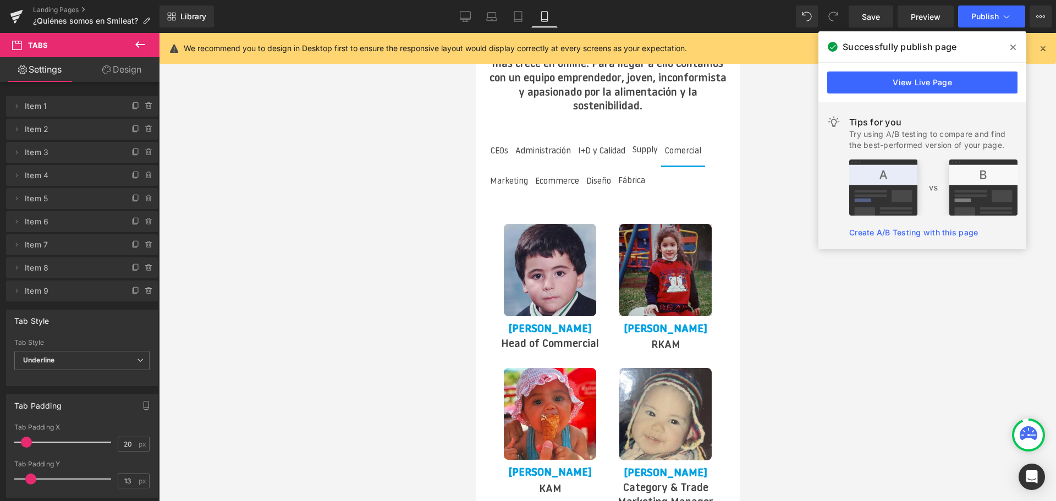
scroll to position [2279, 0]
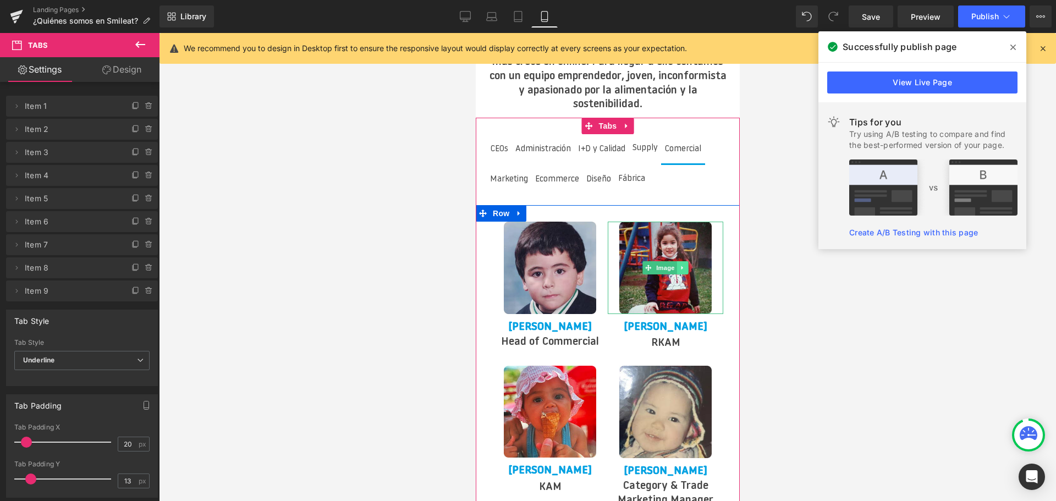
click at [684, 265] on icon at bounding box center [682, 268] width 6 height 7
click at [685, 265] on icon at bounding box center [688, 268] width 6 height 6
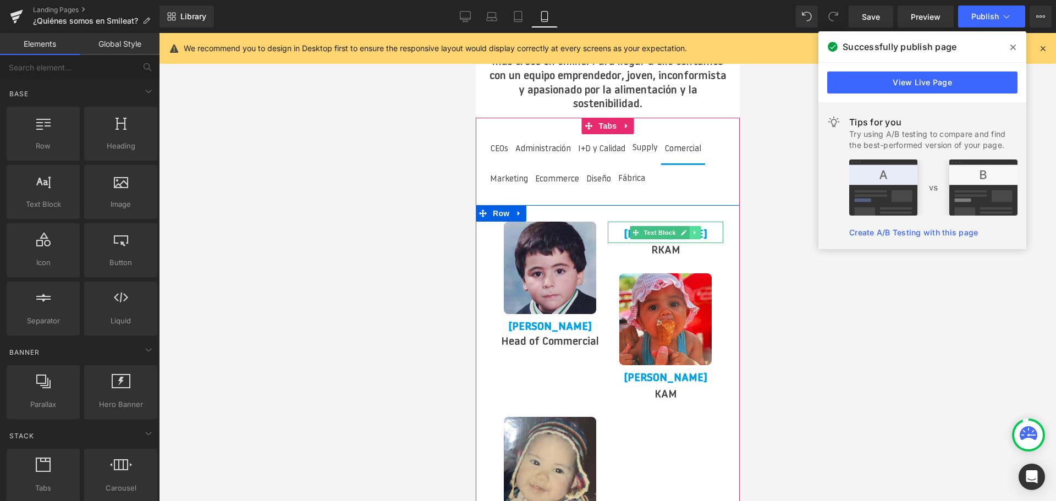
click at [694, 230] on icon at bounding box center [694, 232] width 2 height 4
click at [702, 229] on icon at bounding box center [700, 232] width 6 height 6
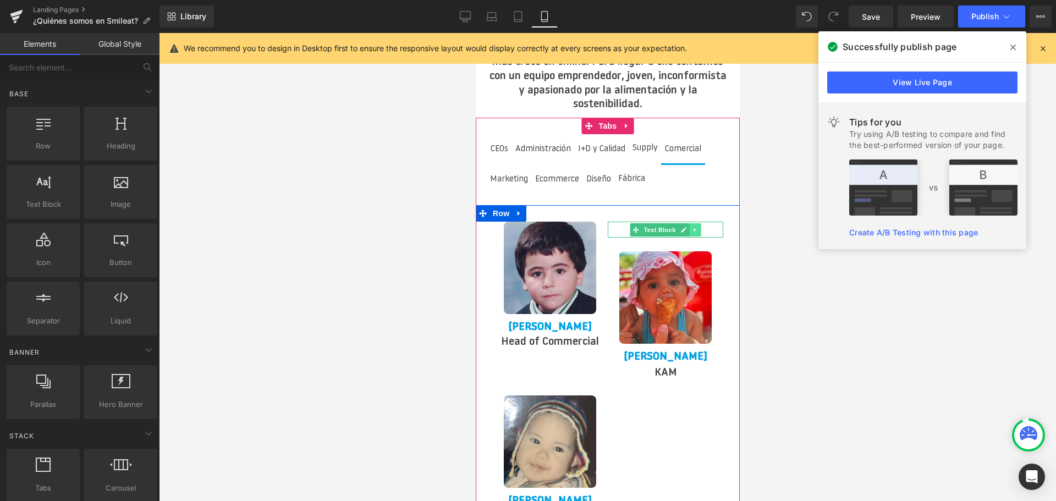
click at [696, 227] on icon at bounding box center [694, 230] width 6 height 7
click at [696, 223] on link at bounding box center [701, 229] width 12 height 13
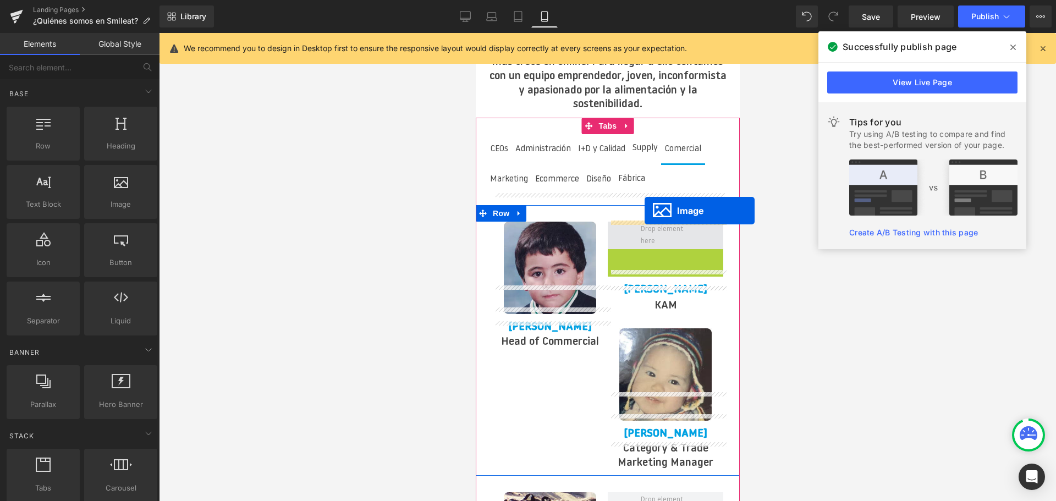
drag, startPoint x: 647, startPoint y: 272, endPoint x: 644, endPoint y: 210, distance: 62.2
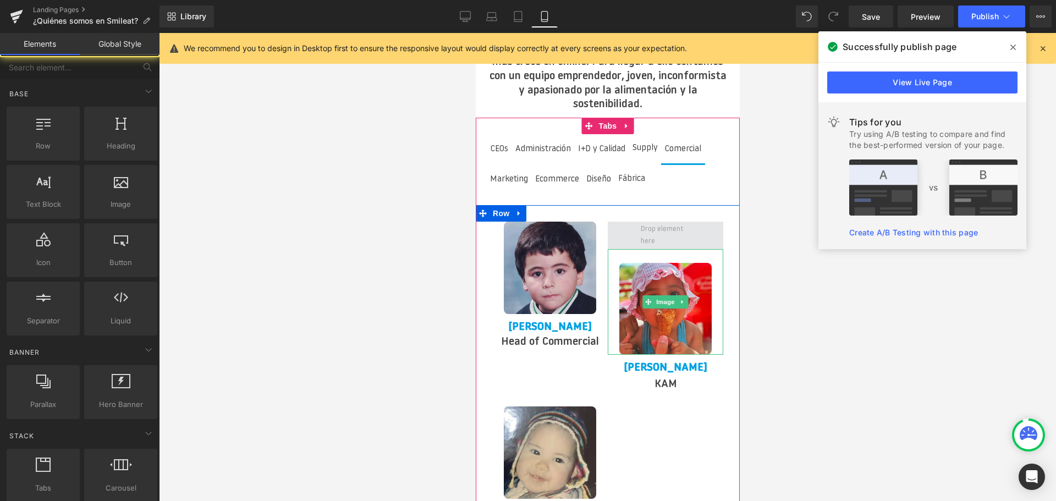
click at [644, 221] on span at bounding box center [665, 236] width 58 height 30
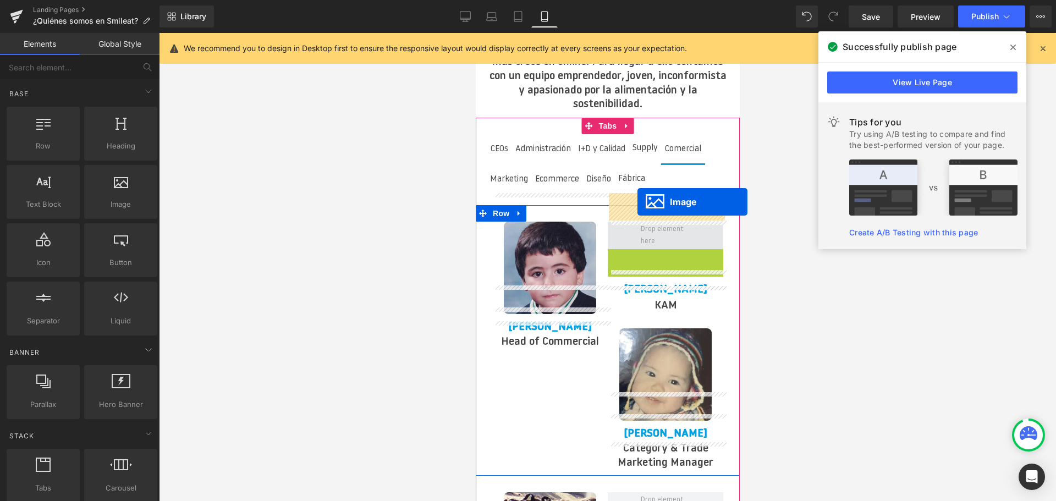
drag, startPoint x: 647, startPoint y: 270, endPoint x: 636, endPoint y: 200, distance: 70.3
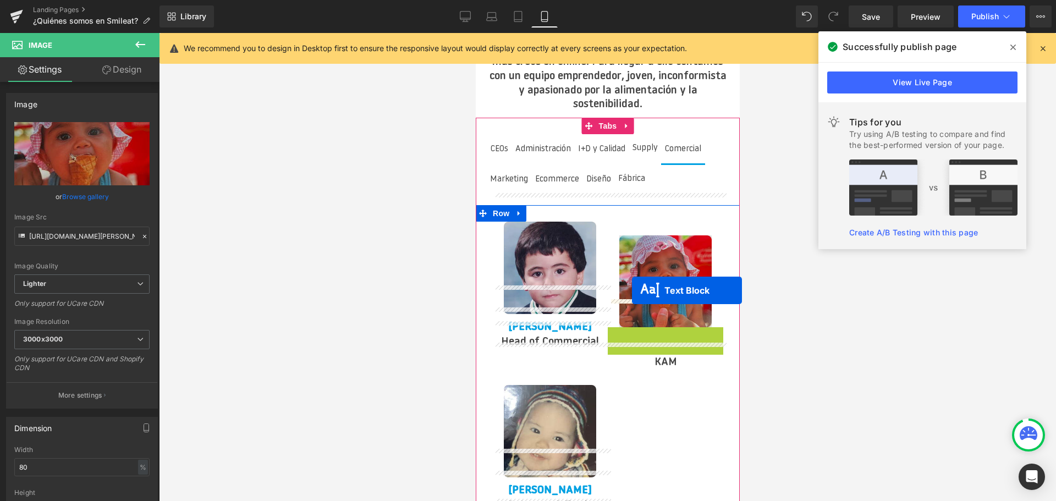
drag, startPoint x: 638, startPoint y: 310, endPoint x: 631, endPoint y: 289, distance: 21.4
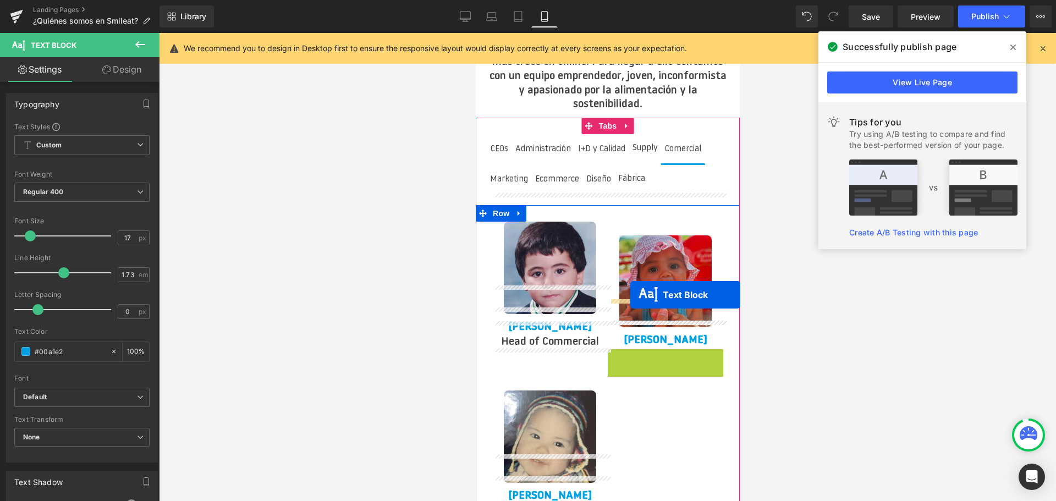
drag, startPoint x: 634, startPoint y: 328, endPoint x: 630, endPoint y: 295, distance: 33.3
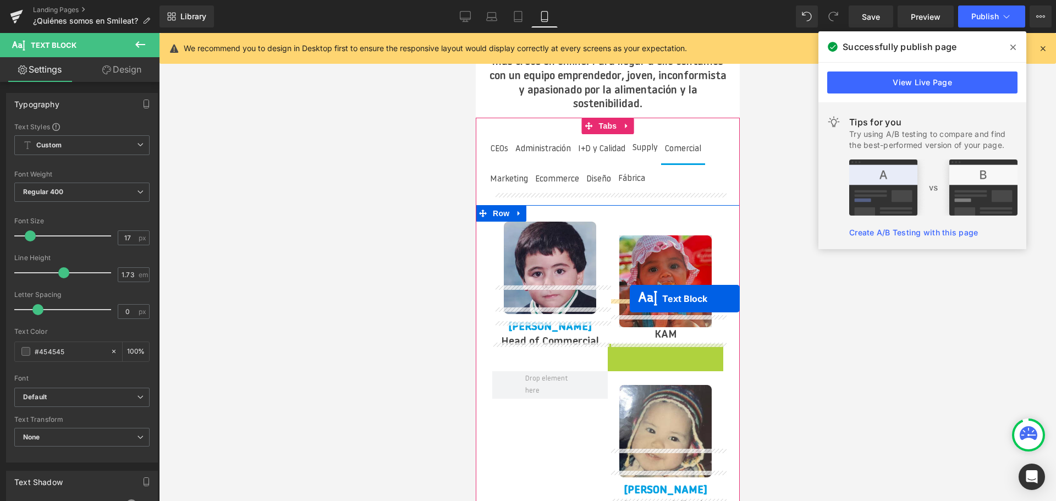
drag, startPoint x: 633, startPoint y: 328, endPoint x: 629, endPoint y: 299, distance: 29.3
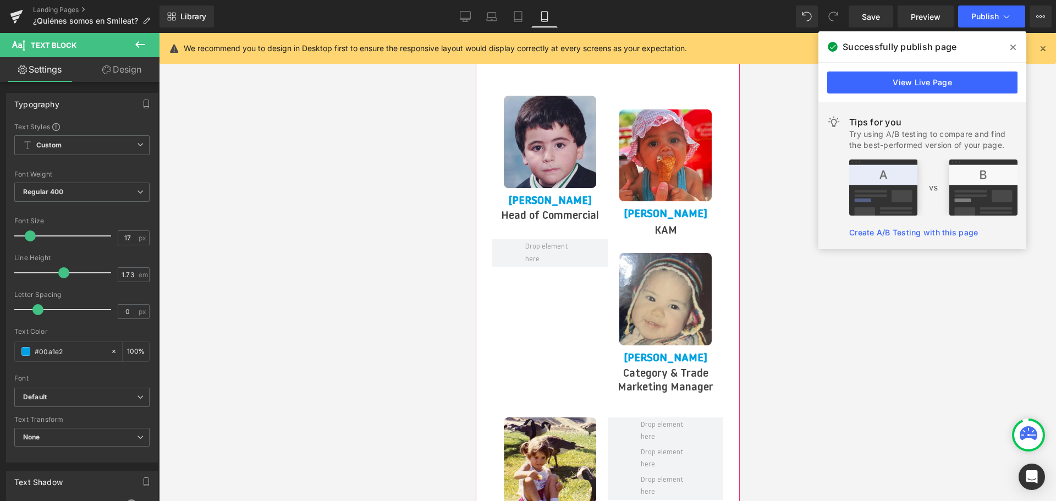
scroll to position [2444, 0]
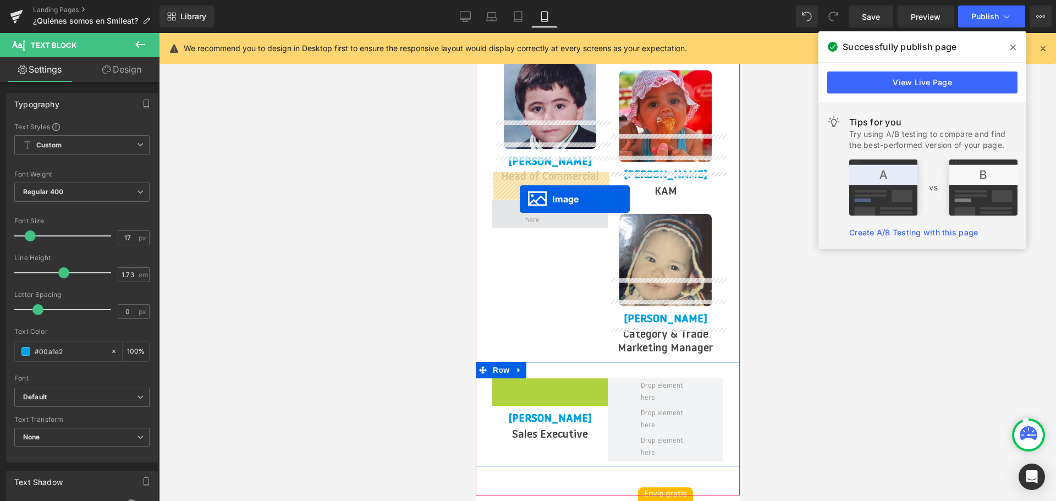
drag, startPoint x: 529, startPoint y: 397, endPoint x: 519, endPoint y: 199, distance: 197.7
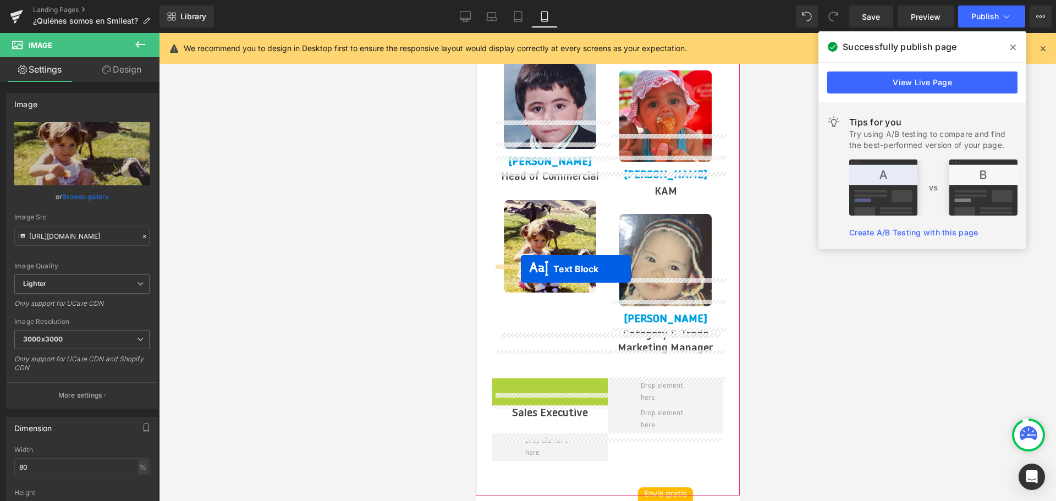
drag, startPoint x: 520, startPoint y: 358, endPoint x: 520, endPoint y: 269, distance: 88.6
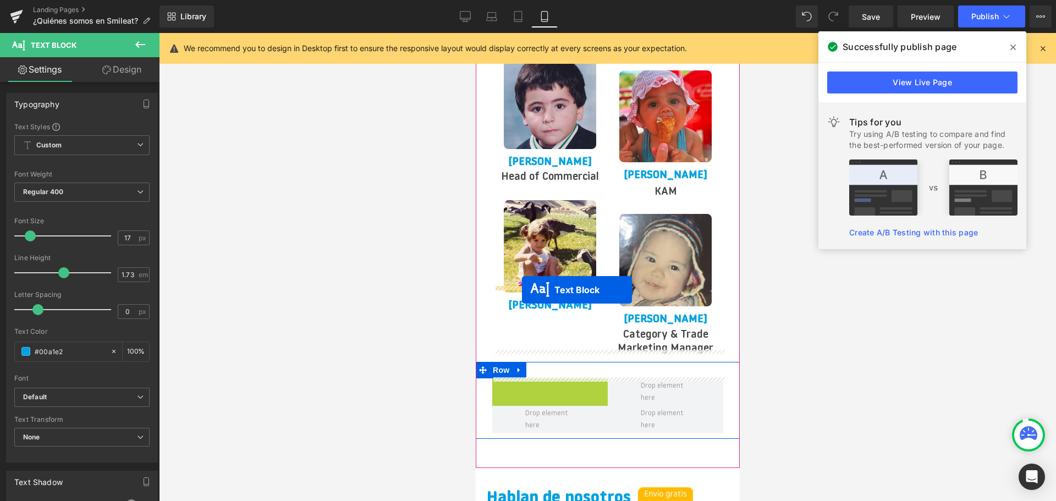
drag, startPoint x: 516, startPoint y: 357, endPoint x: 521, endPoint y: 290, distance: 67.3
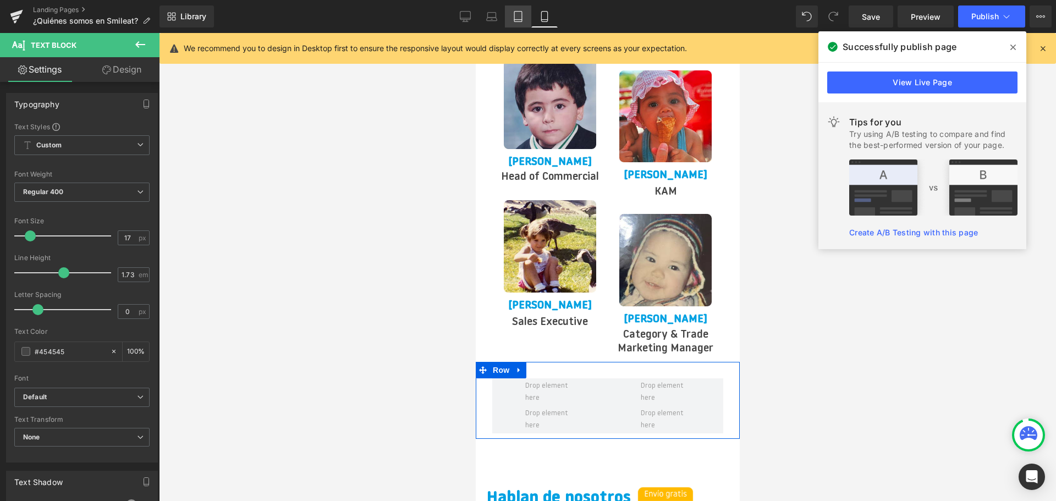
click at [522, 15] on icon at bounding box center [518, 17] width 8 height 10
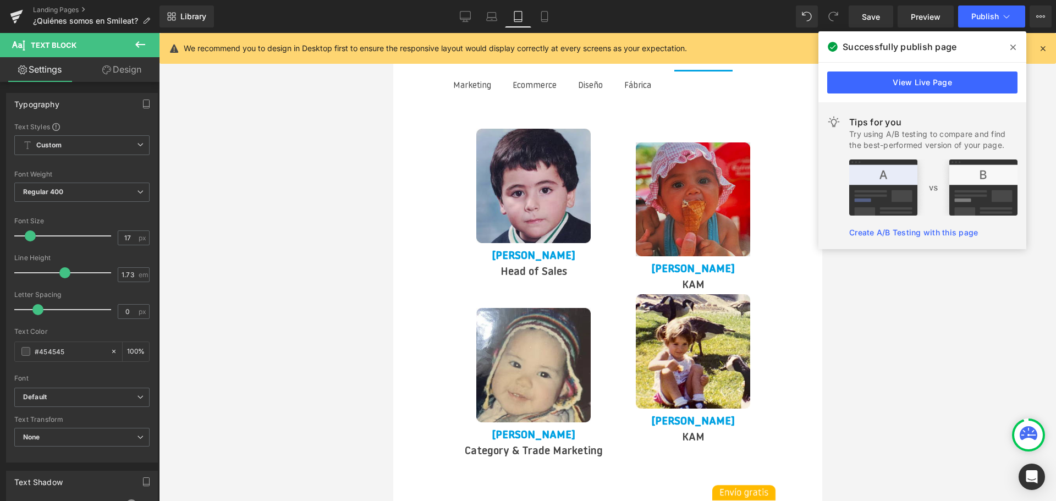
scroll to position [2420, 0]
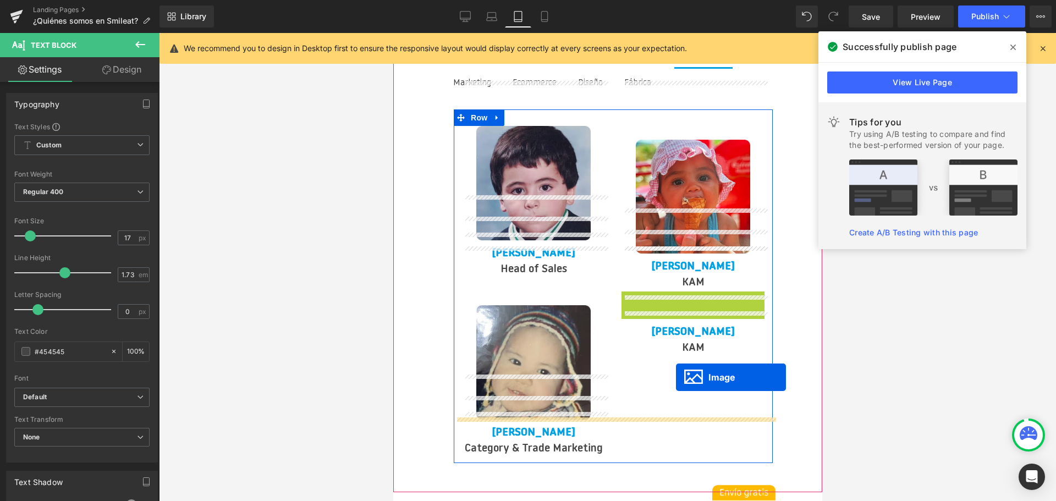
drag, startPoint x: 669, startPoint y: 300, endPoint x: 675, endPoint y: 377, distance: 77.3
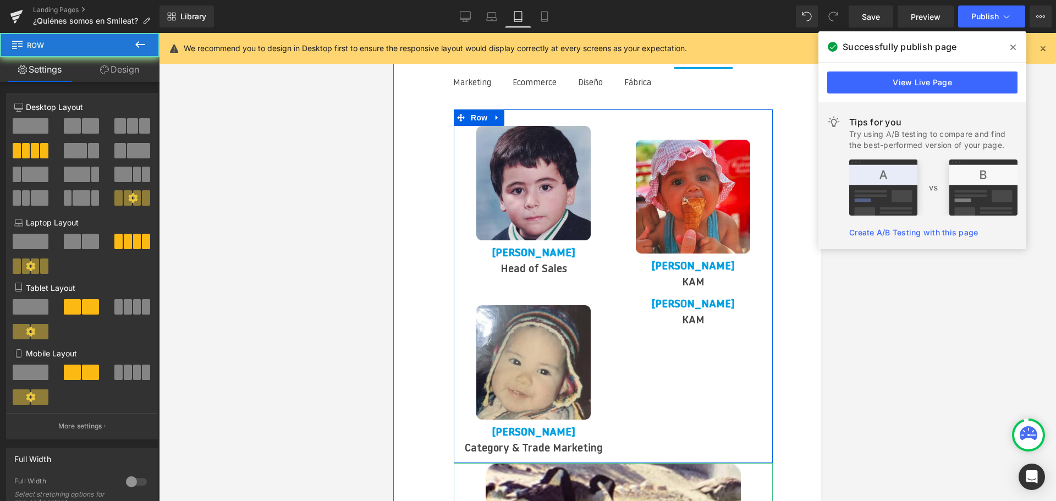
click at [675, 377] on div "Image [PERSON_NAME] Text Block Head of Sales Text Block Image [PERSON_NAME] Tex…" at bounding box center [612, 286] width 319 height 354
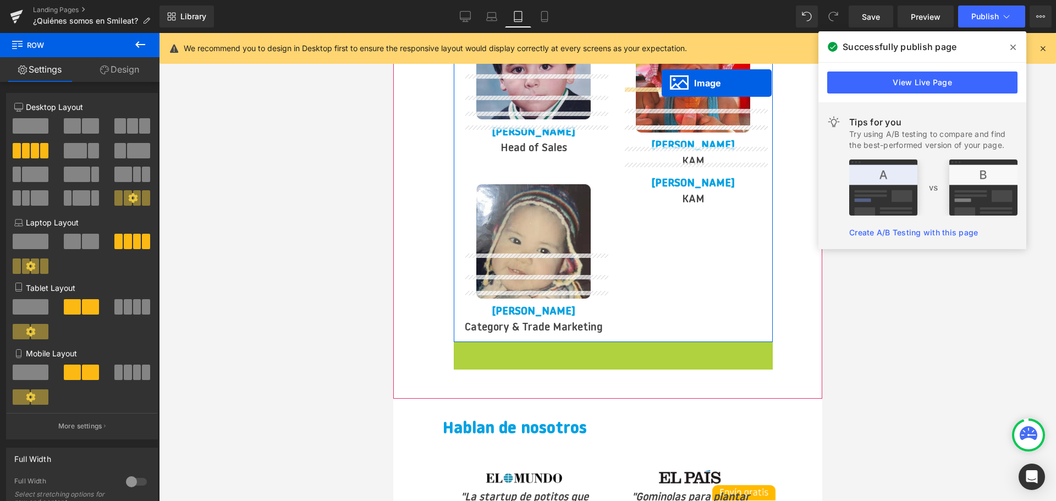
scroll to position [2508, 0]
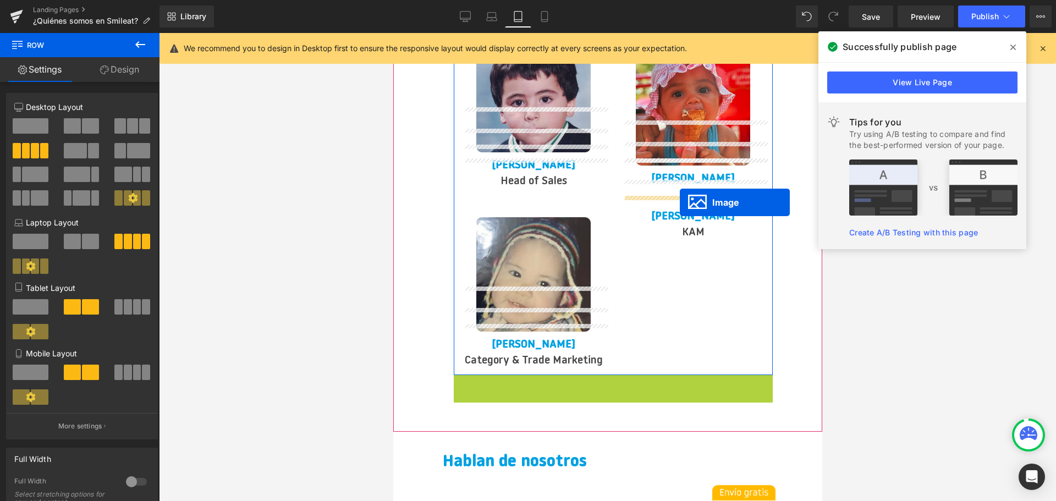
drag, startPoint x: 601, startPoint y: 282, endPoint x: 679, endPoint y: 202, distance: 111.6
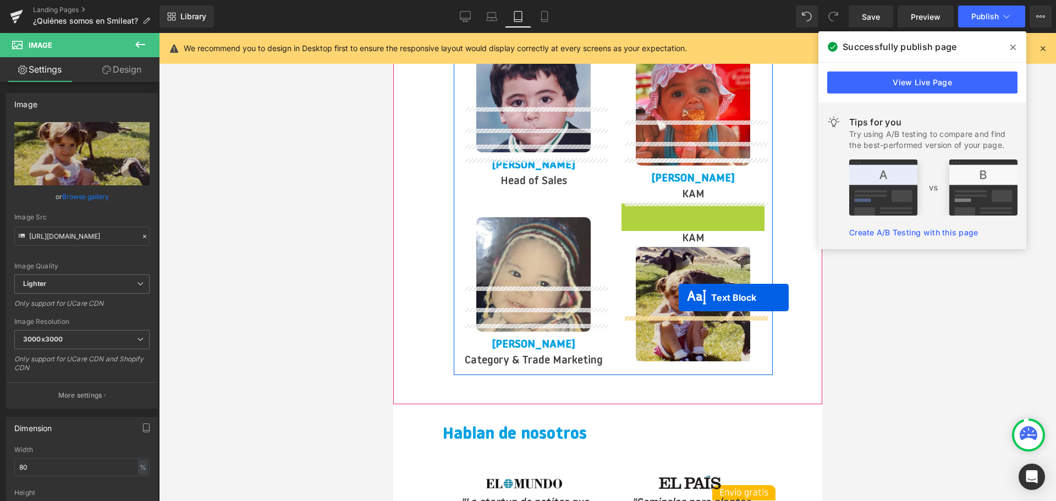
drag, startPoint x: 661, startPoint y: 169, endPoint x: 678, endPoint y: 298, distance: 129.3
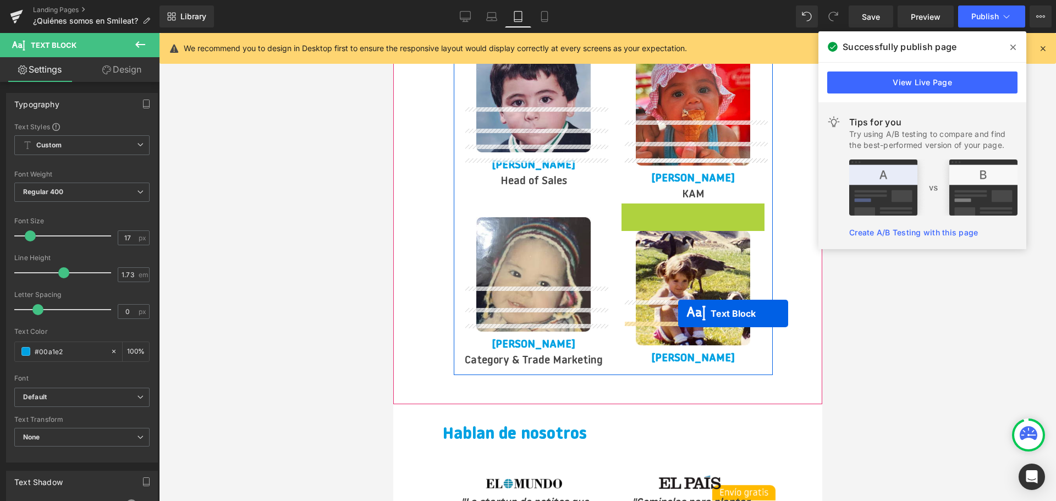
drag, startPoint x: 662, startPoint y: 165, endPoint x: 677, endPoint y: 315, distance: 150.9
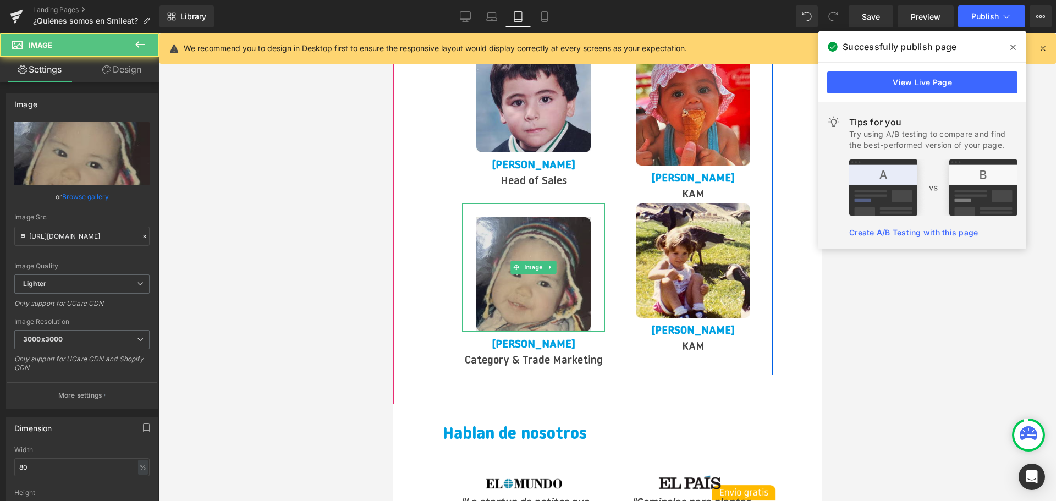
click at [577, 204] on img at bounding box center [533, 268] width 114 height 128
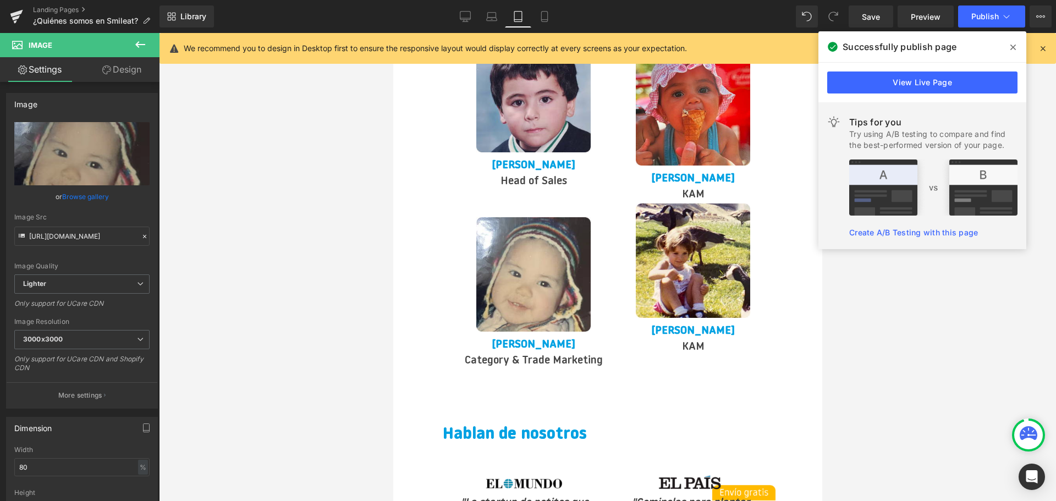
click at [124, 74] on link "Design" at bounding box center [122, 69] width 80 height 25
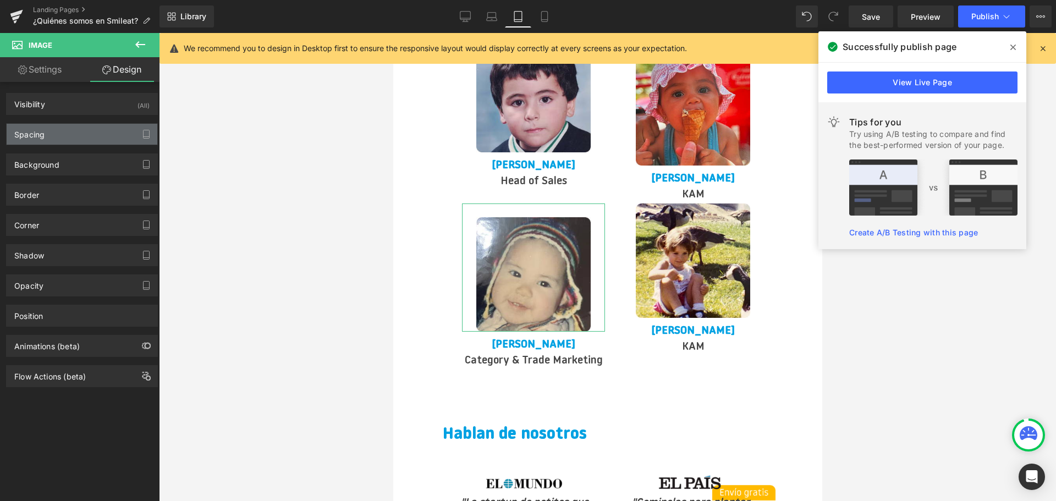
click at [94, 130] on div "Spacing" at bounding box center [82, 134] width 151 height 21
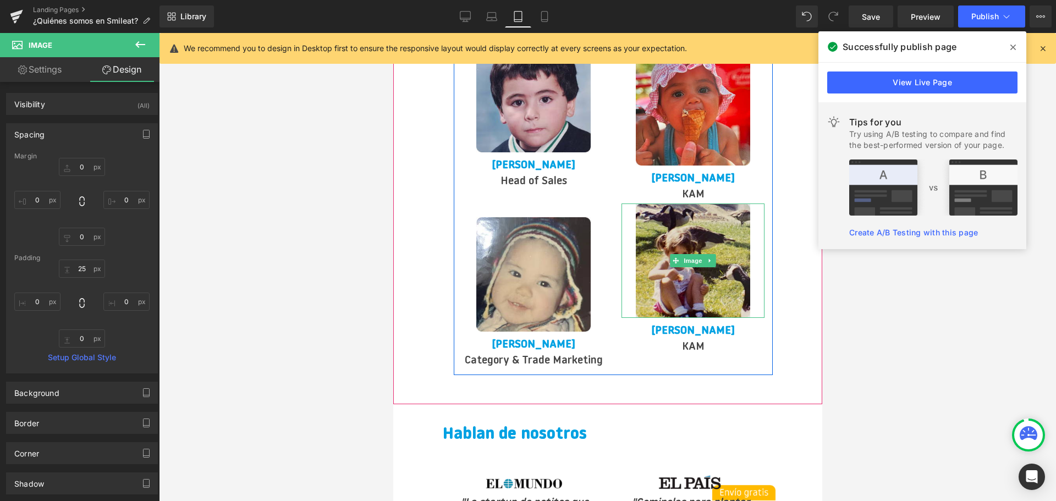
click at [657, 209] on img at bounding box center [692, 261] width 114 height 114
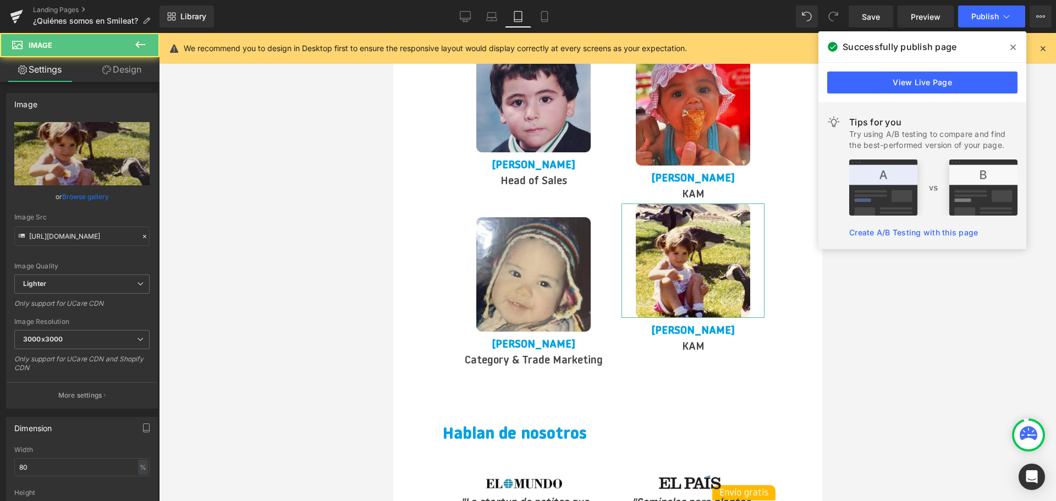
click at [108, 69] on icon at bounding box center [106, 69] width 9 height 9
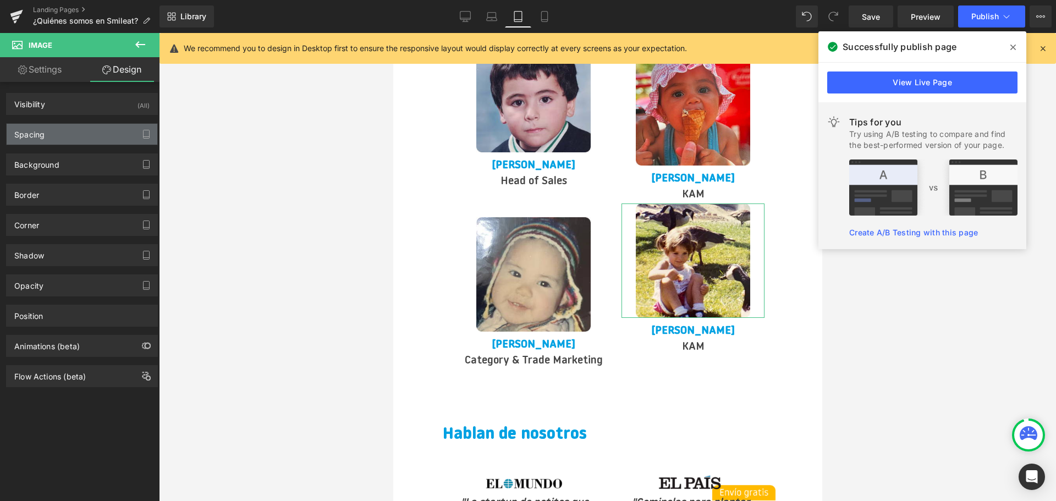
click at [68, 133] on div "Spacing" at bounding box center [82, 134] width 151 height 21
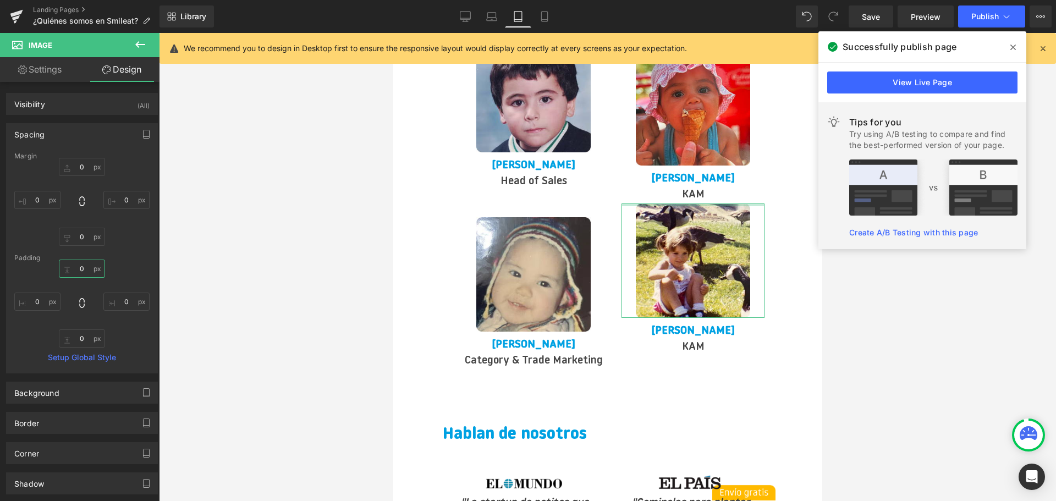
click at [81, 272] on input "0" at bounding box center [82, 269] width 46 height 18
click at [82, 265] on input "0" at bounding box center [82, 269] width 46 height 18
type input "5"
type input "25"
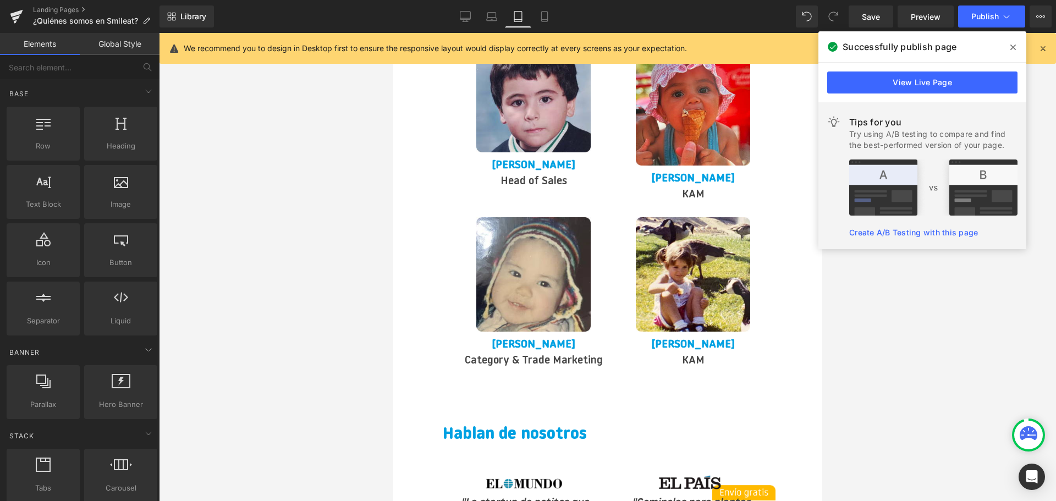
click at [231, 274] on div at bounding box center [607, 267] width 897 height 468
click at [886, 13] on link "Save" at bounding box center [871, 17] width 45 height 22
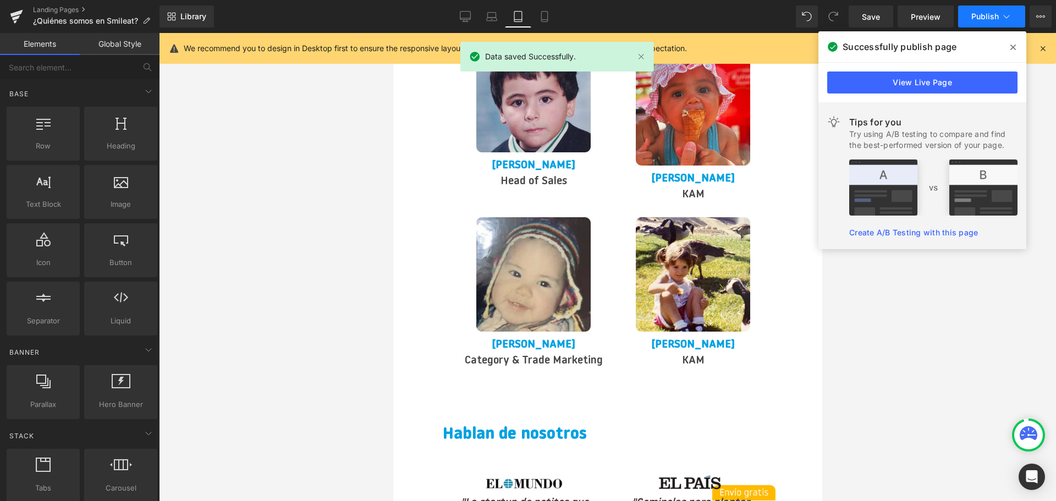
click at [997, 15] on span "Publish" at bounding box center [985, 16] width 28 height 9
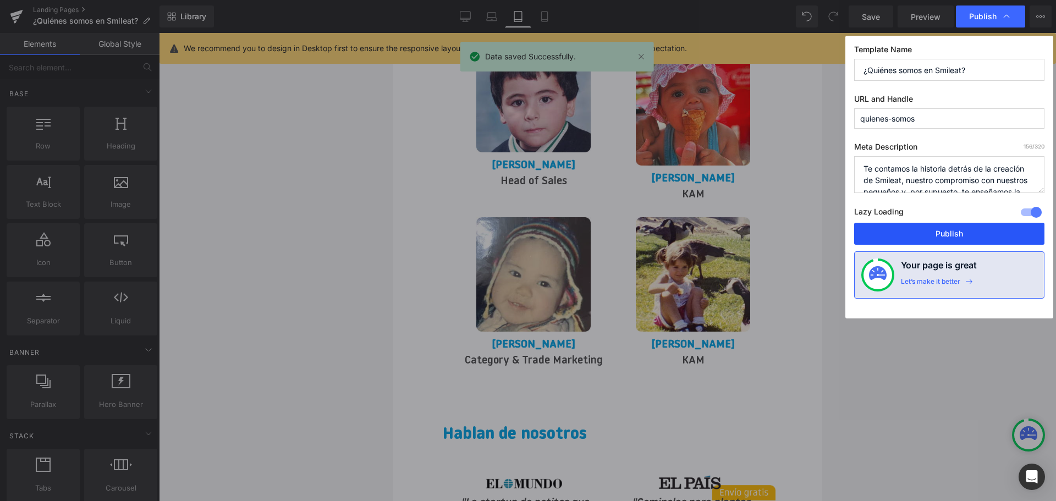
click at [954, 230] on button "Publish" at bounding box center [949, 234] width 190 height 22
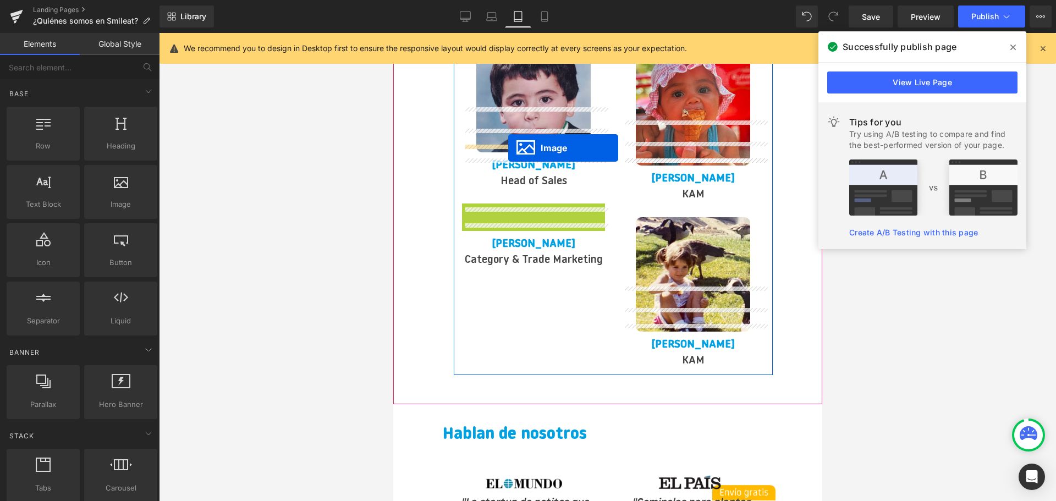
drag, startPoint x: 516, startPoint y: 223, endPoint x: 508, endPoint y: 148, distance: 75.3
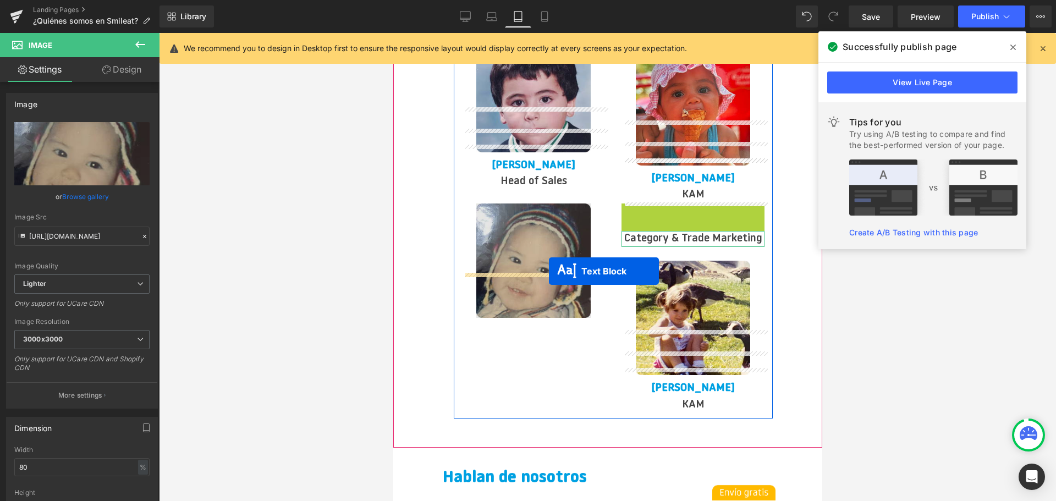
drag, startPoint x: 662, startPoint y: 172, endPoint x: 548, endPoint y: 271, distance: 150.9
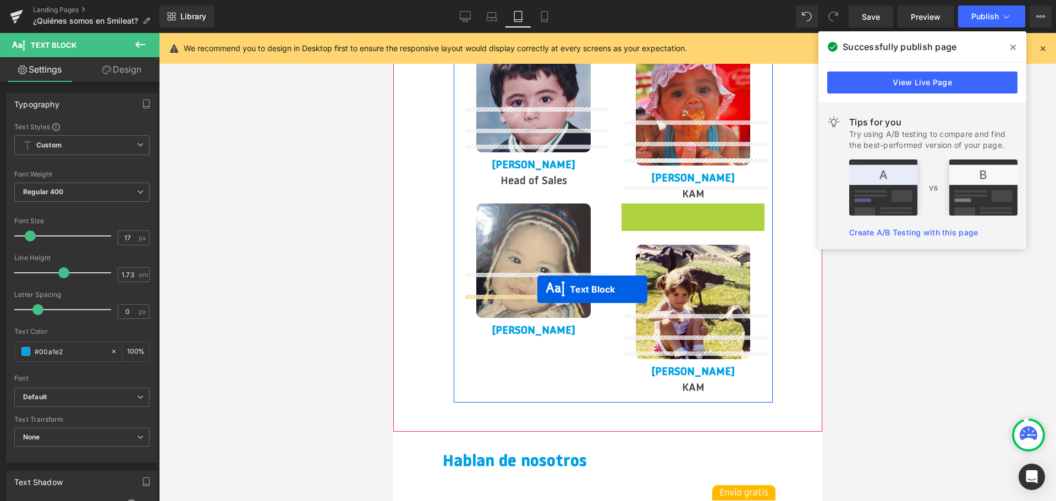
drag, startPoint x: 661, startPoint y: 167, endPoint x: 534, endPoint y: 293, distance: 178.5
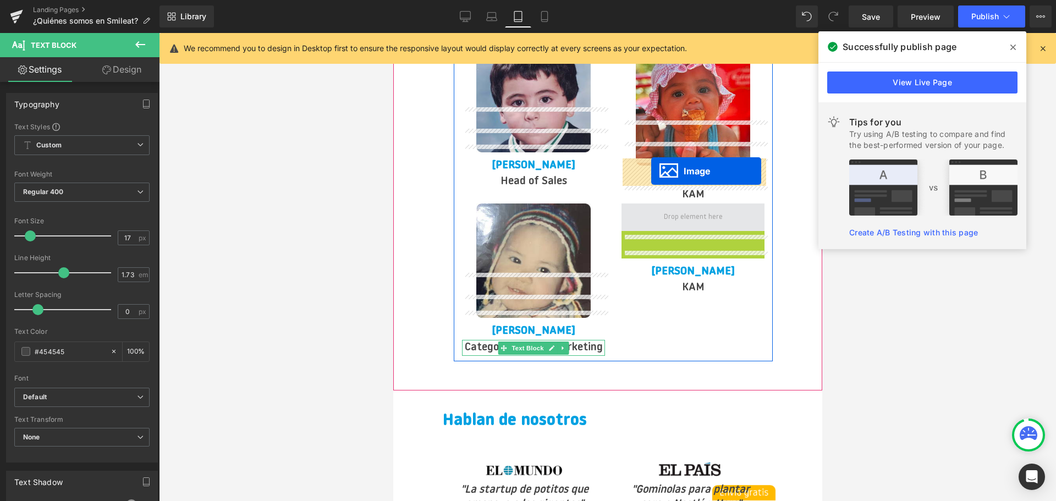
drag, startPoint x: 674, startPoint y: 246, endPoint x: 651, endPoint y: 171, distance: 79.3
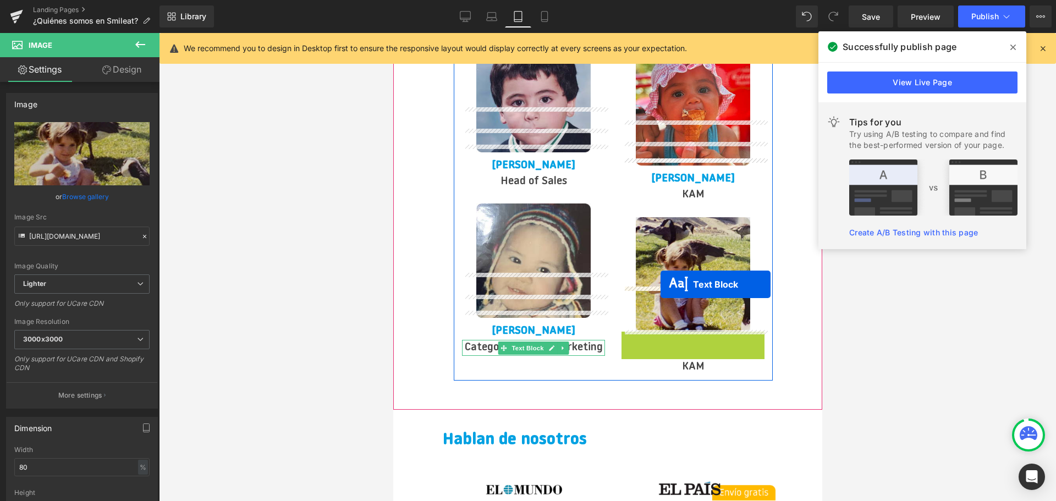
drag, startPoint x: 661, startPoint y: 297, endPoint x: 660, endPoint y: 283, distance: 13.8
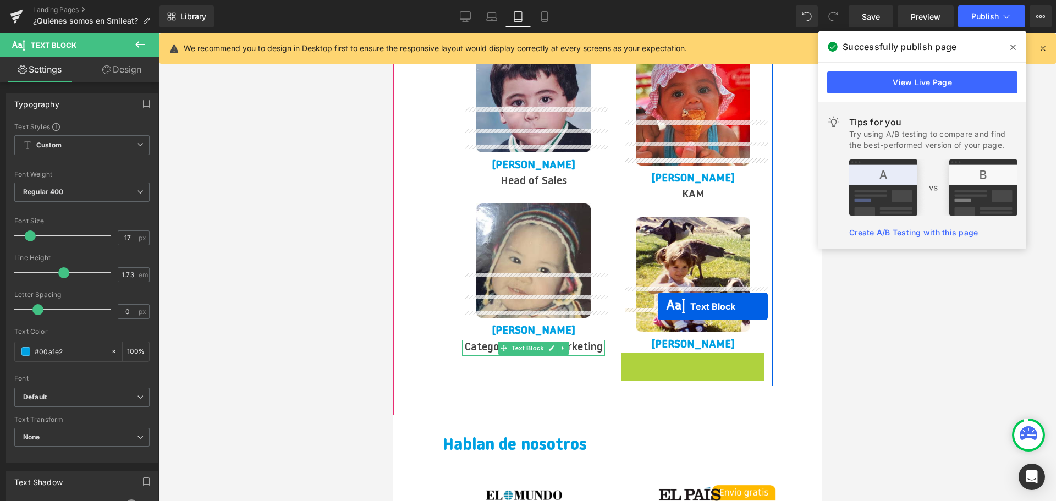
drag, startPoint x: 663, startPoint y: 316, endPoint x: 658, endPoint y: 307, distance: 9.8
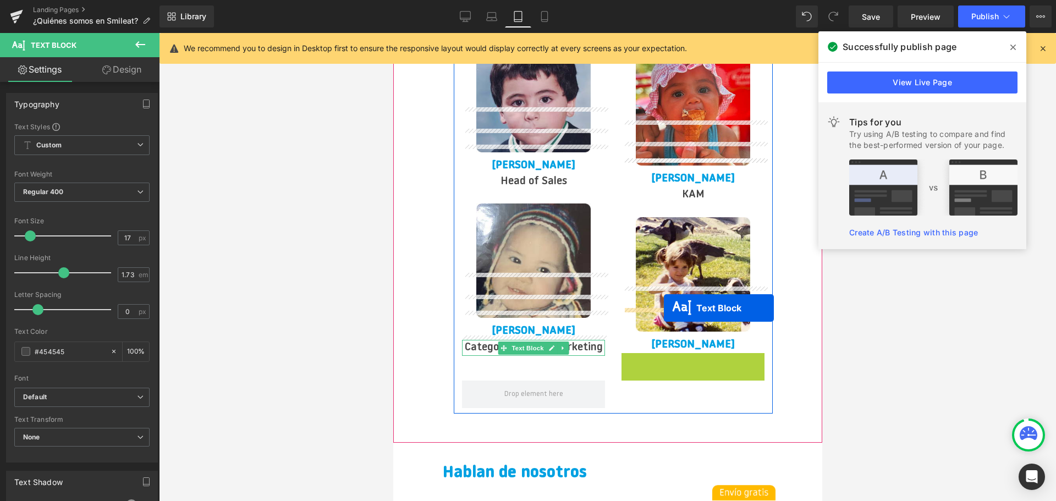
drag, startPoint x: 664, startPoint y: 316, endPoint x: 663, endPoint y: 308, distance: 8.3
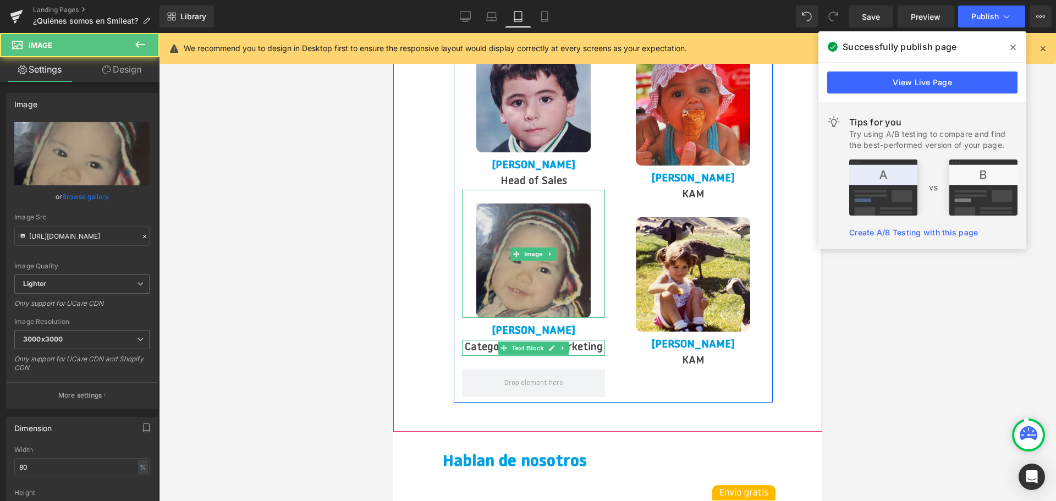
click at [553, 190] on img at bounding box center [533, 254] width 114 height 128
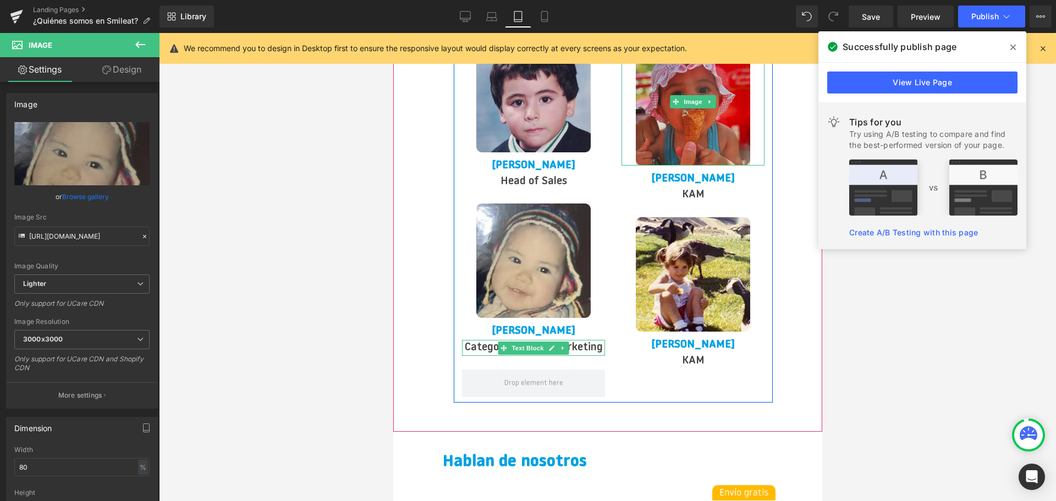
click at [686, 106] on img at bounding box center [692, 102] width 114 height 128
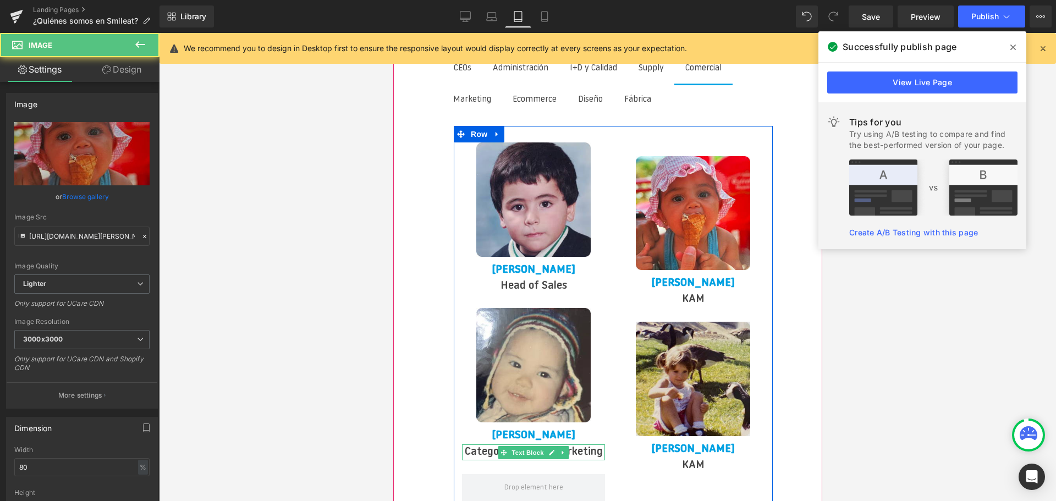
scroll to position [2398, 0]
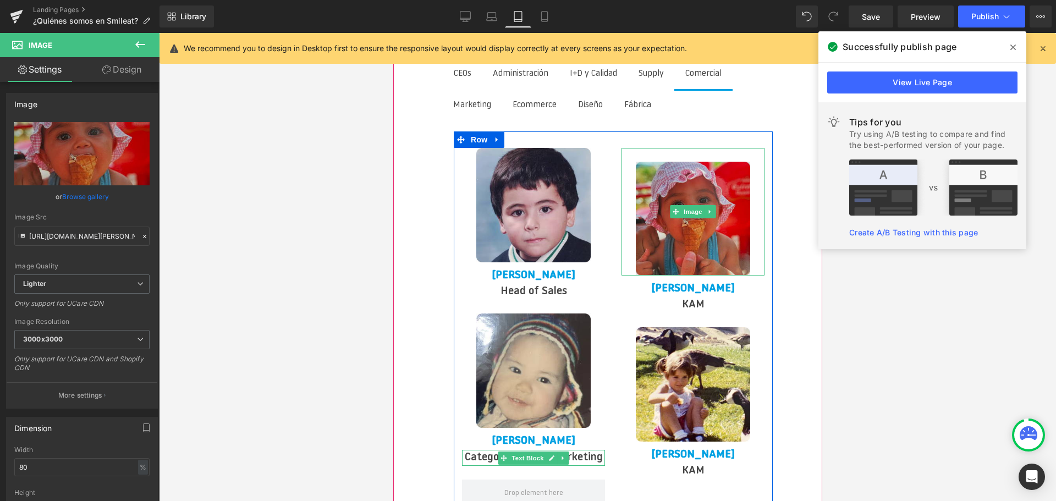
click at [671, 148] on img at bounding box center [692, 212] width 114 height 128
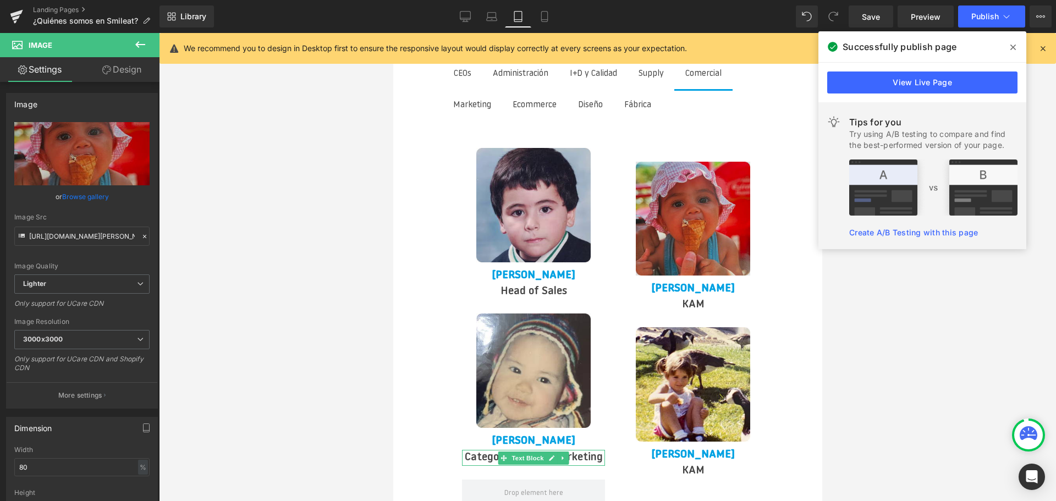
click at [703, 185] on img at bounding box center [692, 212] width 114 height 128
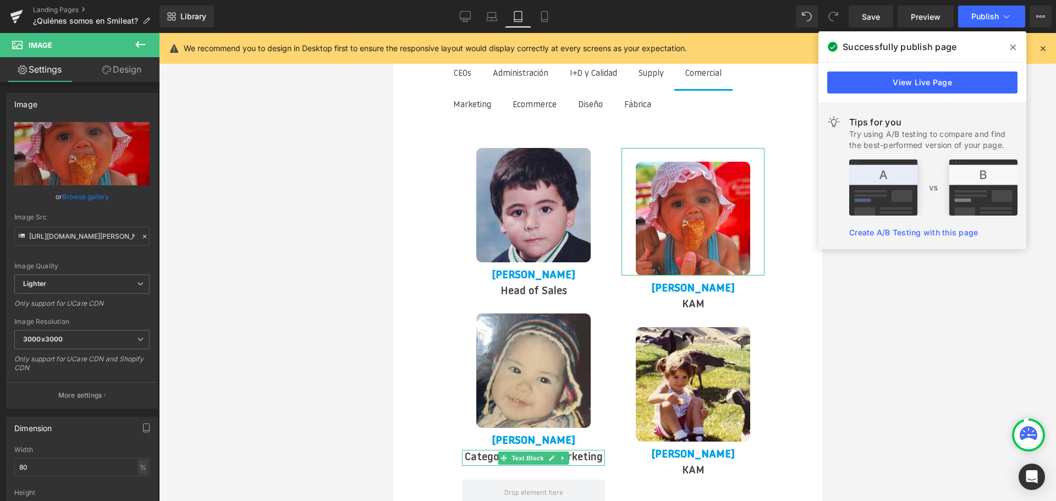
click at [122, 73] on link "Design" at bounding box center [122, 69] width 80 height 25
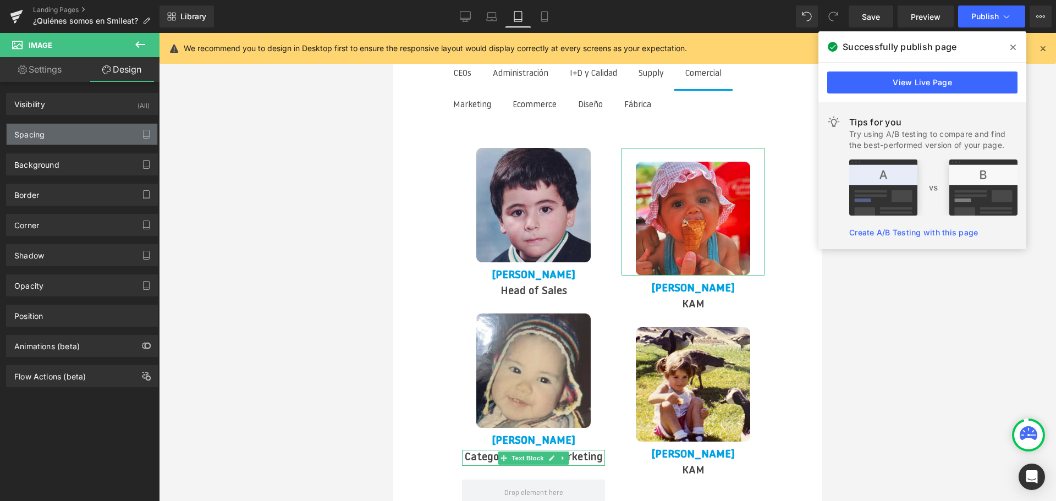
click at [75, 136] on div "Spacing" at bounding box center [82, 134] width 151 height 21
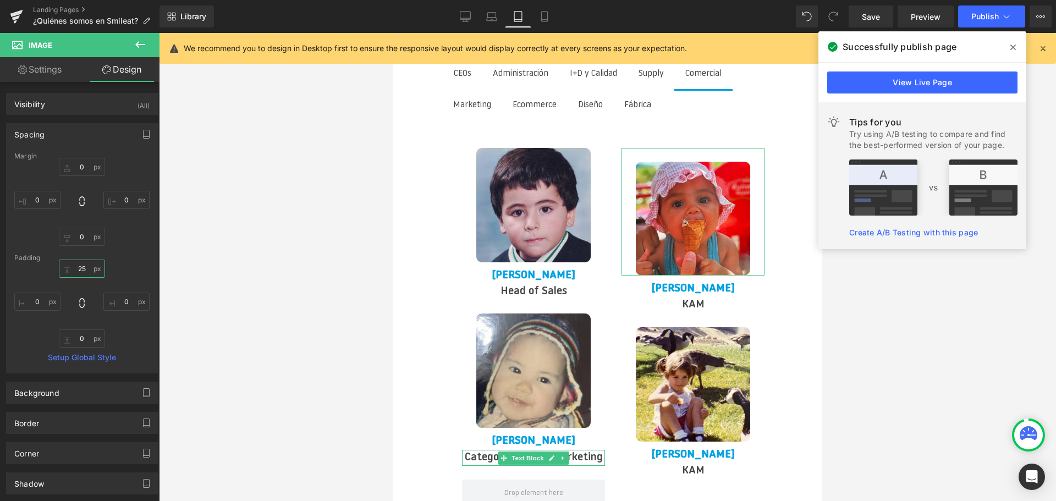
click at [85, 265] on input "25" at bounding box center [82, 269] width 46 height 18
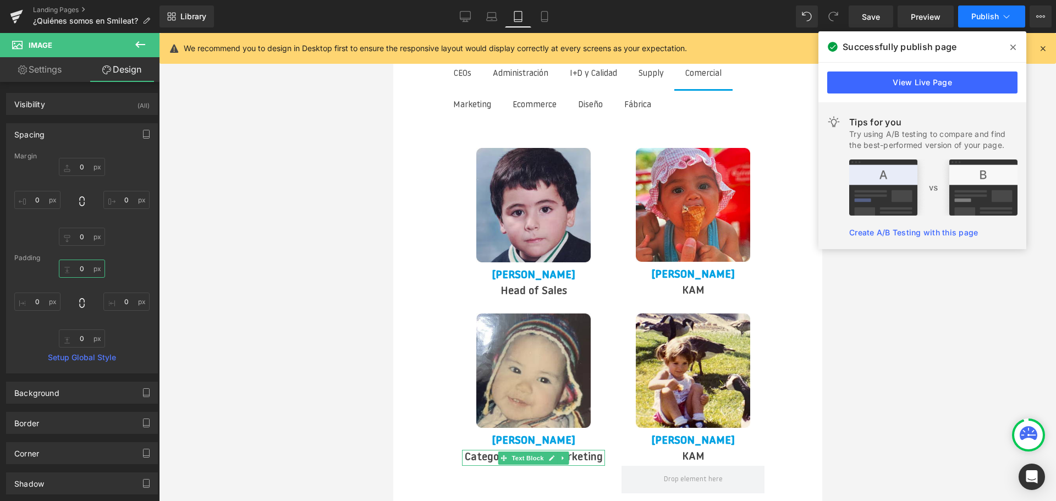
type input "0"
click at [984, 14] on span "Publish" at bounding box center [985, 16] width 28 height 9
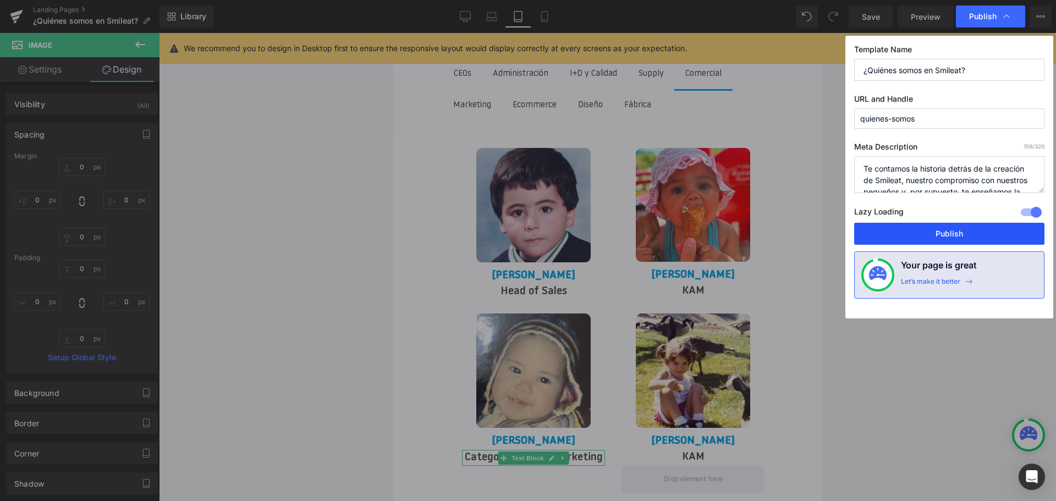
click at [974, 224] on button "Publish" at bounding box center [949, 234] width 190 height 22
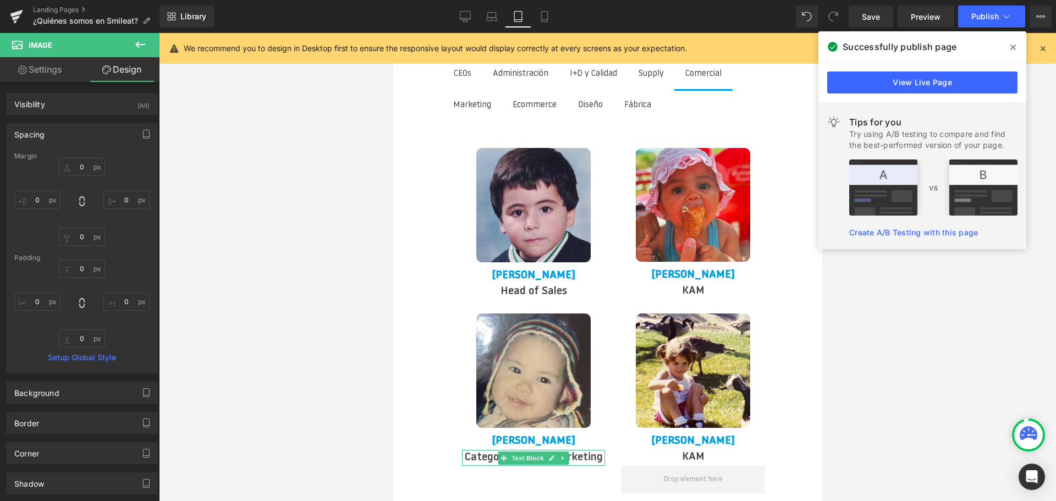
click at [1011, 48] on icon at bounding box center [1013, 47] width 6 height 9
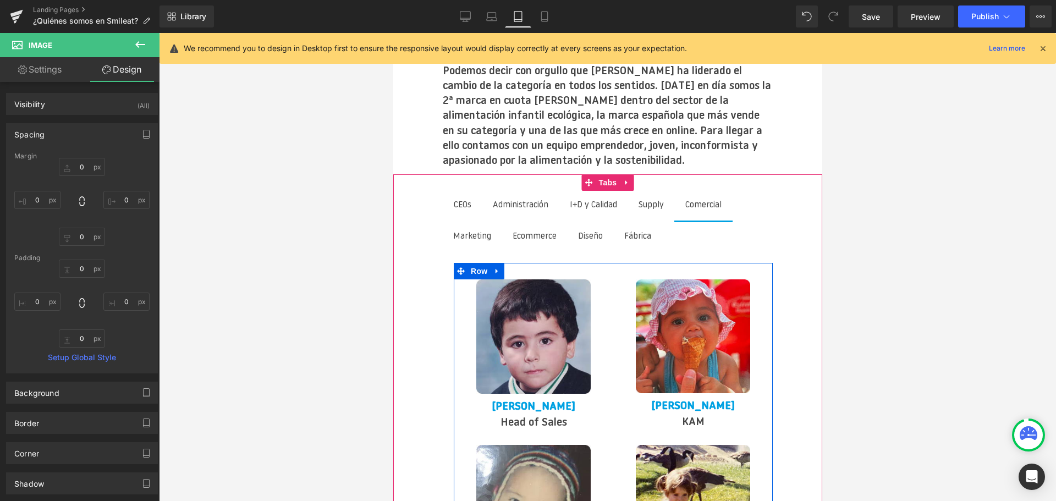
scroll to position [2233, 0]
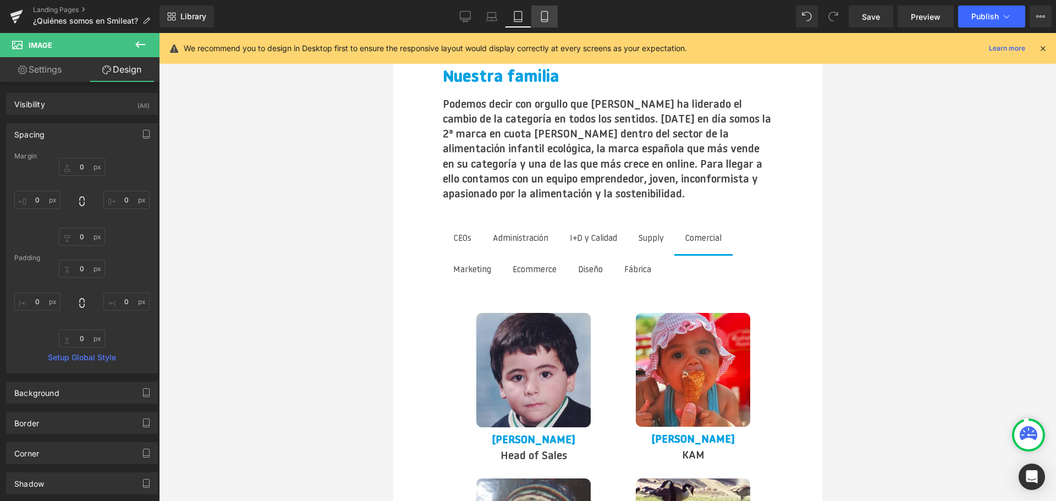
click at [545, 8] on link "Mobile" at bounding box center [544, 17] width 26 height 22
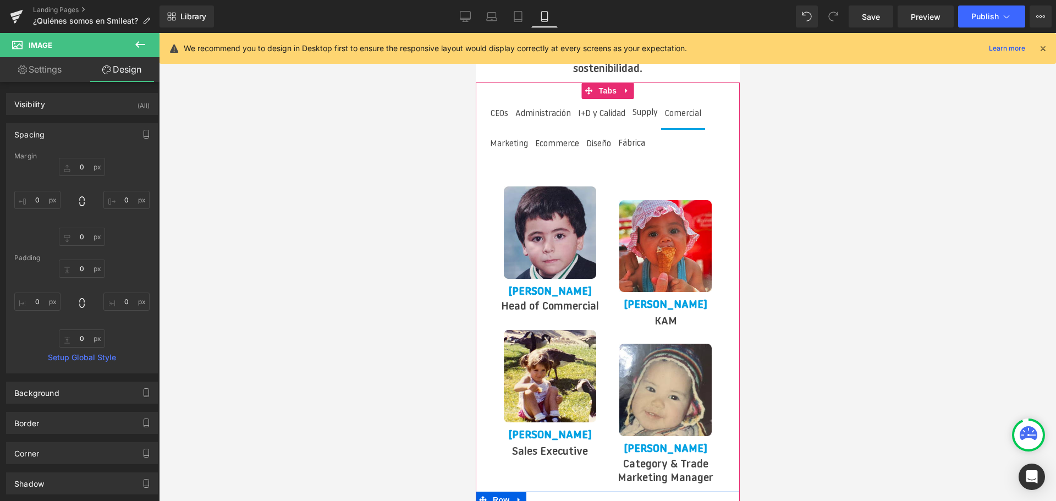
scroll to position [2310, 0]
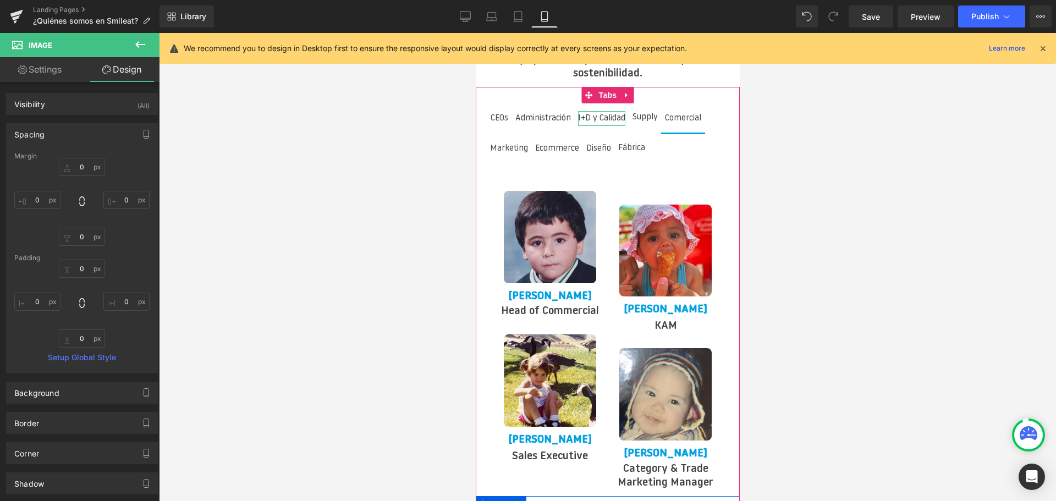
click at [615, 111] on div "I+D y Calidad" at bounding box center [601, 118] width 47 height 15
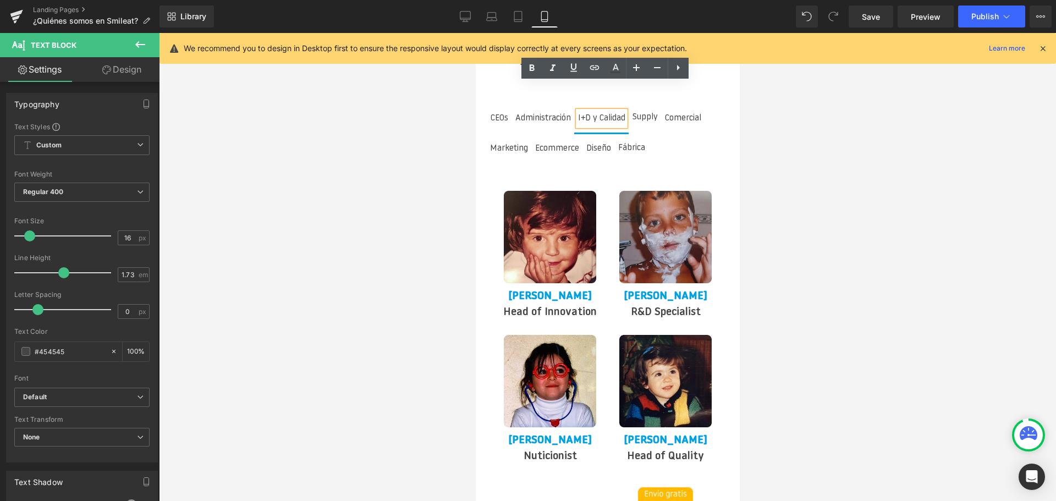
click at [647, 103] on span "Supply Text Block" at bounding box center [644, 118] width 33 height 30
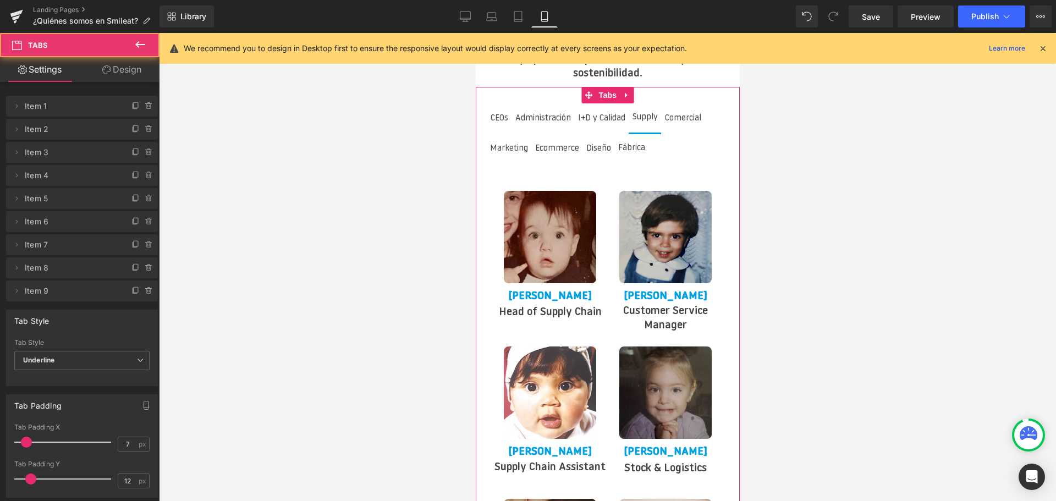
click at [512, 135] on span "Marketing Text Block" at bounding box center [509, 149] width 46 height 29
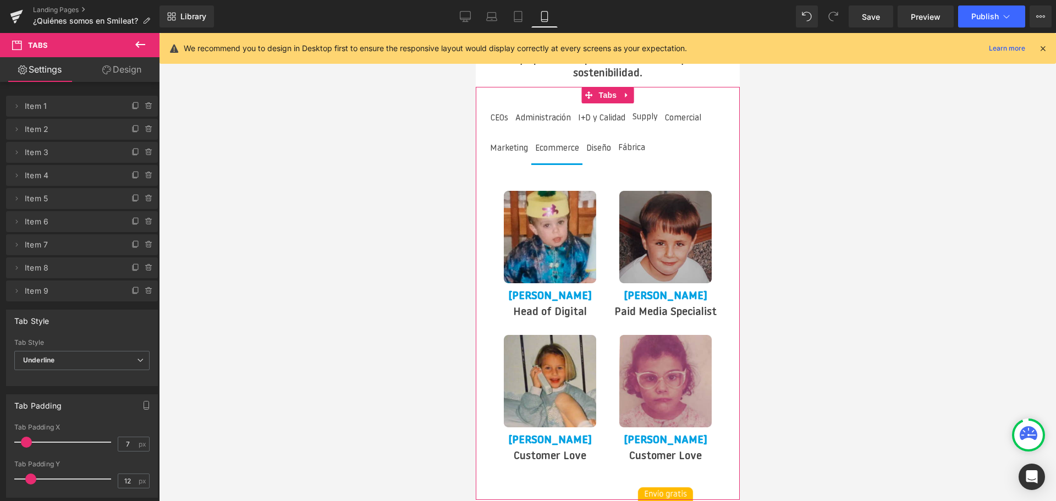
click at [562, 135] on span "Ecommerce Text Block" at bounding box center [557, 149] width 52 height 29
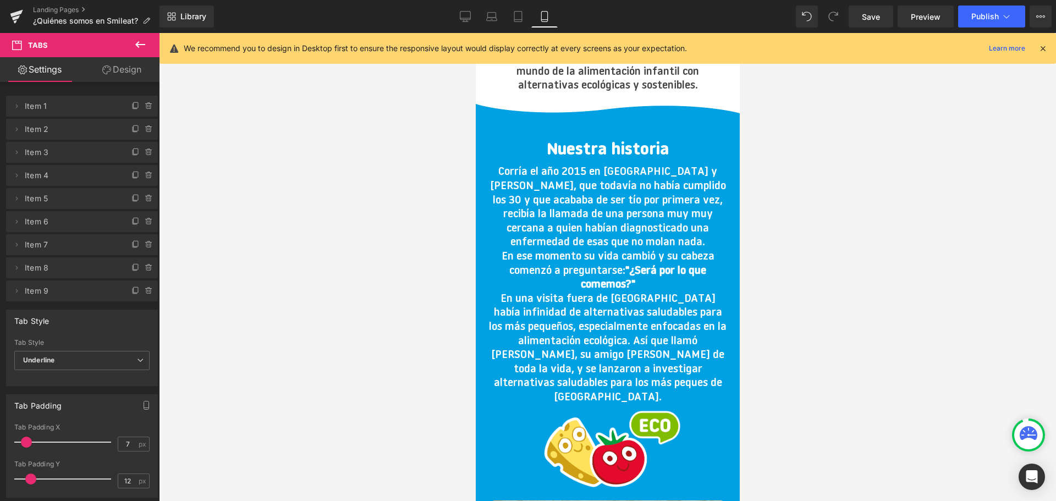
scroll to position [0, 0]
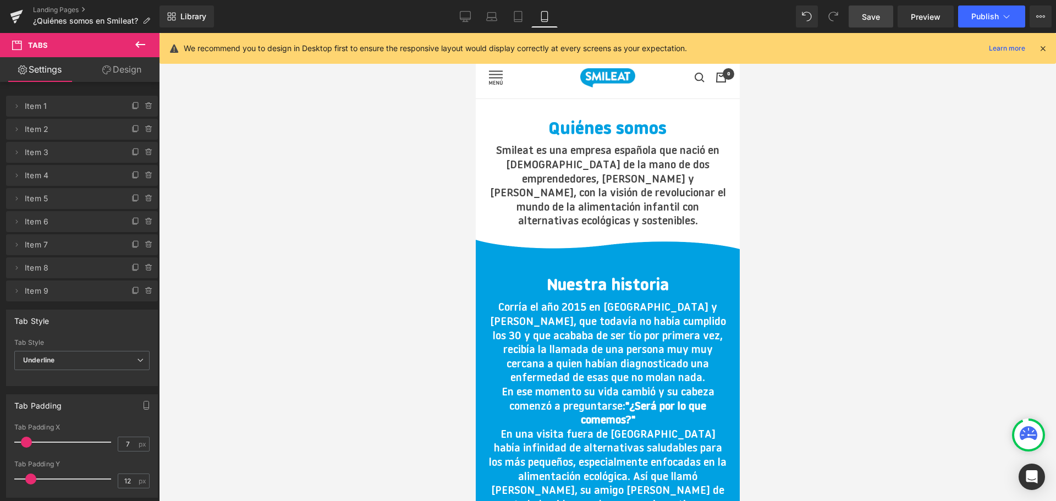
click at [877, 27] on link "Save" at bounding box center [871, 17] width 45 height 22
click at [453, 14] on link "Desktop" at bounding box center [465, 17] width 26 height 22
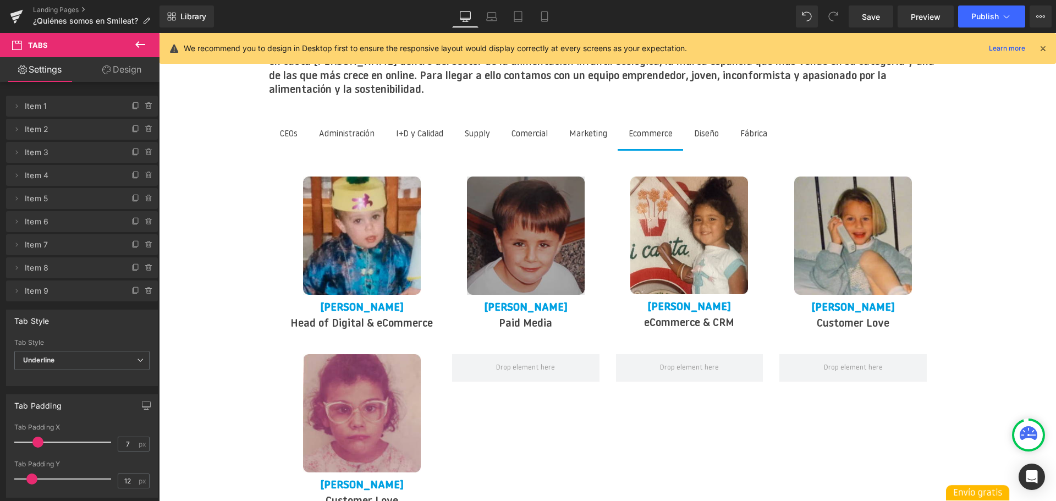
scroll to position [1375, 0]
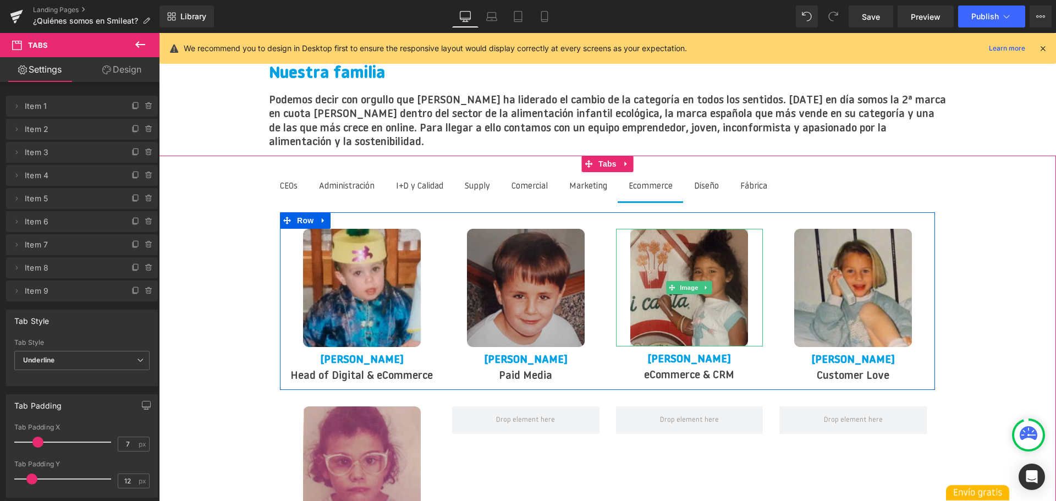
click at [703, 307] on img at bounding box center [689, 287] width 118 height 117
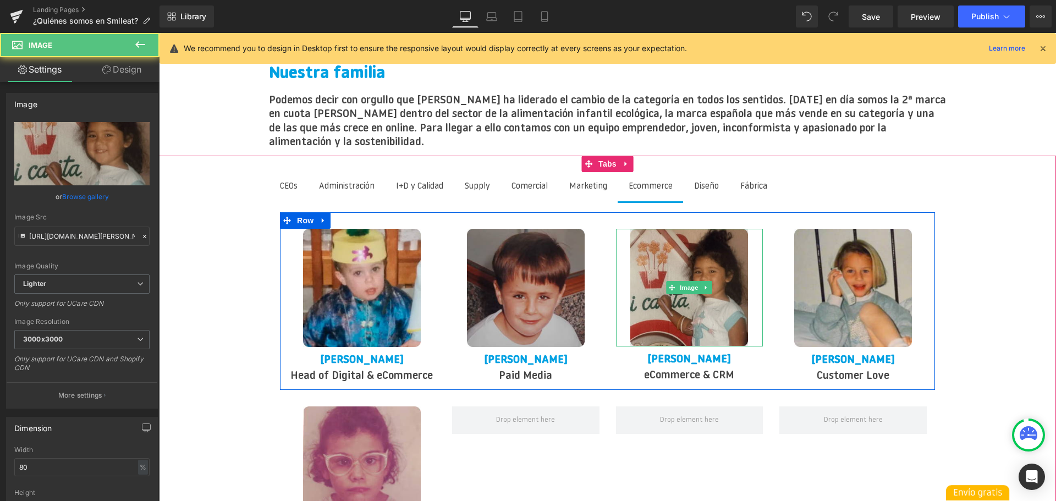
click at [697, 305] on img at bounding box center [689, 287] width 118 height 117
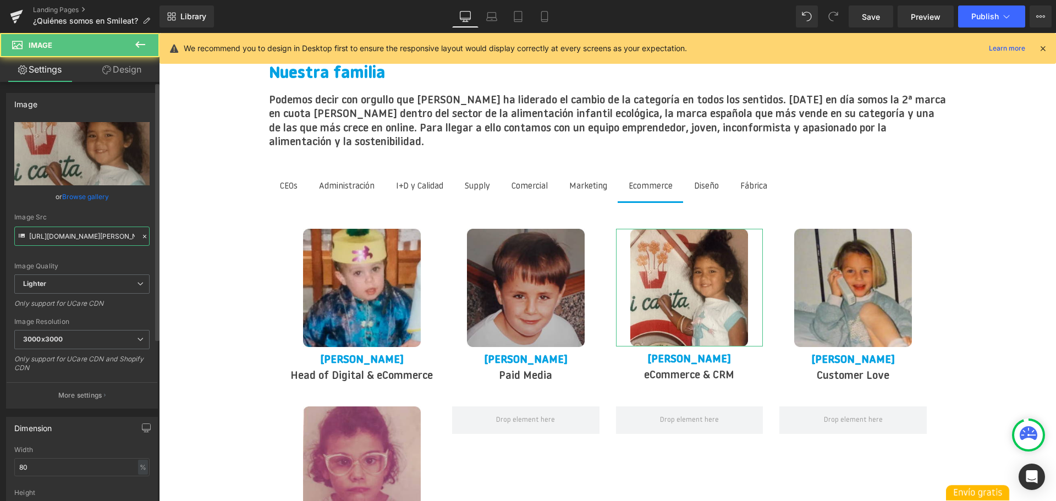
click at [105, 233] on input "[URL][DOMAIN_NAME][PERSON_NAME]" at bounding box center [81, 236] width 135 height 19
click at [105, 232] on input "[URL][DOMAIN_NAME][PERSON_NAME]" at bounding box center [81, 236] width 135 height 19
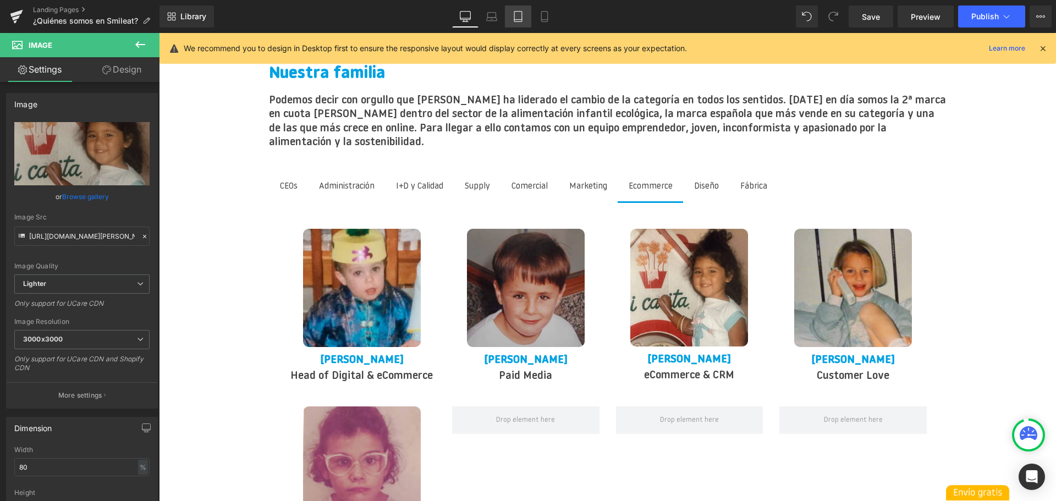
click at [513, 12] on icon at bounding box center [518, 16] width 11 height 11
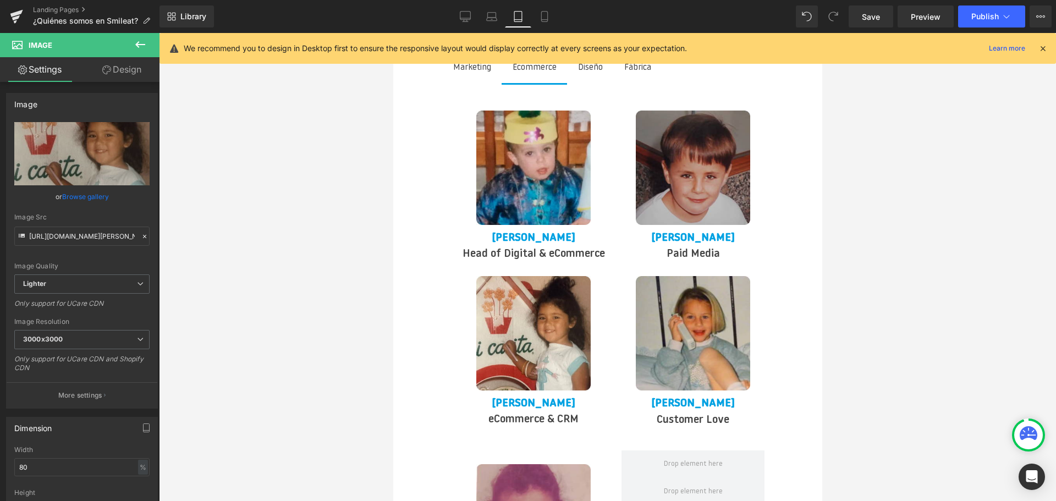
scroll to position [2438, 0]
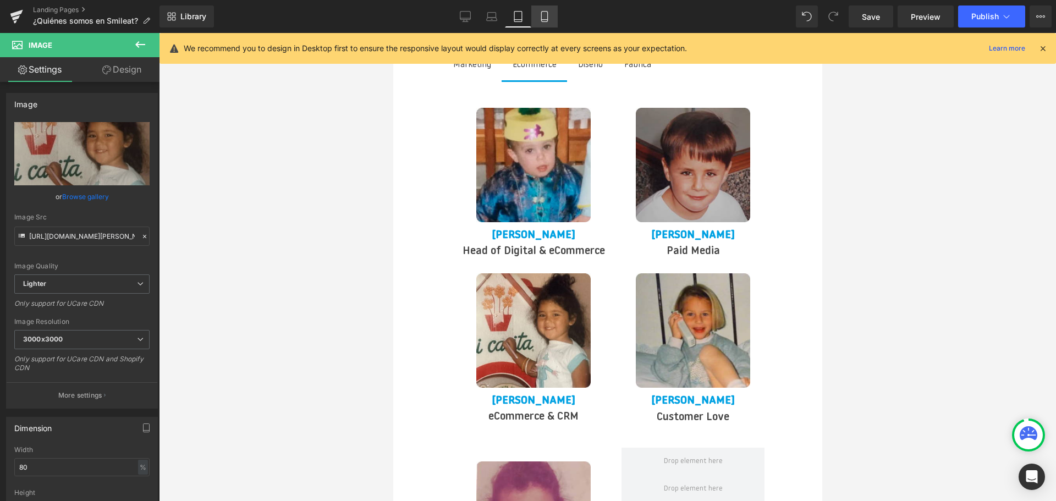
click at [544, 22] on link "Mobile" at bounding box center [544, 17] width 26 height 22
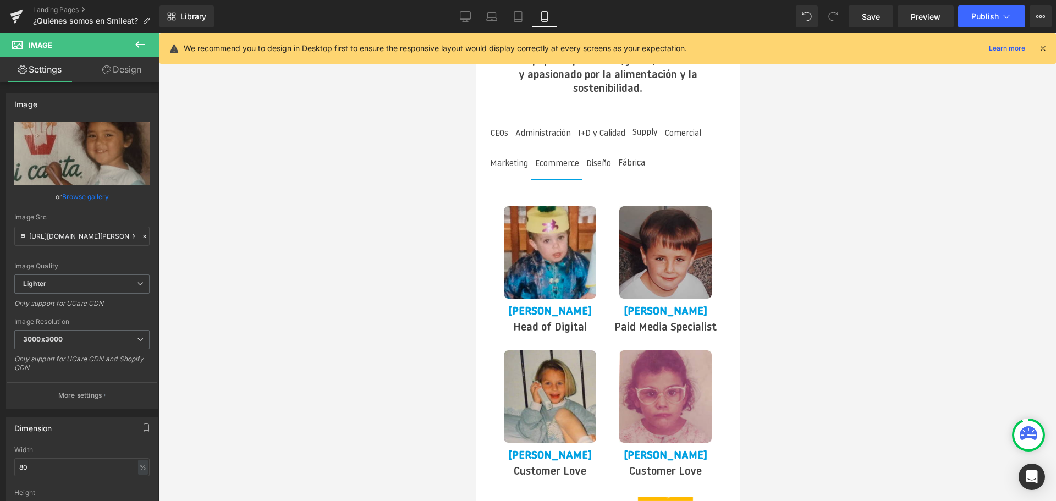
scroll to position [2365, 0]
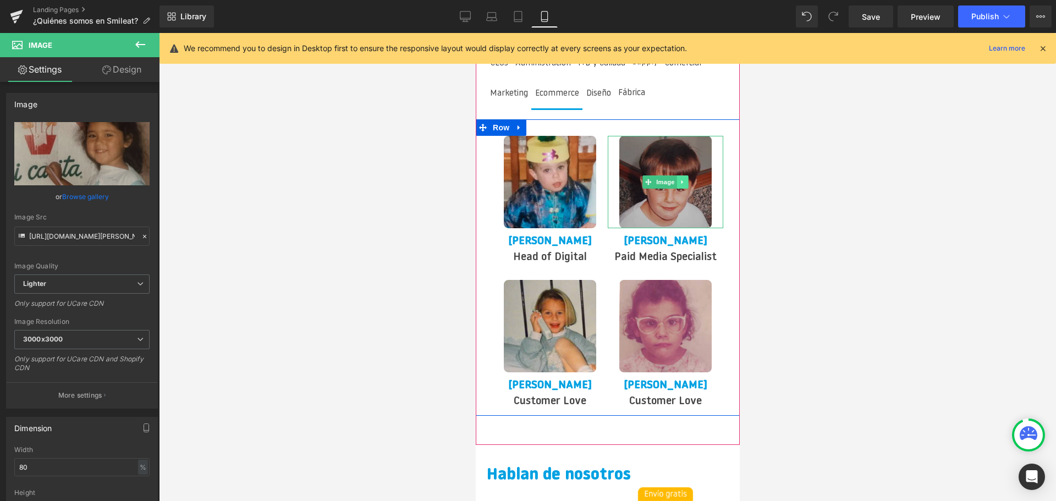
click at [683, 179] on icon at bounding box center [682, 182] width 6 height 7
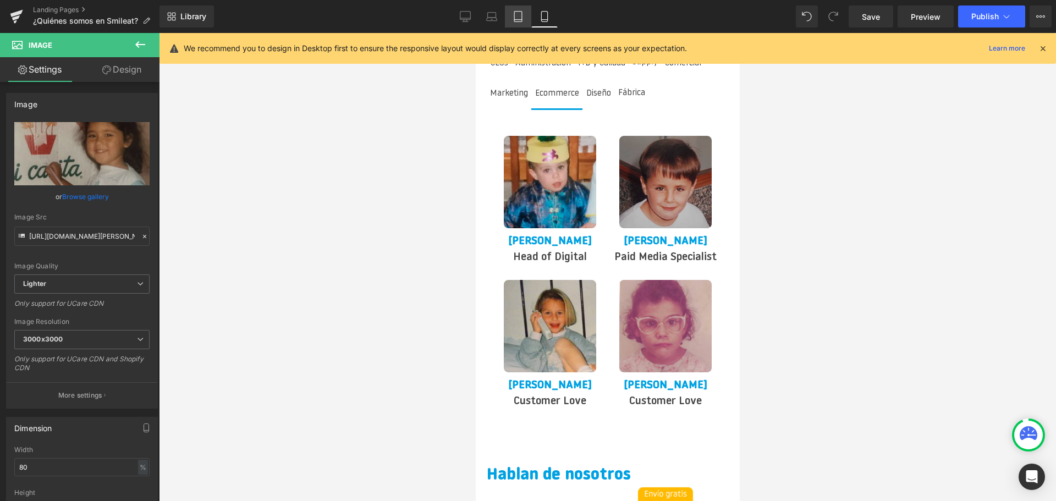
click at [514, 16] on icon at bounding box center [518, 16] width 11 height 11
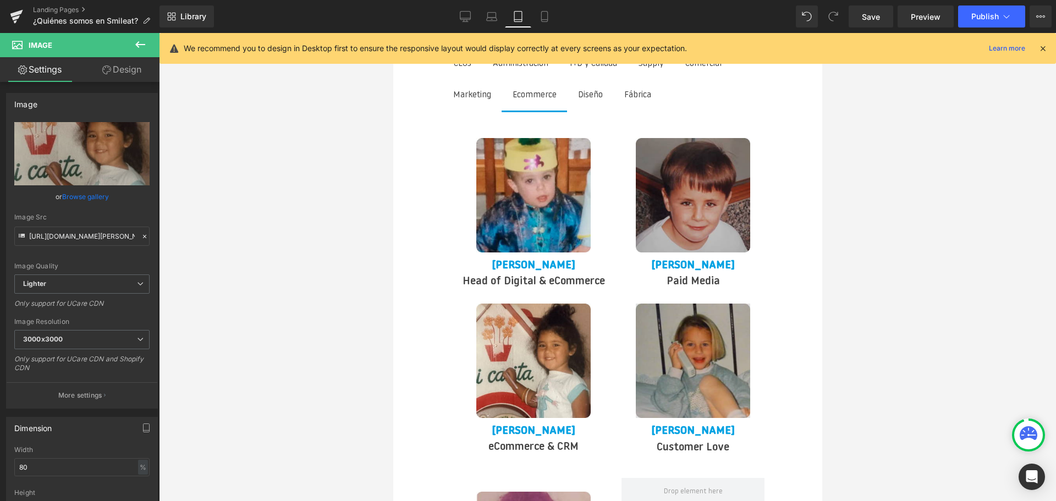
scroll to position [2407, 0]
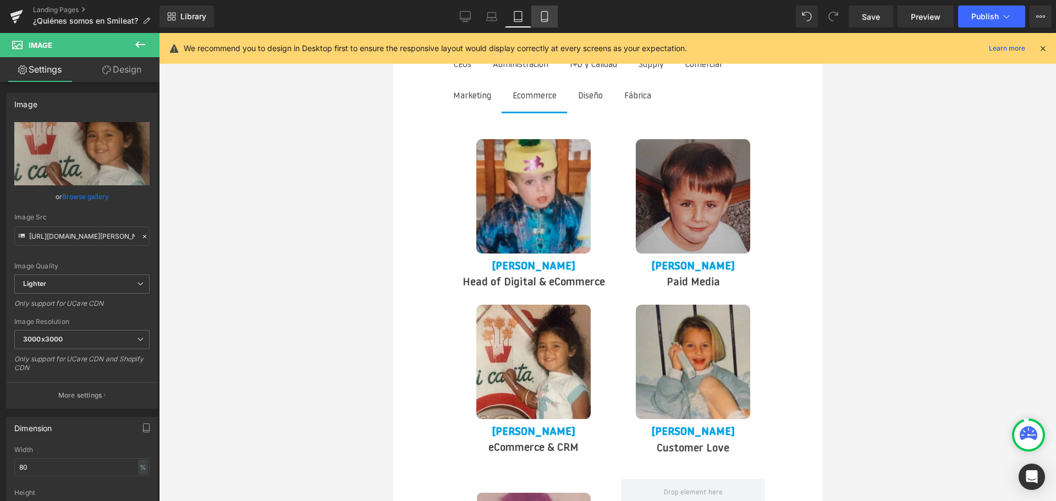
click at [547, 17] on icon at bounding box center [544, 16] width 11 height 11
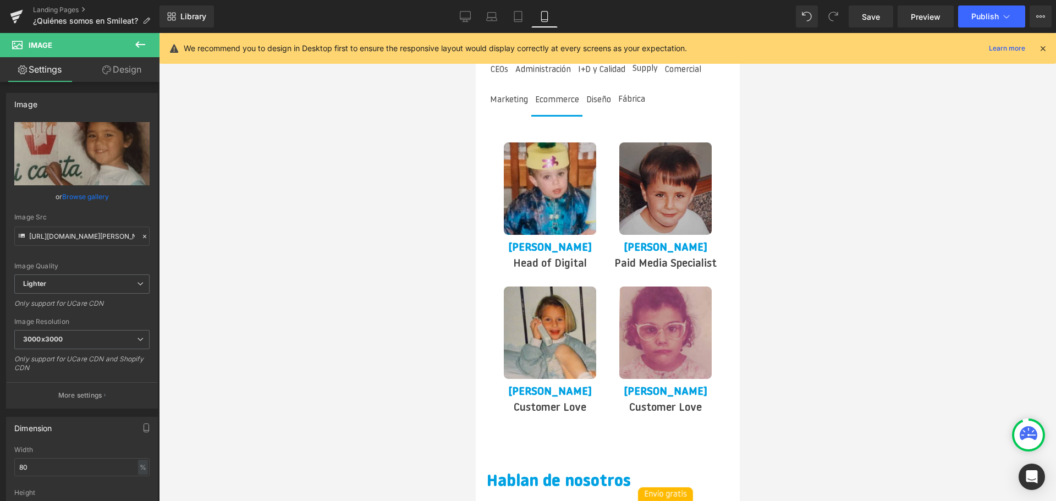
scroll to position [2365, 0]
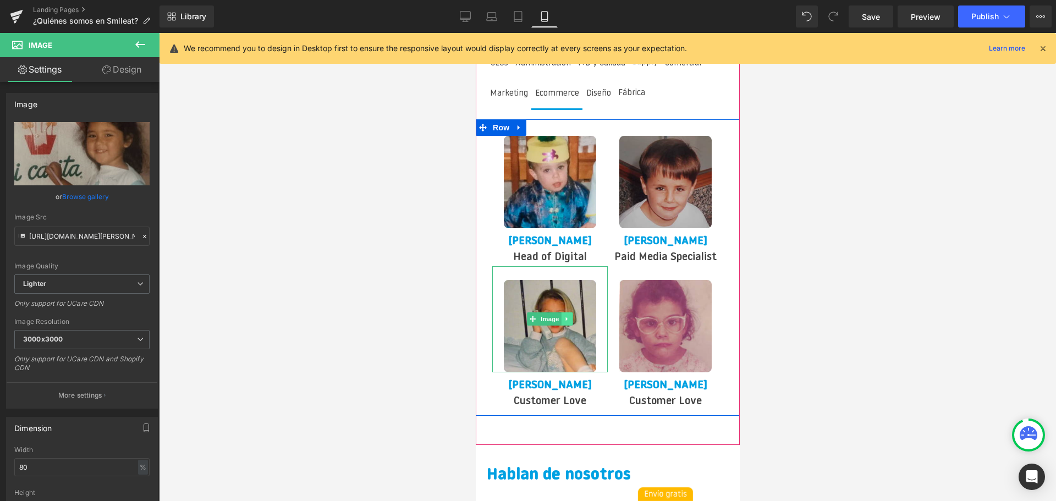
click at [563, 312] on link at bounding box center [567, 318] width 12 height 13
click at [562, 316] on icon at bounding box center [561, 319] width 6 height 6
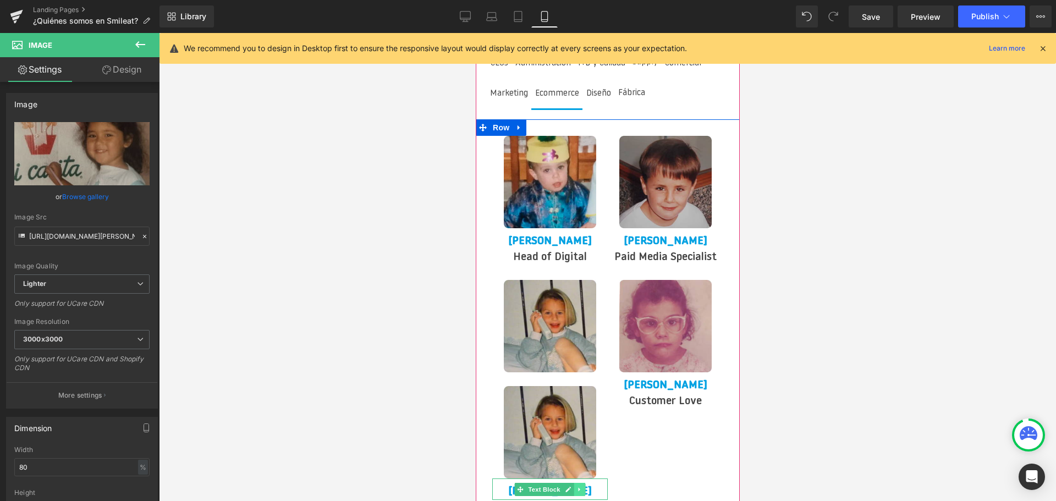
click at [583, 483] on link at bounding box center [580, 489] width 12 height 13
click at [573, 486] on icon at bounding box center [573, 489] width 6 height 7
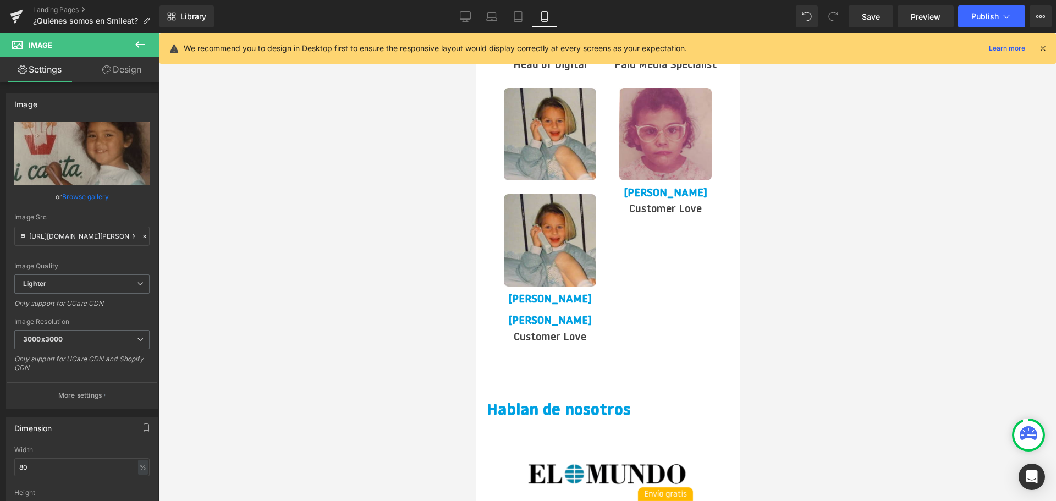
scroll to position [2540, 0]
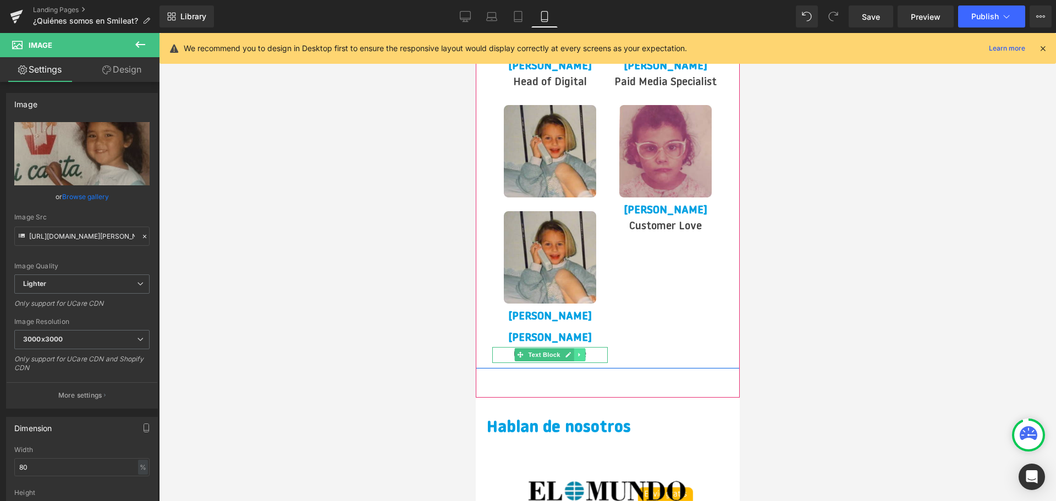
click at [581, 351] on icon at bounding box center [579, 354] width 6 height 7
click at [574, 352] on icon at bounding box center [573, 355] width 6 height 6
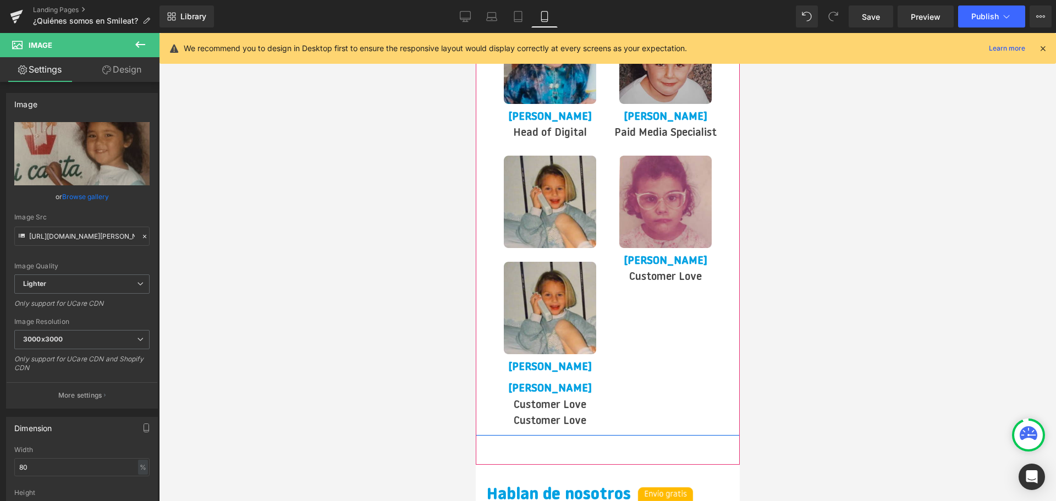
scroll to position [2485, 0]
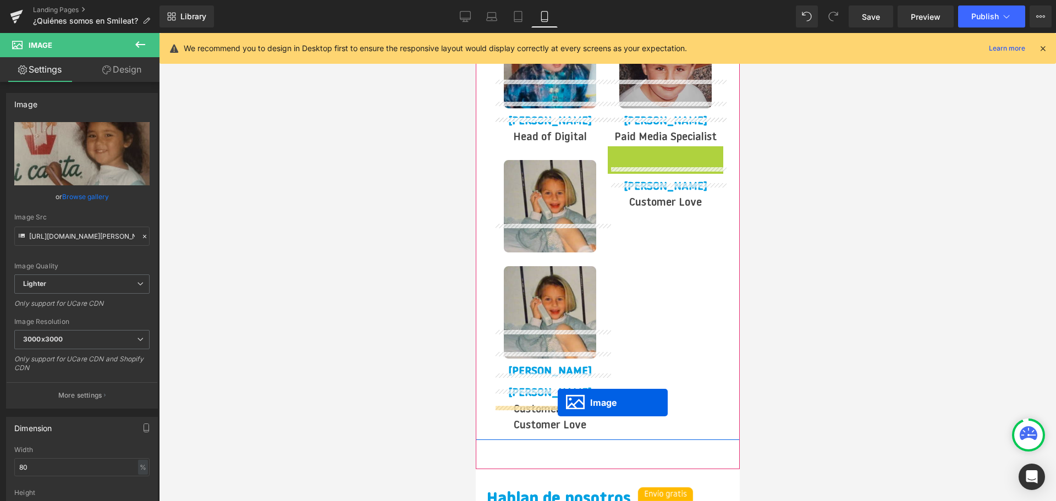
drag, startPoint x: 648, startPoint y: 170, endPoint x: 557, endPoint y: 403, distance: 249.7
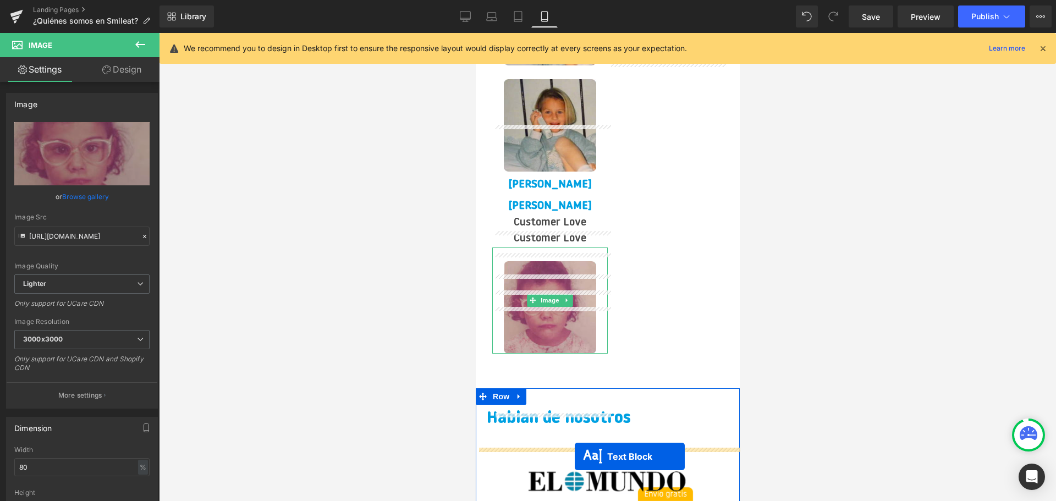
scroll to position [2716, 0]
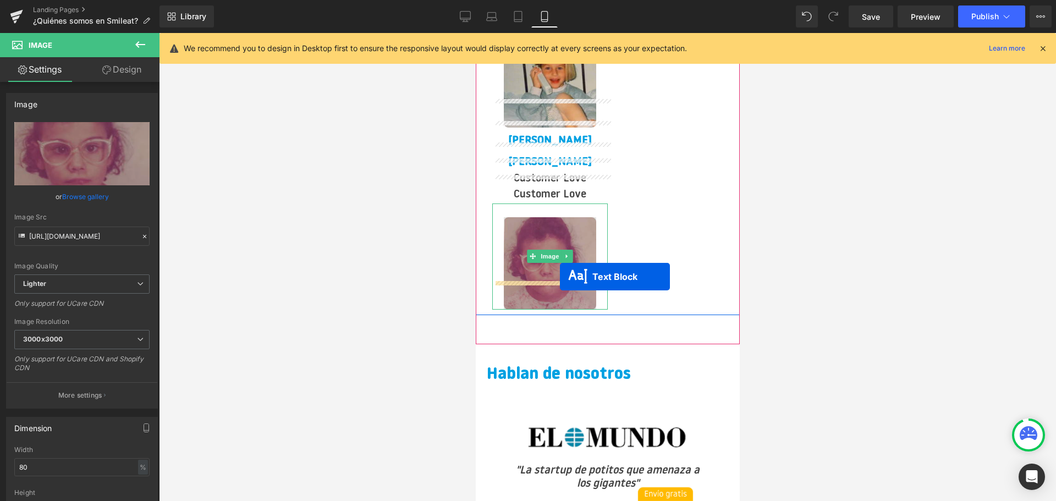
drag, startPoint x: 633, startPoint y: 130, endPoint x: 559, endPoint y: 277, distance: 163.8
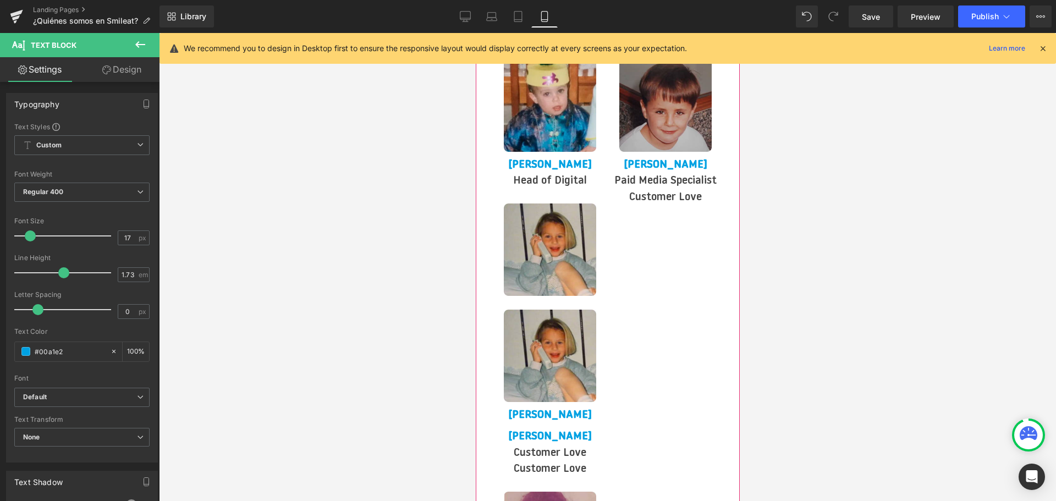
scroll to position [2441, 0]
click at [699, 282] on div "Image [PERSON_NAME] Text Block Head of Digital Text Block Image [PERSON_NAME] T…" at bounding box center [607, 327] width 264 height 568
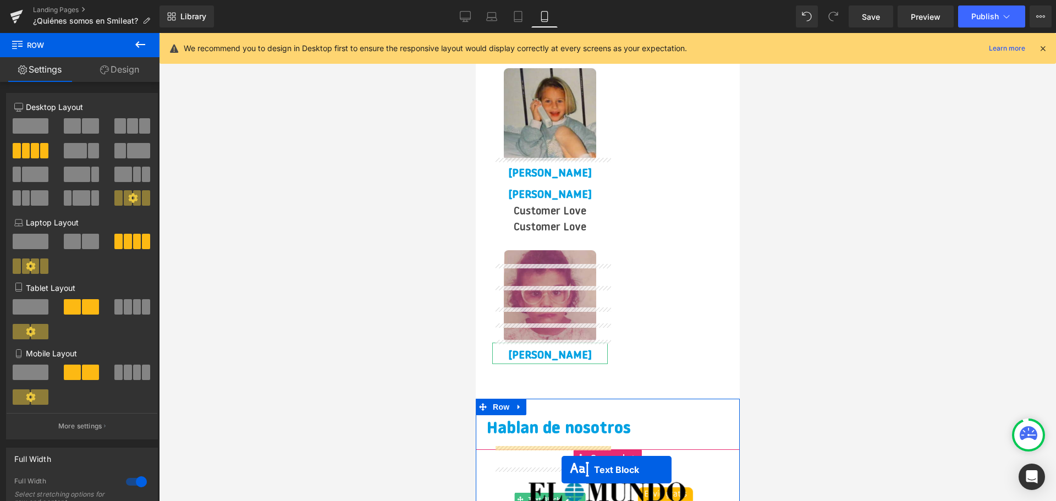
scroll to position [2749, 0]
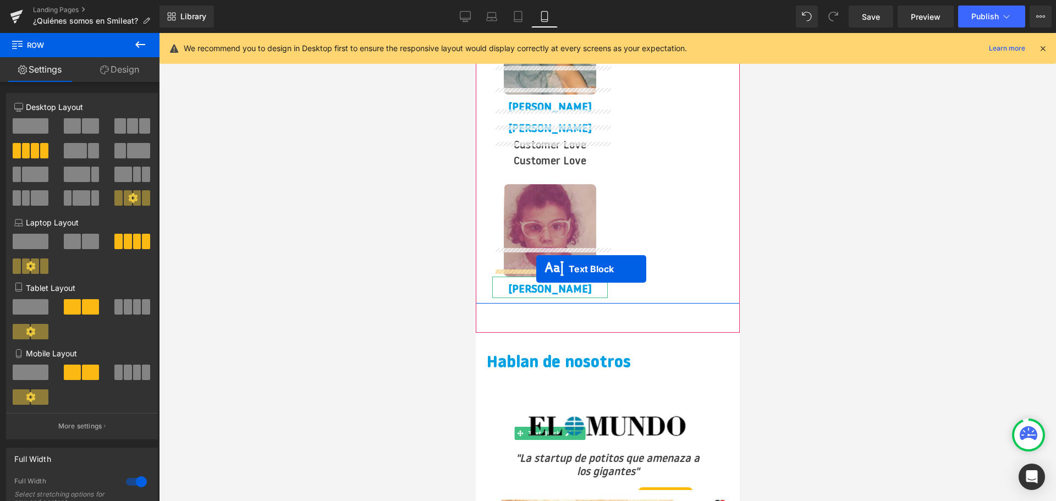
drag, startPoint x: 639, startPoint y: 170, endPoint x: 536, endPoint y: 269, distance: 143.2
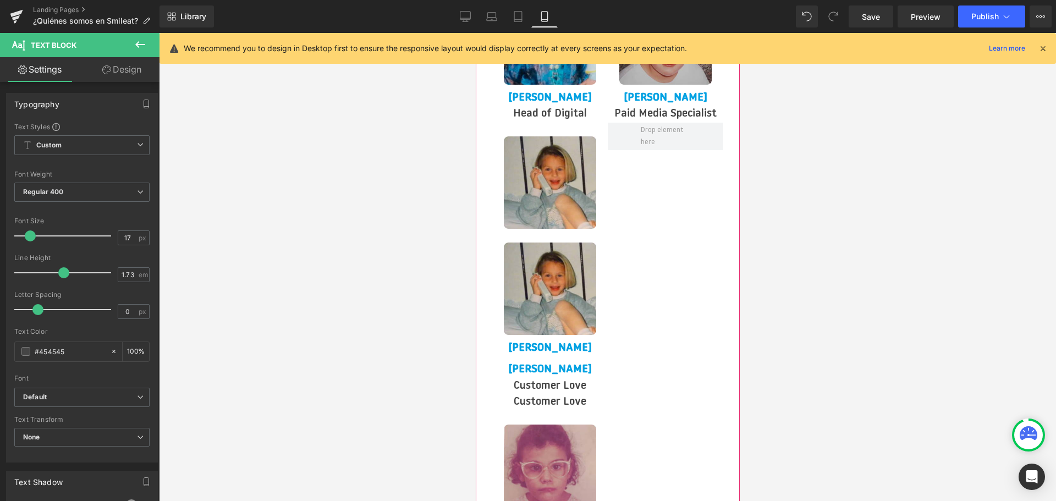
scroll to position [2474, 0]
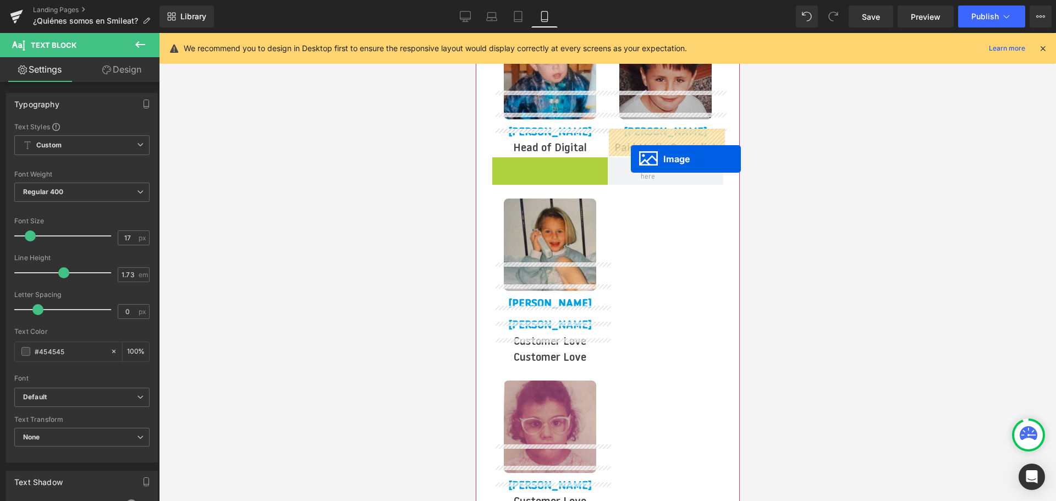
drag, startPoint x: 515, startPoint y: 183, endPoint x: 630, endPoint y: 159, distance: 117.5
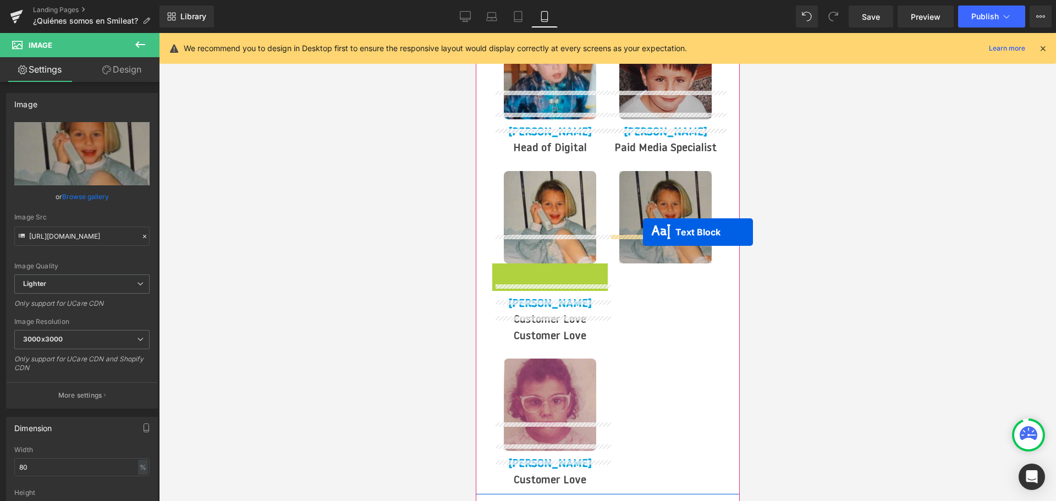
drag, startPoint x: 503, startPoint y: 245, endPoint x: 642, endPoint y: 232, distance: 139.7
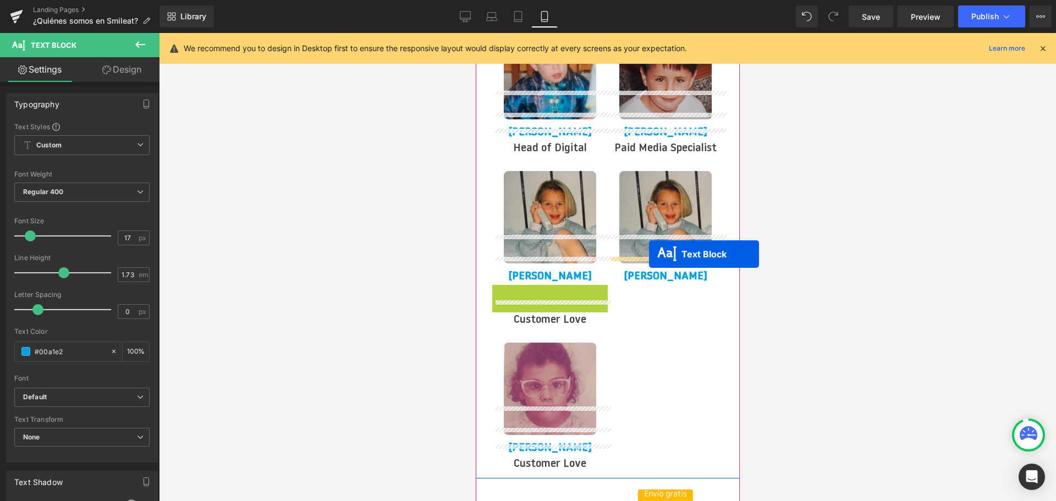
drag, startPoint x: 503, startPoint y: 262, endPoint x: 648, endPoint y: 254, distance: 146.0
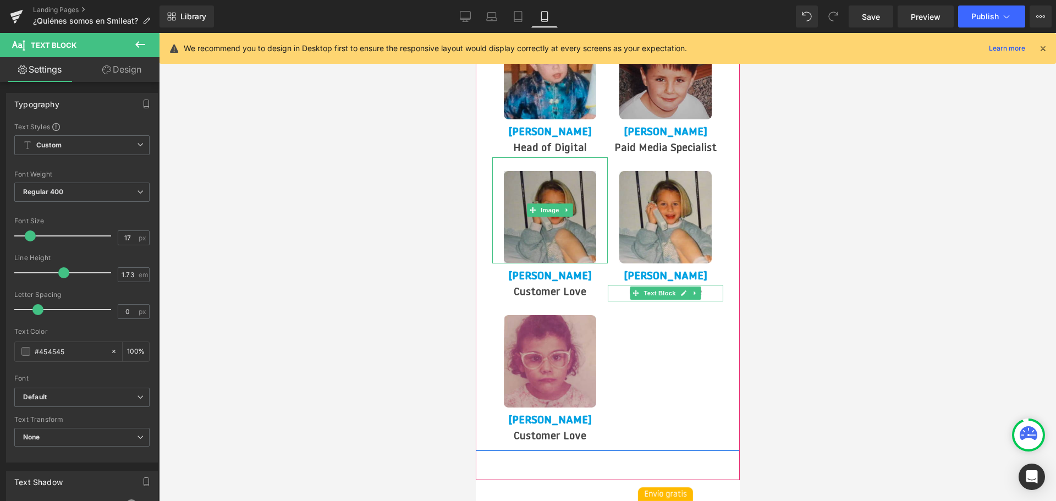
click at [547, 203] on img at bounding box center [549, 210] width 92 height 106
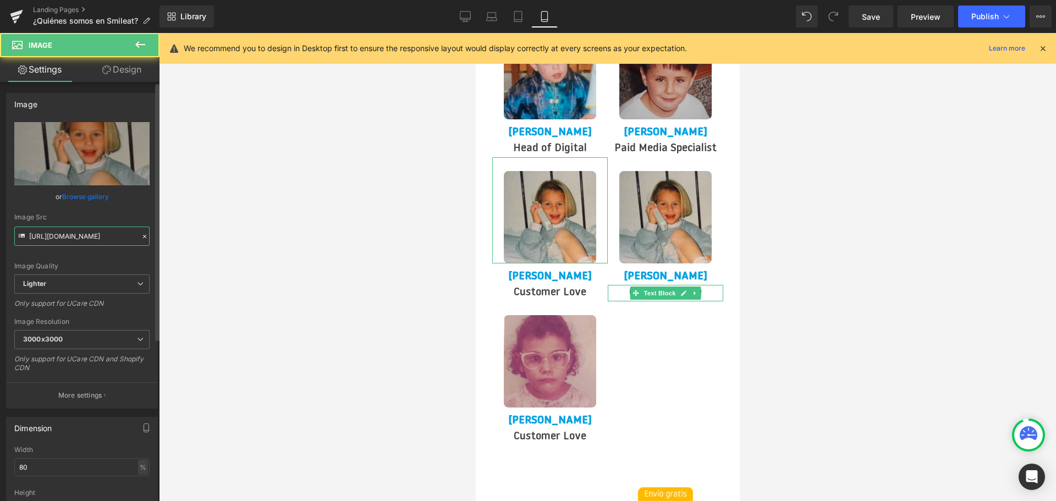
click at [72, 234] on input "[URL][DOMAIN_NAME]" at bounding box center [81, 236] width 135 height 19
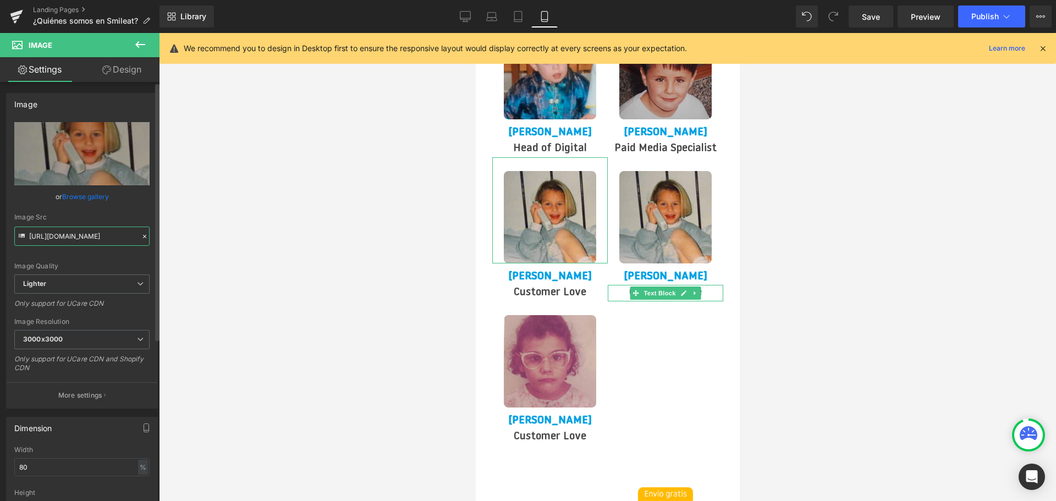
paste input "4aa8916a-9773-4c4d-bb1b-c02f0a351a8f/-/format/auto/-/preview/3000x3000/-/qualit…"
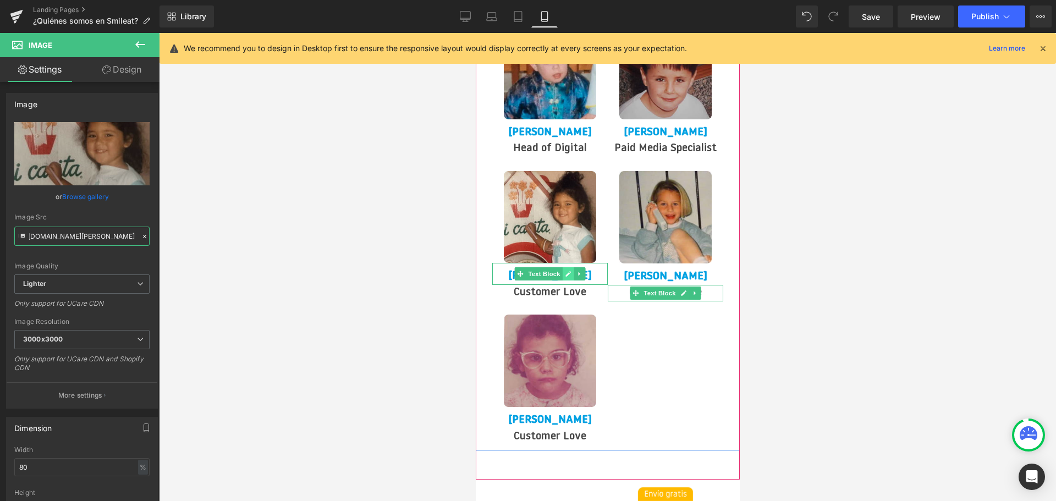
type input "[URL][DOMAIN_NAME][PERSON_NAME]"
click at [565, 271] on icon at bounding box center [568, 274] width 6 height 7
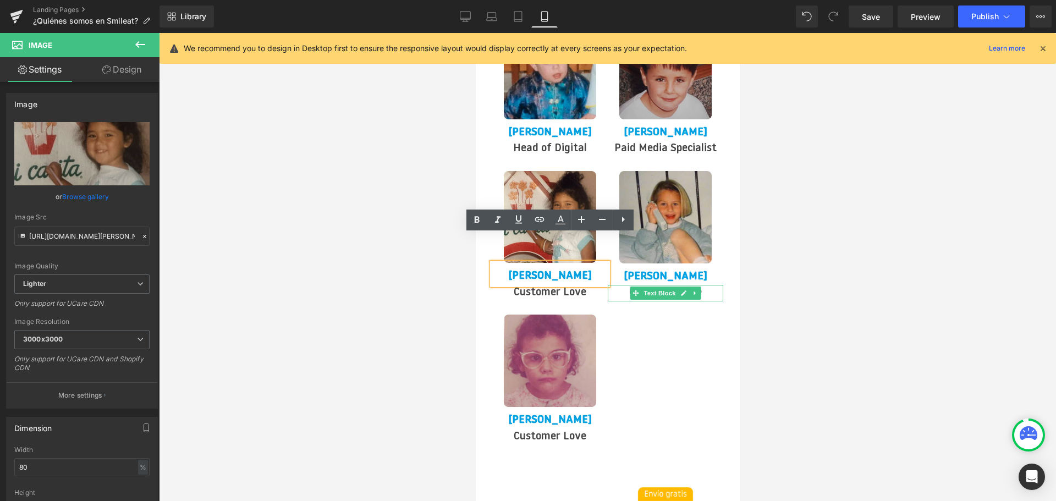
click at [553, 271] on strong "[PERSON_NAME]" at bounding box center [550, 276] width 84 height 11
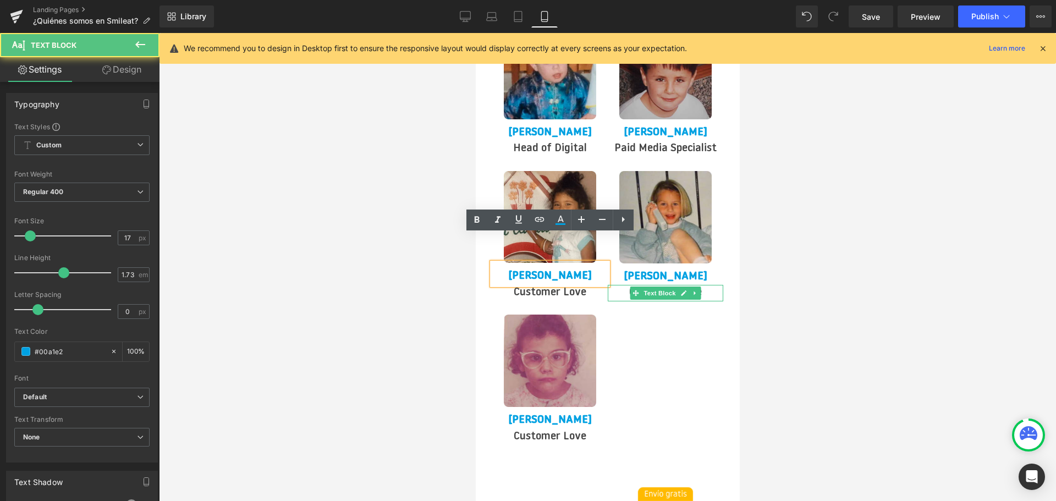
click at [553, 271] on strong "[PERSON_NAME]" at bounding box center [550, 276] width 84 height 11
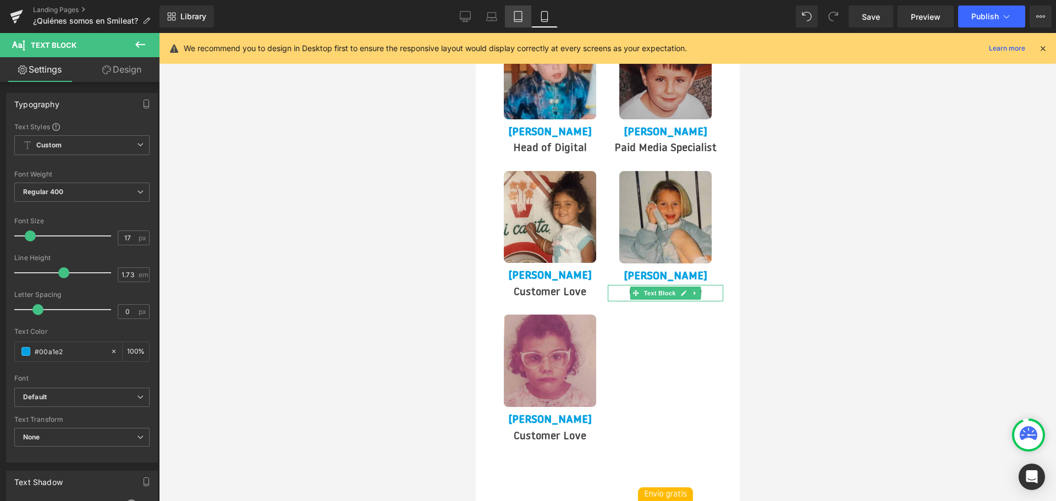
click at [515, 11] on icon at bounding box center [518, 16] width 11 height 11
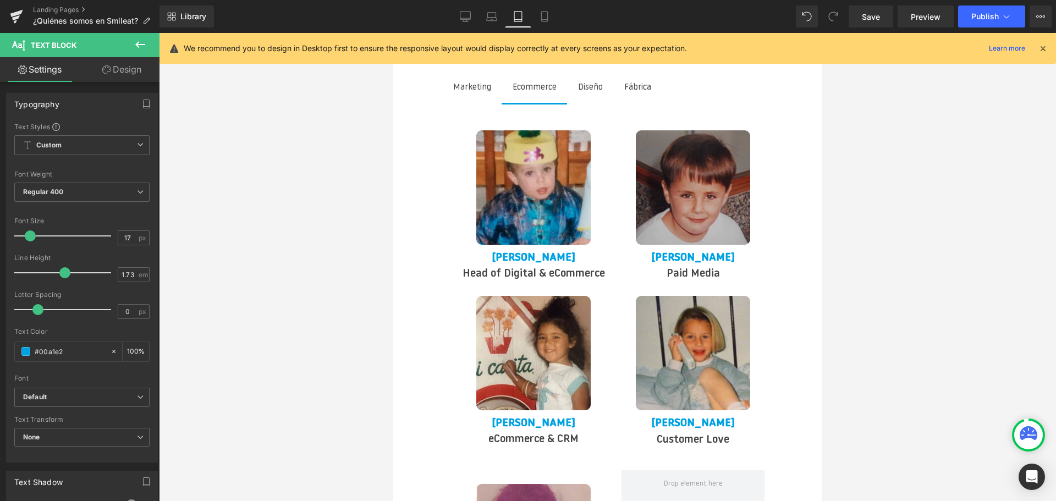
scroll to position [2420, 0]
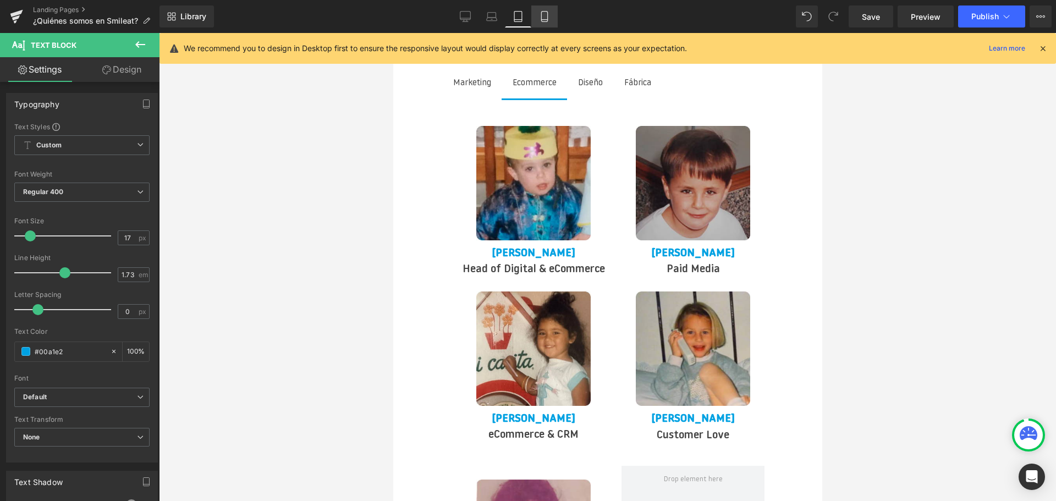
click at [547, 20] on icon at bounding box center [544, 17] width 6 height 10
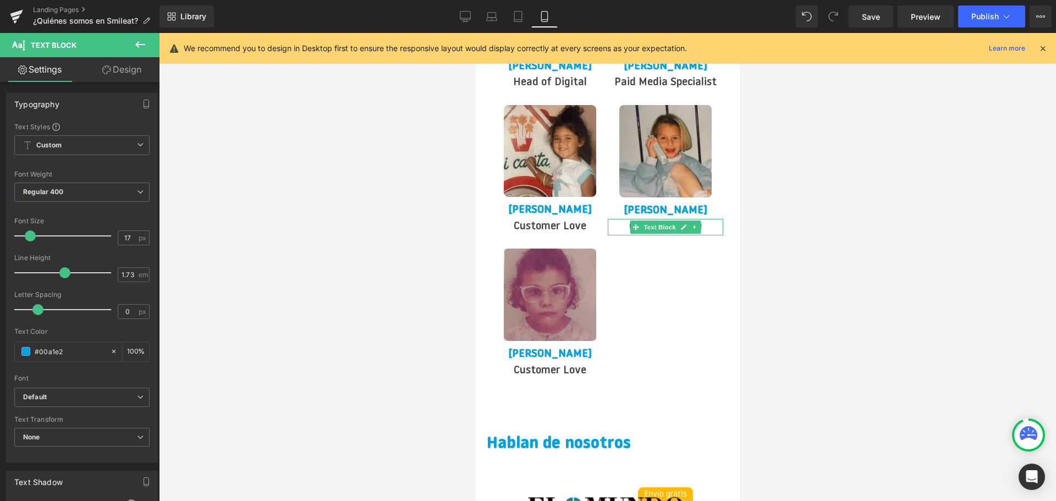
scroll to position [2569, 0]
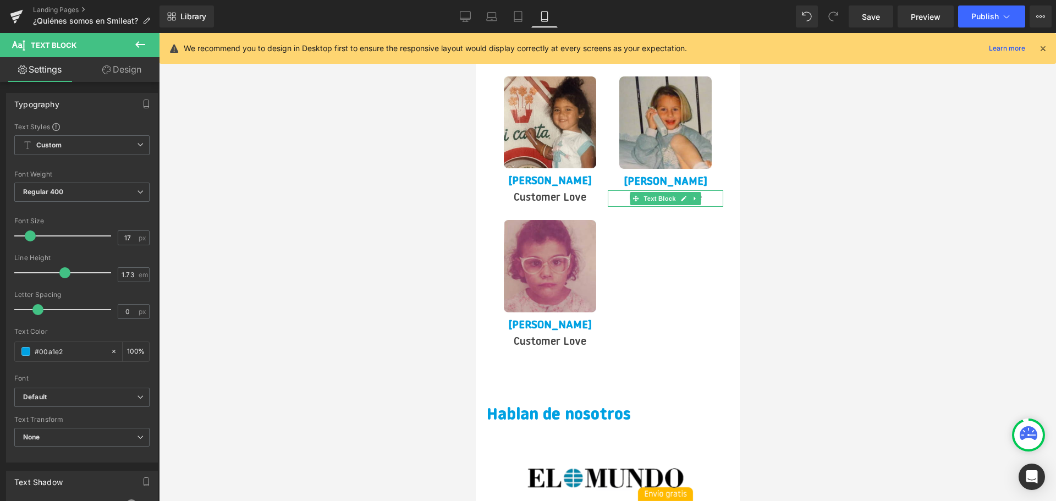
click at [552, 190] on div "Customer Love Text Block" at bounding box center [550, 198] width 116 height 16
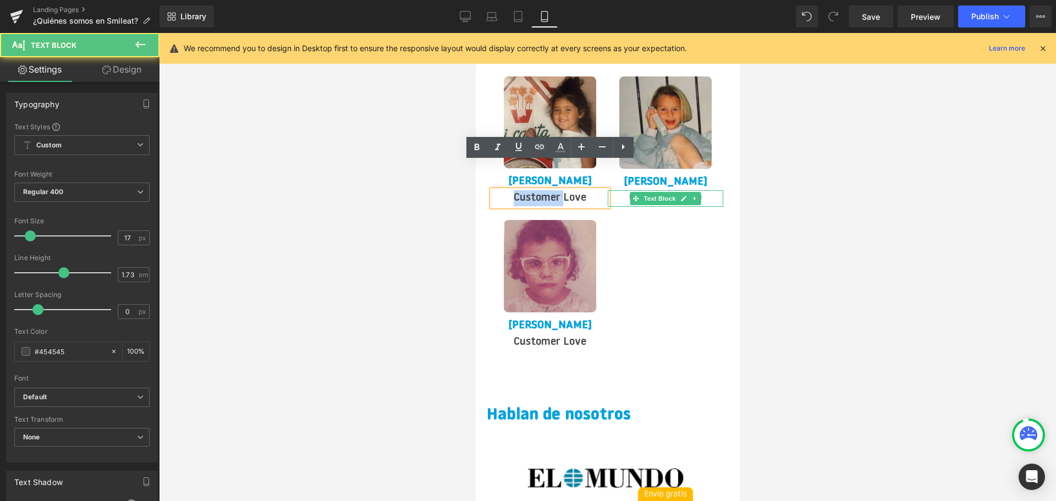
click at [552, 190] on p "Customer Love" at bounding box center [550, 198] width 116 height 16
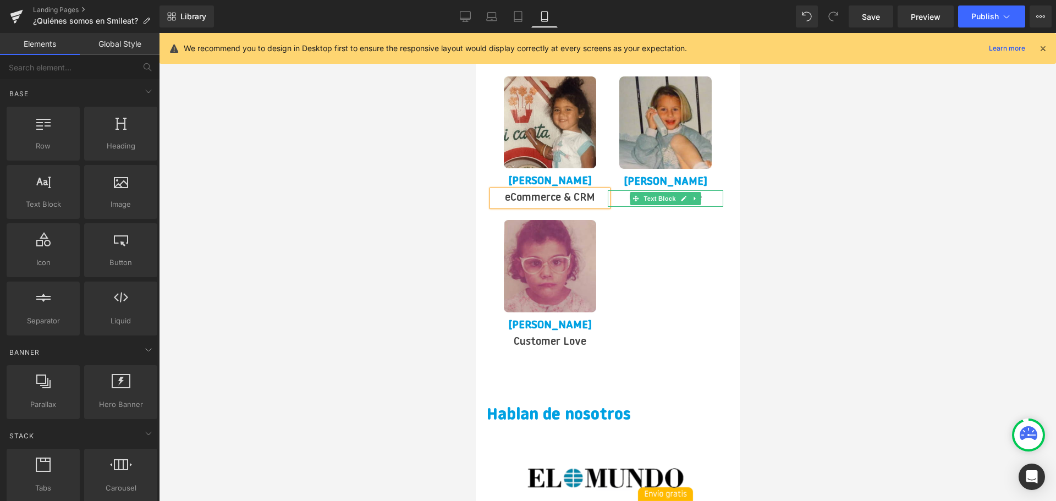
click at [841, 182] on div at bounding box center [607, 267] width 897 height 468
click at [868, 20] on span "Save" at bounding box center [871, 17] width 18 height 12
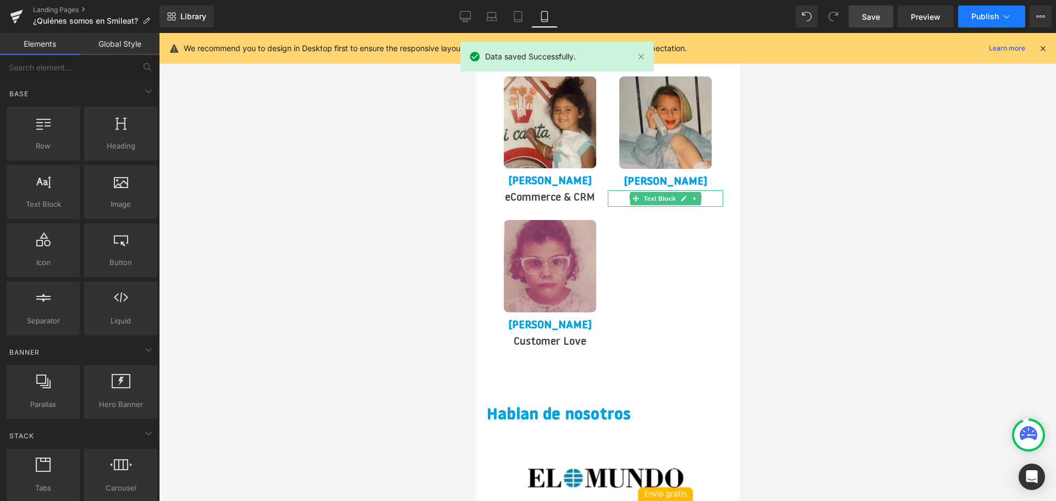
click at [985, 19] on span "Publish" at bounding box center [985, 16] width 28 height 9
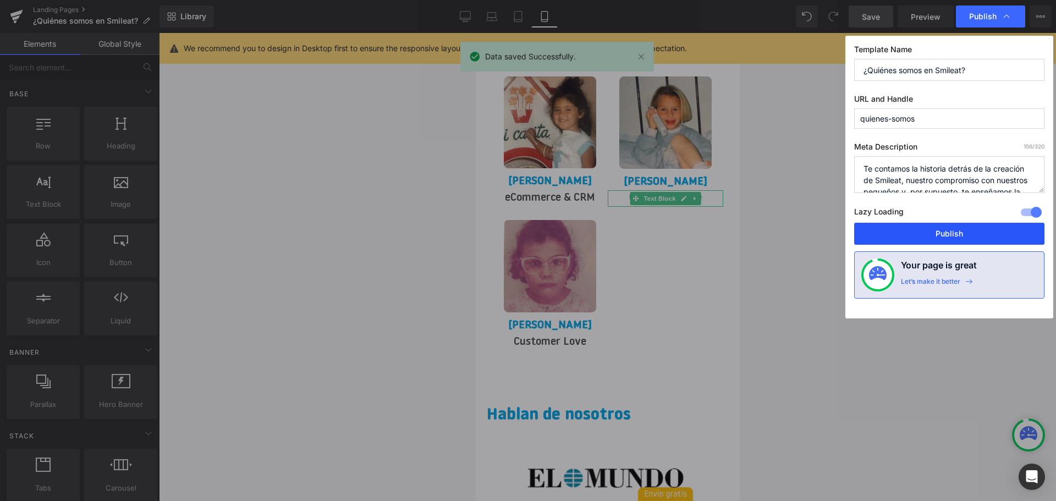
click at [934, 231] on button "Publish" at bounding box center [949, 234] width 190 height 22
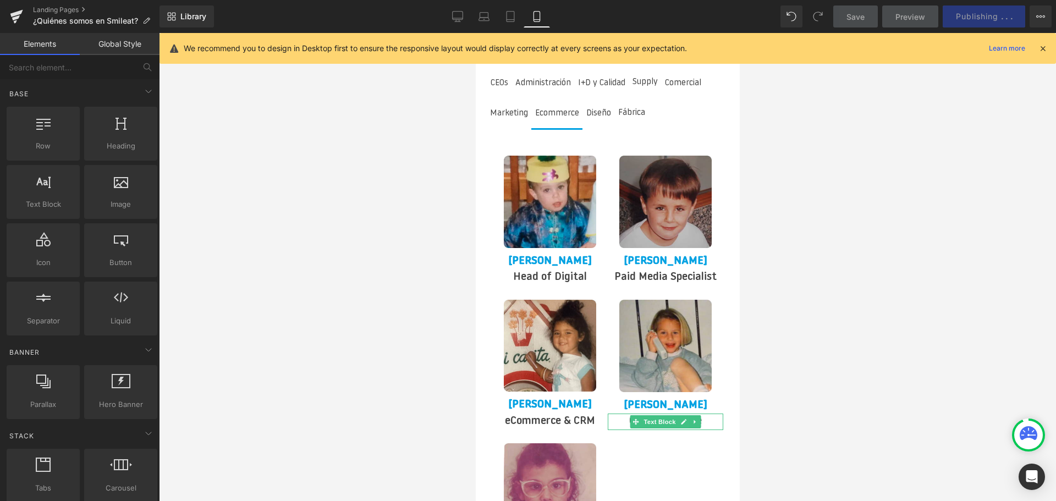
scroll to position [2447, 0]
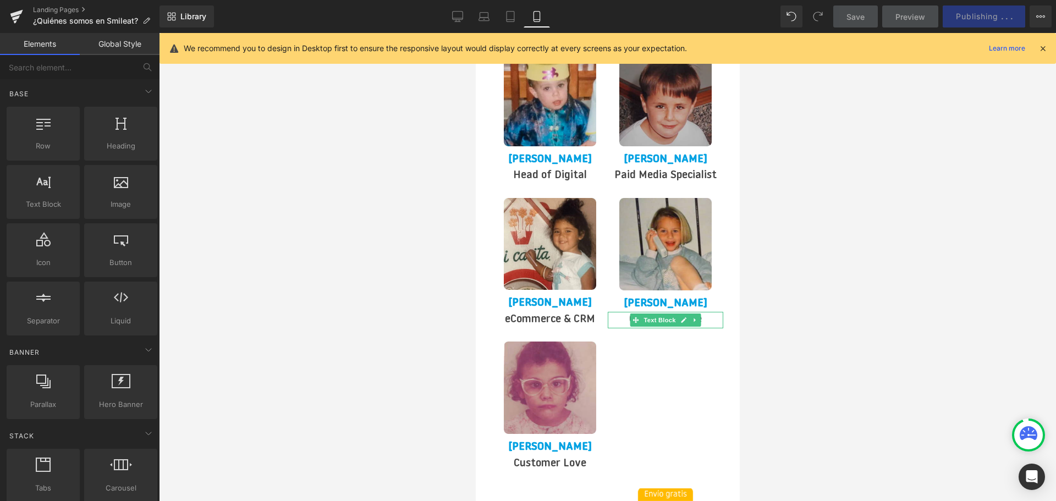
click at [766, 345] on div at bounding box center [607, 267] width 897 height 468
click at [802, 345] on div at bounding box center [607, 267] width 897 height 468
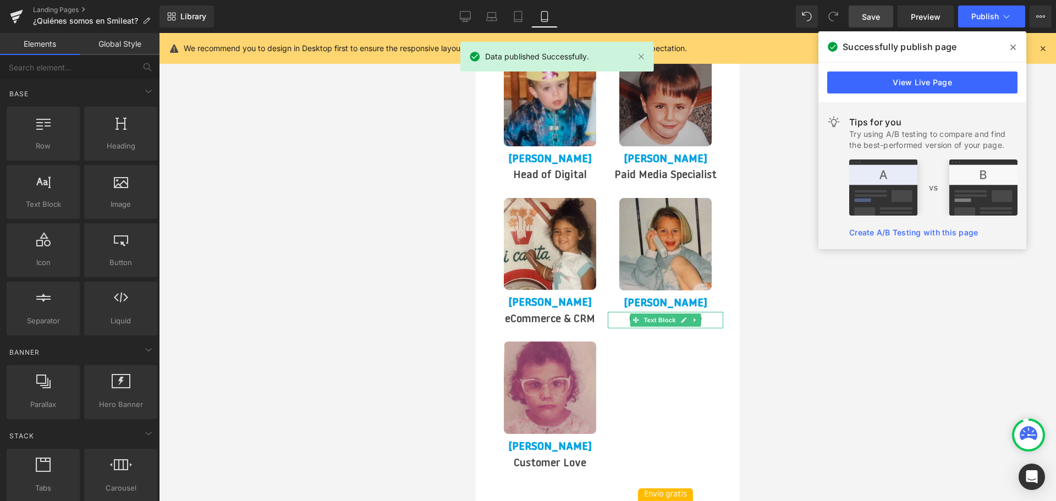
click at [752, 266] on div at bounding box center [607, 267] width 897 height 468
click at [641, 57] on link at bounding box center [641, 57] width 12 height 12
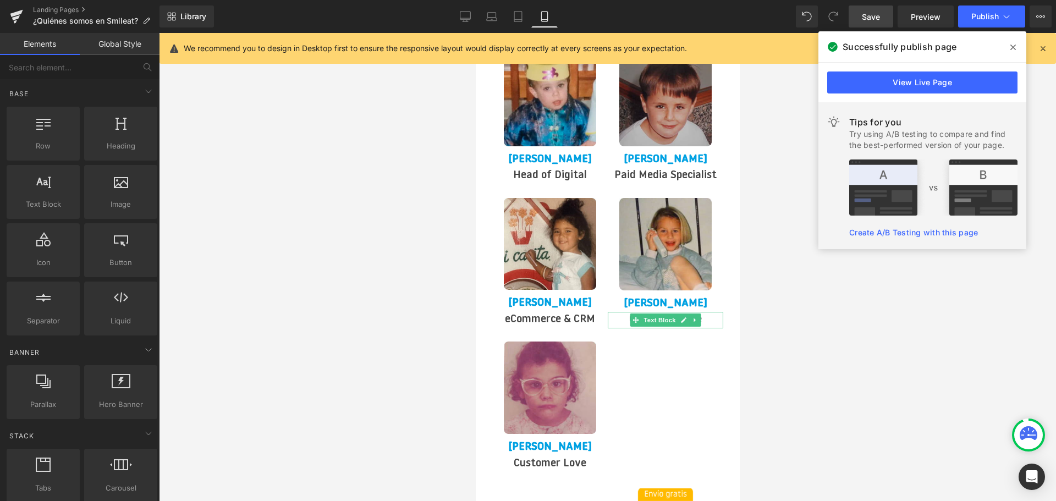
click at [1018, 46] on span at bounding box center [1013, 48] width 18 height 18
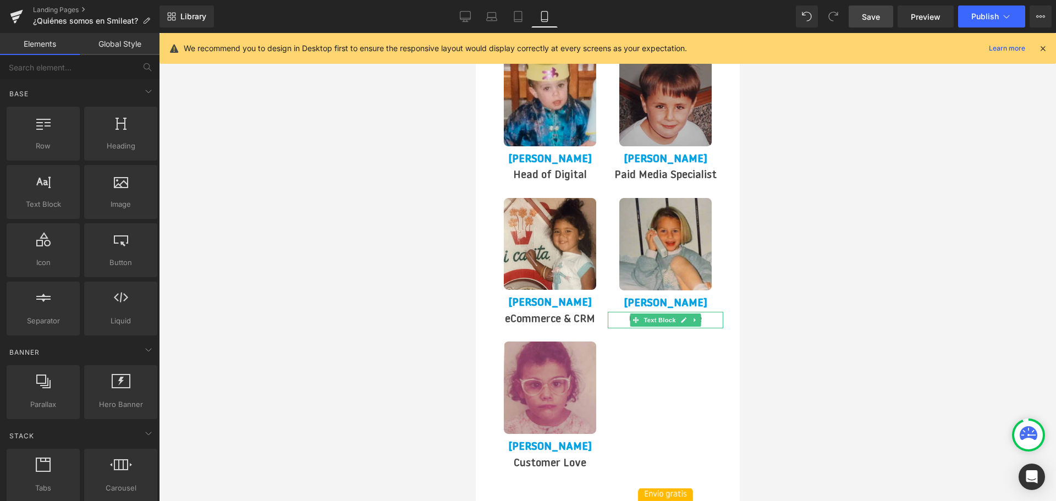
click at [906, 223] on div at bounding box center [607, 267] width 897 height 468
click at [1044, 51] on icon at bounding box center [1043, 48] width 10 height 10
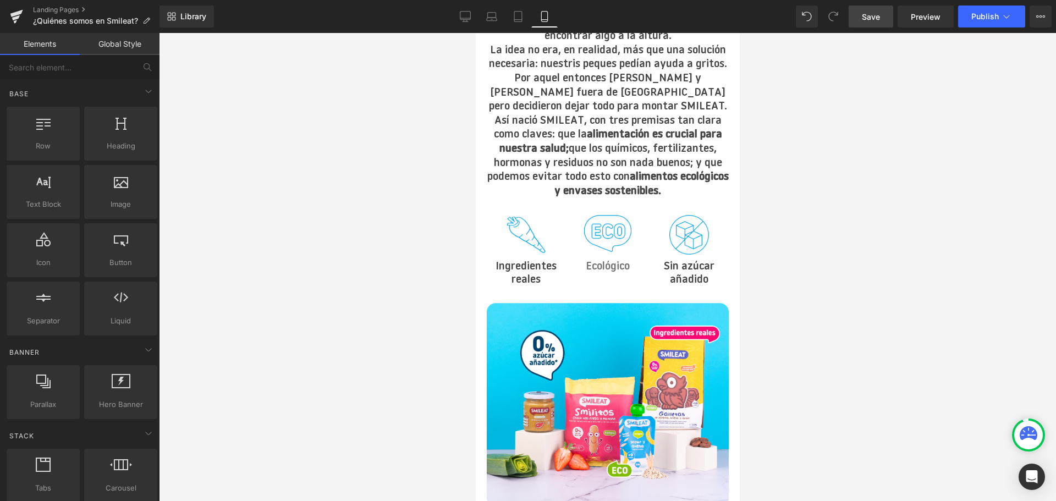
drag, startPoint x: 737, startPoint y: 331, endPoint x: 1277, endPoint y: 183, distance: 560.0
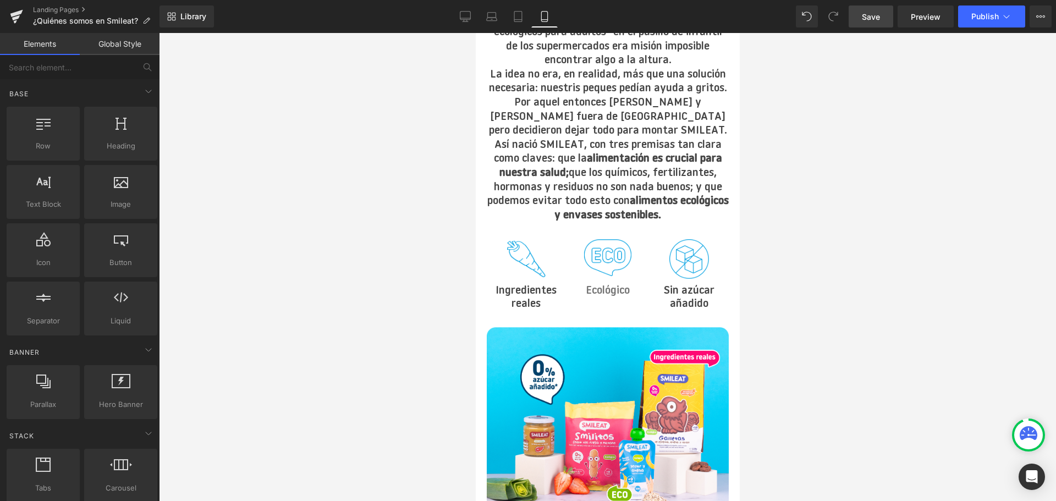
drag, startPoint x: 808, startPoint y: 131, endPoint x: 815, endPoint y: 85, distance: 46.2
click at [816, 85] on div at bounding box center [607, 267] width 897 height 468
drag, startPoint x: 743, startPoint y: 164, endPoint x: 746, endPoint y: 149, distance: 15.8
click at [746, 150] on div at bounding box center [607, 267] width 897 height 468
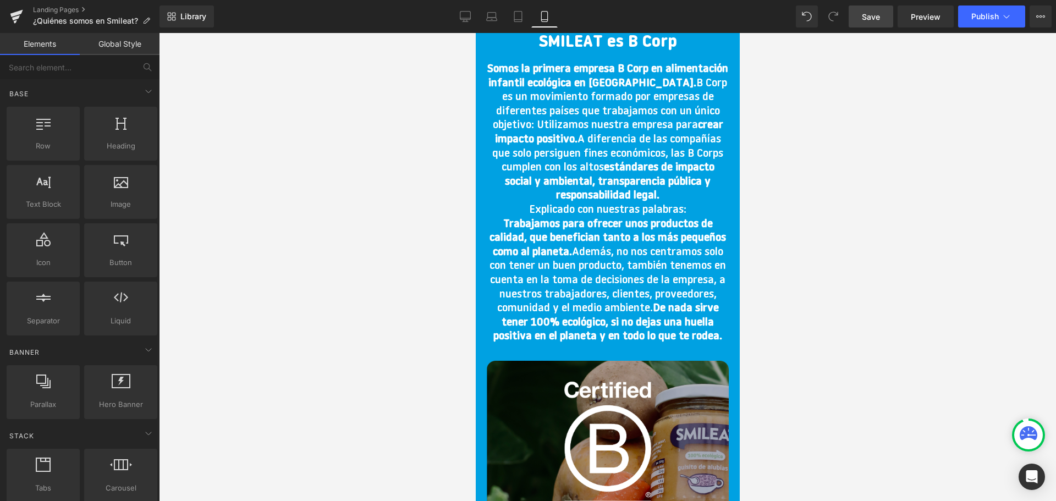
scroll to position [1363, 0]
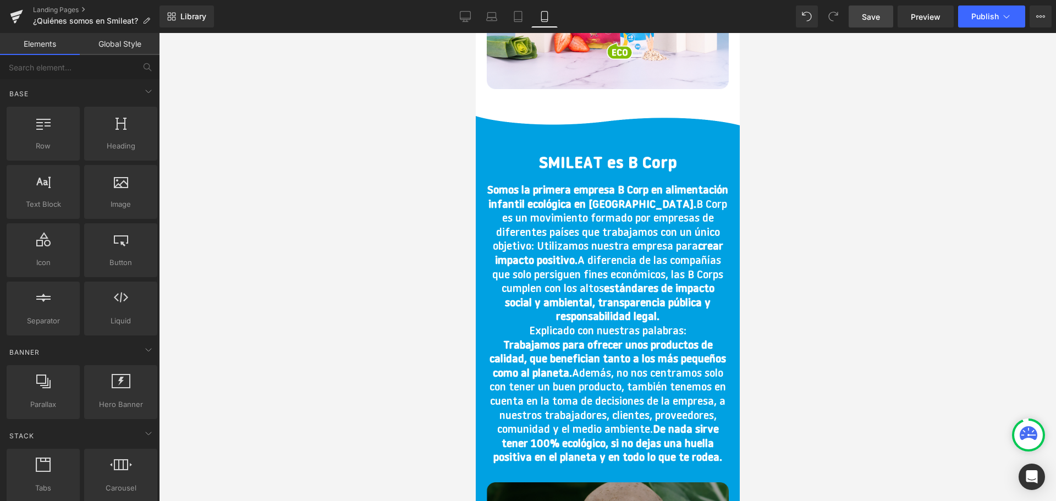
drag, startPoint x: 1238, startPoint y: 241, endPoint x: 732, endPoint y: 199, distance: 507.8
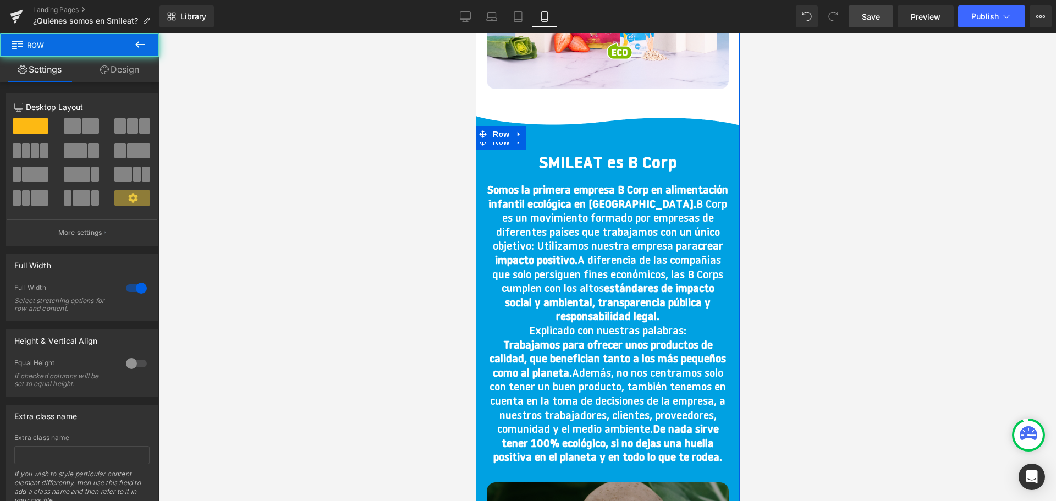
click at [729, 201] on div "SMILEAT es B Corp Heading Somos la primera empresa B Corp en alimentación infan…" at bounding box center [607, 475] width 264 height 682
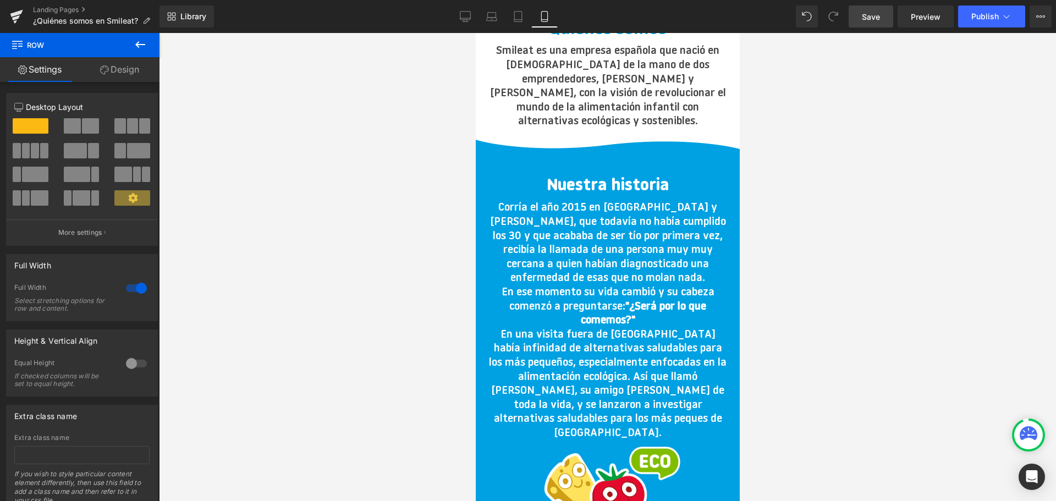
scroll to position [0, 0]
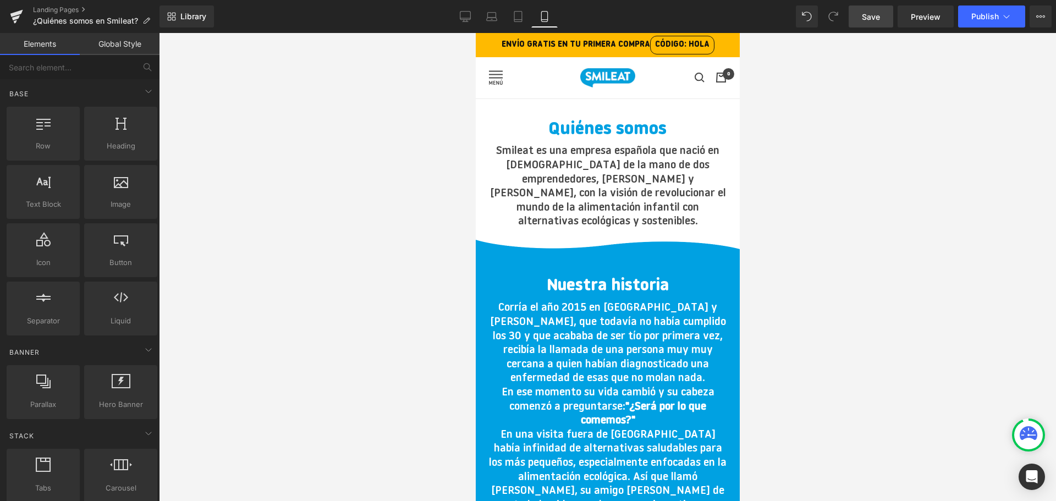
click at [809, 153] on div at bounding box center [607, 267] width 897 height 468
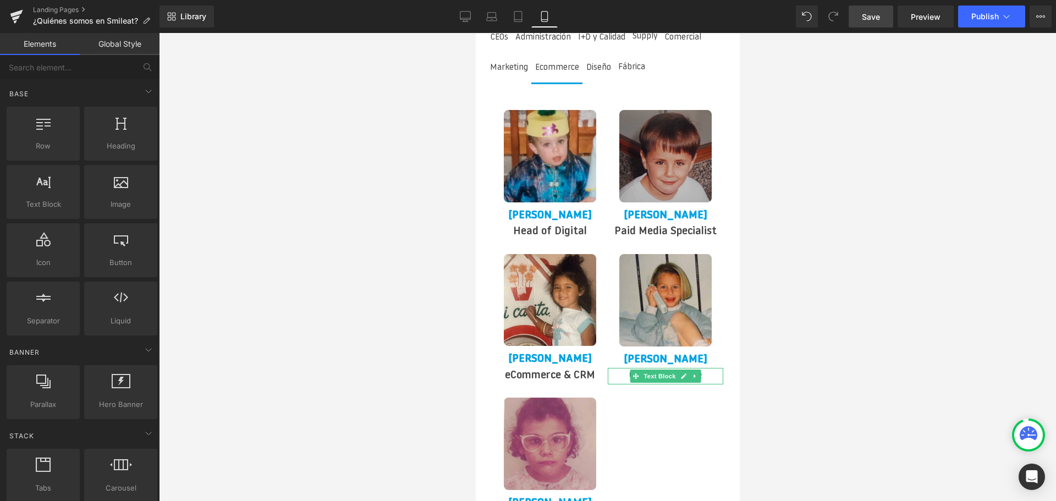
scroll to position [2475, 0]
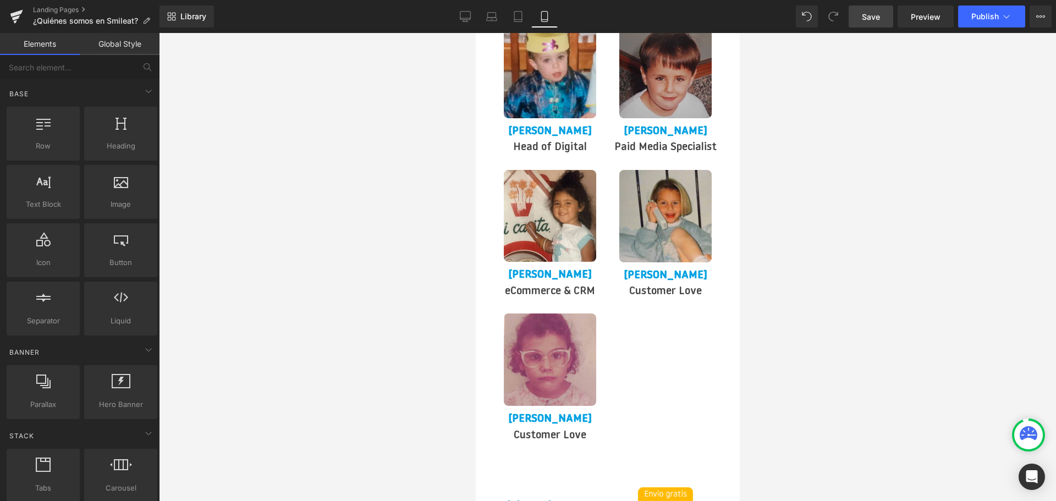
click at [862, 323] on div at bounding box center [607, 267] width 897 height 468
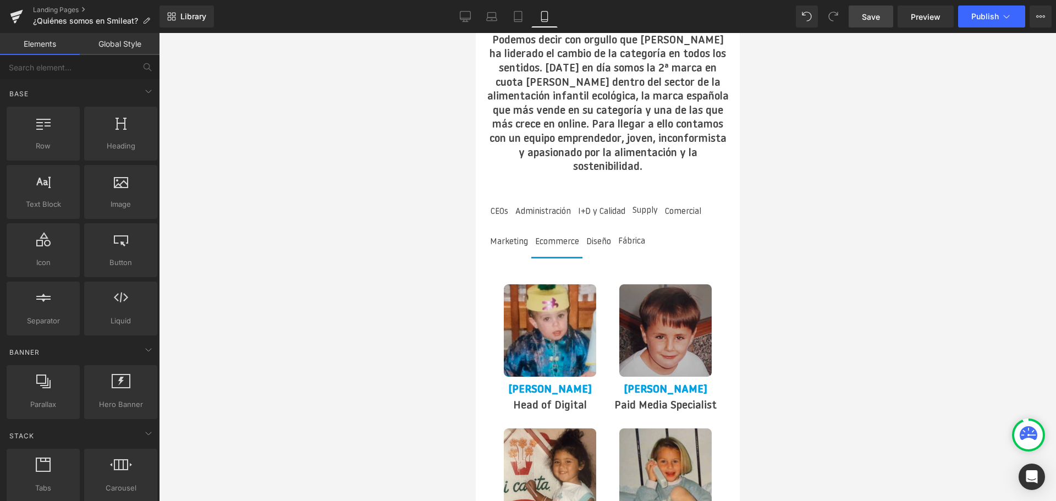
scroll to position [2200, 0]
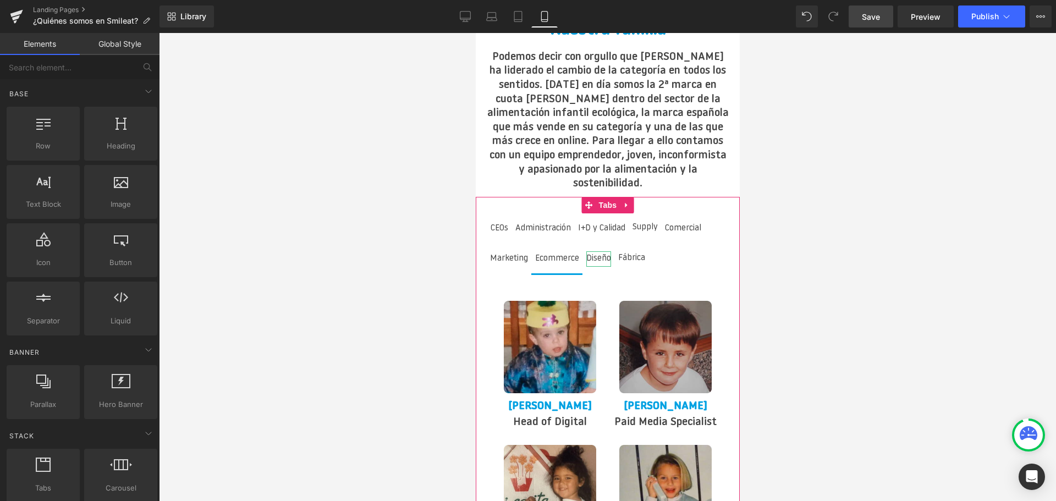
click at [595, 251] on div "Diseño" at bounding box center [598, 258] width 25 height 15
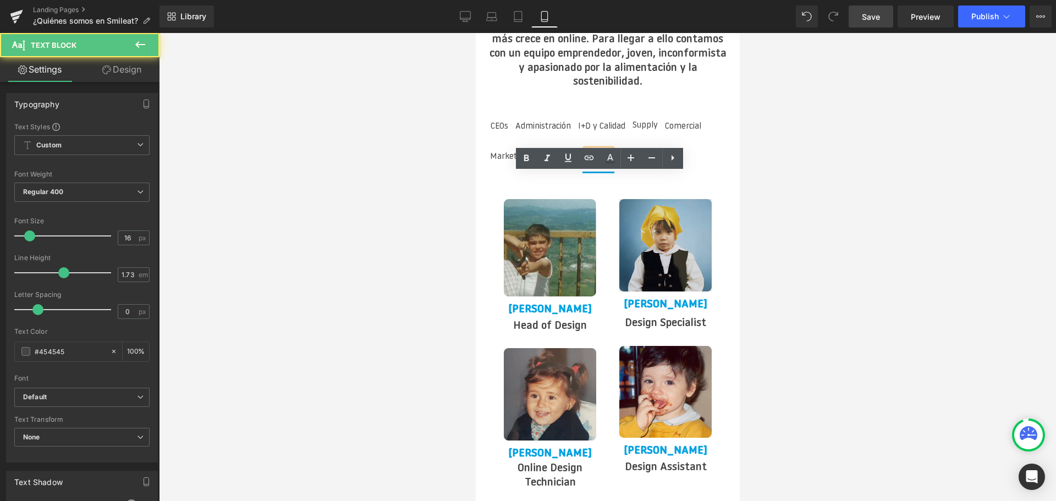
scroll to position [2310, 0]
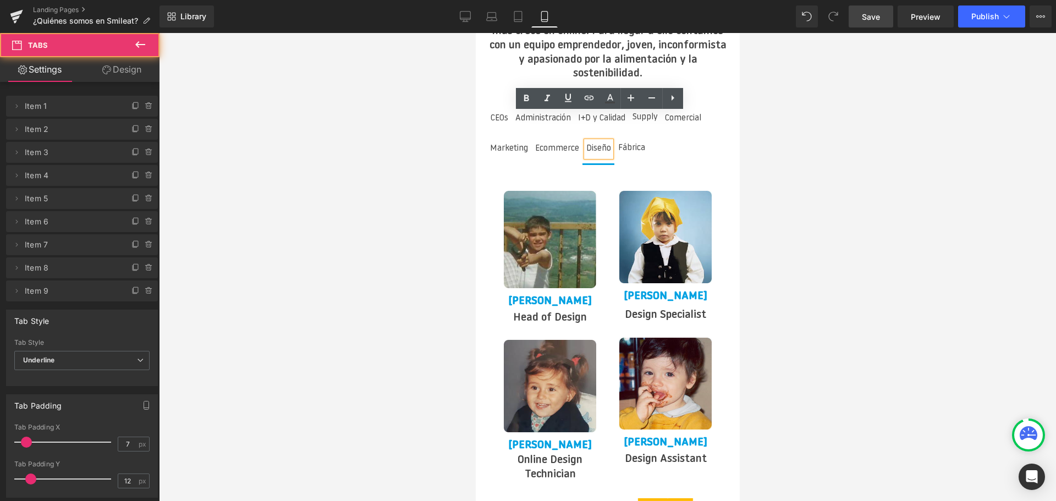
click at [567, 135] on span "Ecommerce Text Block" at bounding box center [557, 149] width 52 height 29
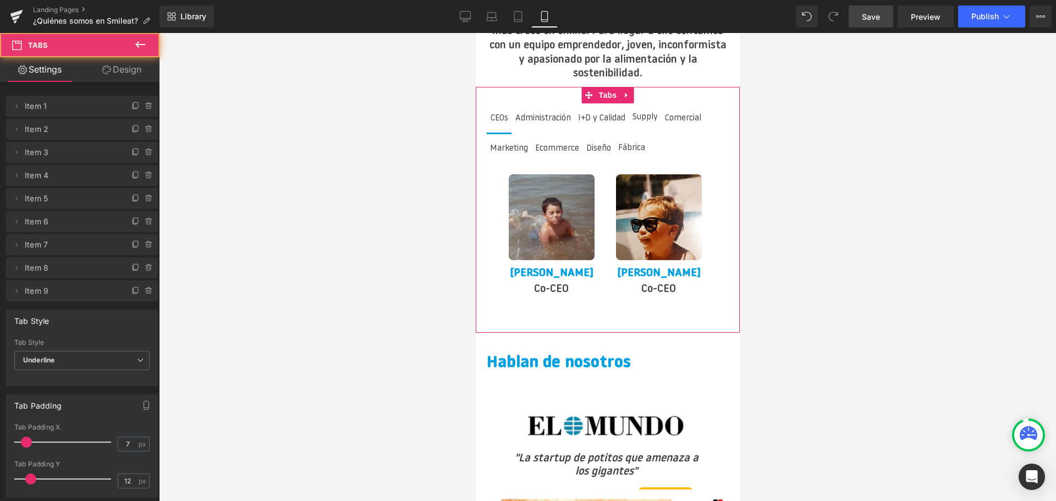
click at [497, 106] on li "CEOs Text Block" at bounding box center [498, 120] width 25 height 30
click at [541, 135] on span "Ecommerce Text Block" at bounding box center [557, 149] width 52 height 29
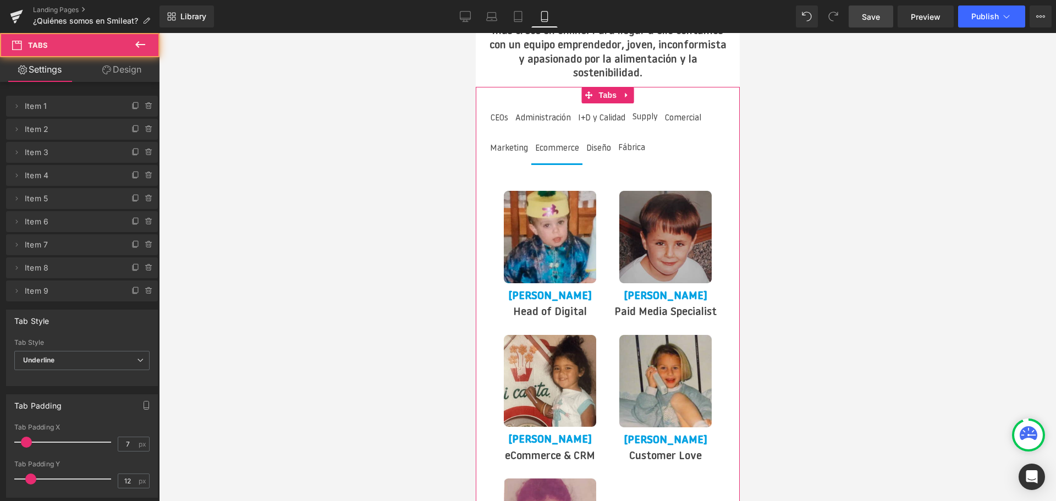
click at [548, 105] on span "Administración Text Block" at bounding box center [542, 119] width 63 height 29
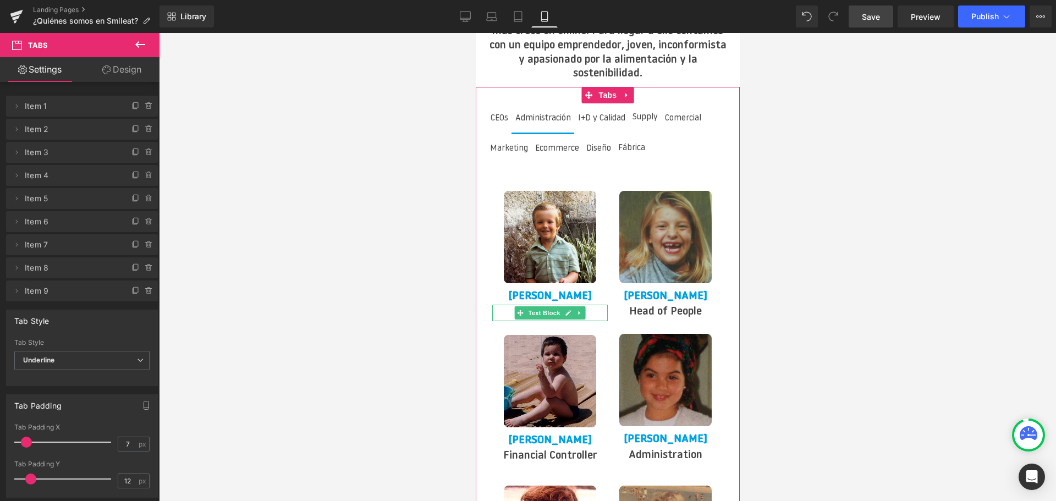
click at [595, 111] on div "I+D y Calidad Text Block" at bounding box center [601, 118] width 47 height 15
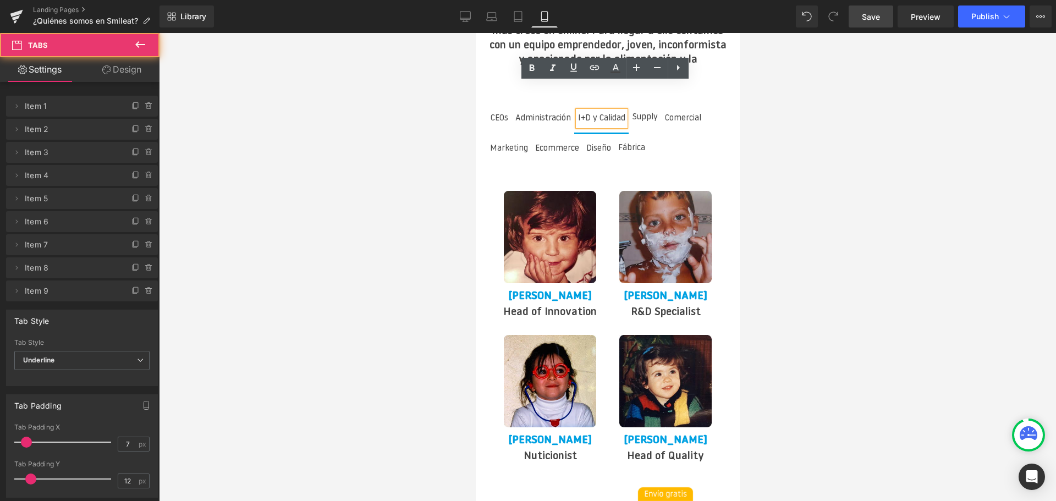
click at [645, 103] on span "Supply Text Block" at bounding box center [644, 118] width 33 height 30
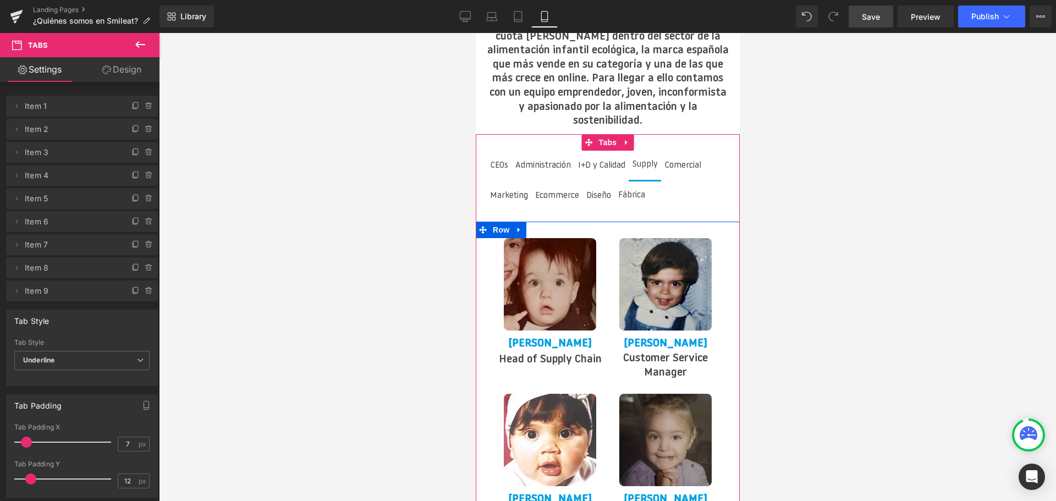
scroll to position [2255, 0]
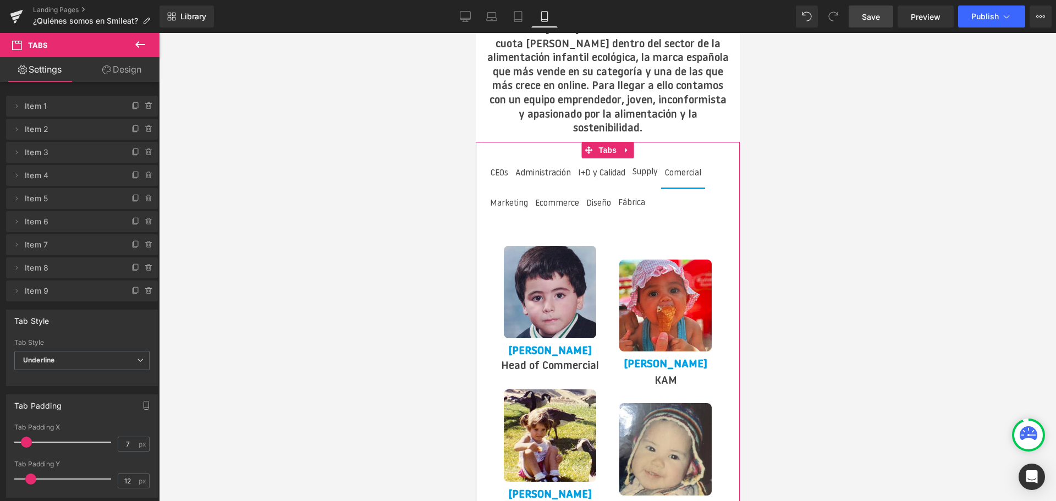
click at [674, 160] on span "Comercial Text Block" at bounding box center [683, 174] width 44 height 29
click at [514, 190] on span "Marketing Text Block" at bounding box center [509, 204] width 46 height 29
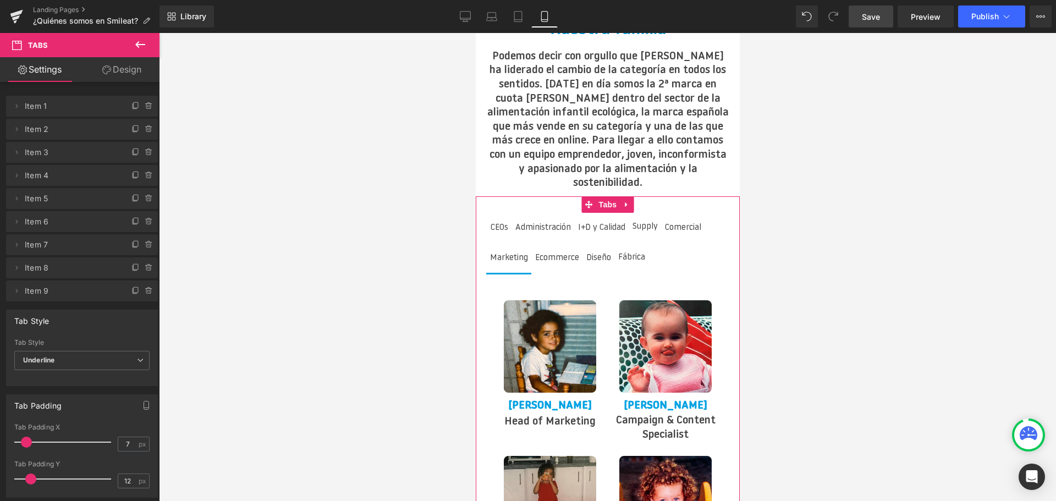
scroll to position [2200, 0]
click at [559, 245] on span "Ecommerce Text Block" at bounding box center [557, 259] width 52 height 29
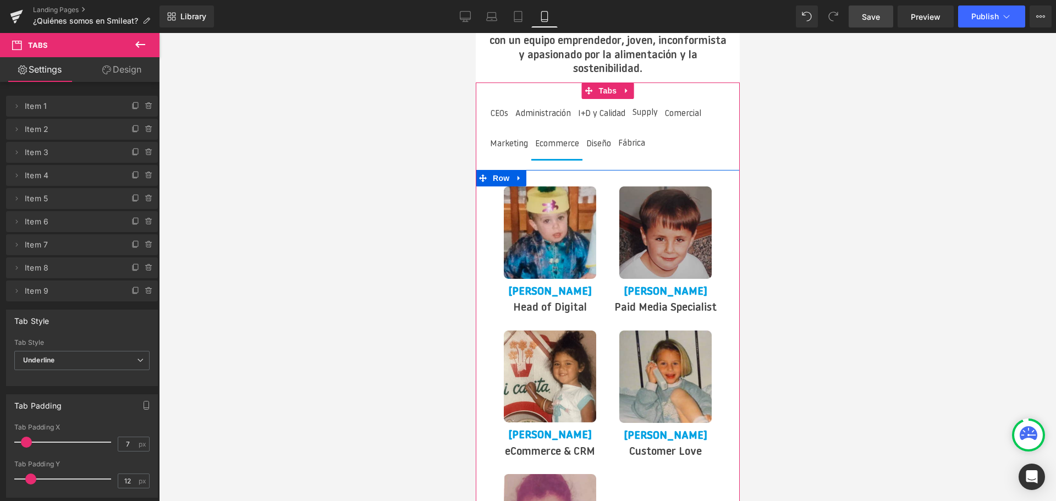
scroll to position [2310, 0]
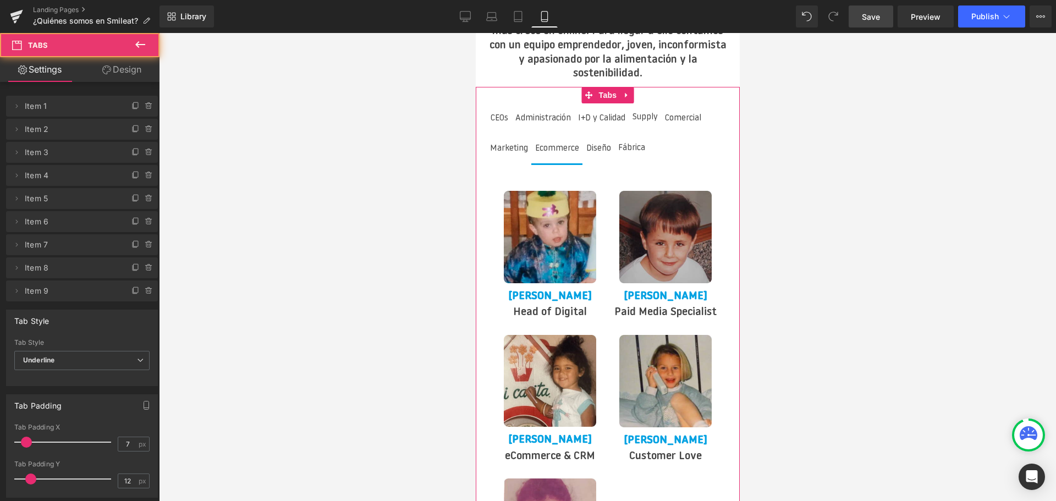
click at [602, 135] on li "Diseño Text Block" at bounding box center [598, 150] width 32 height 30
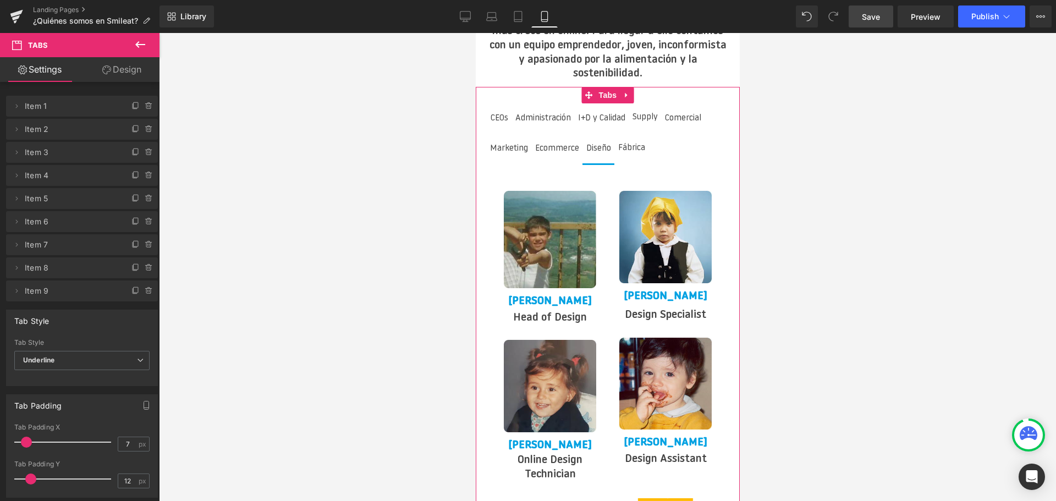
click at [475, 33] on div at bounding box center [475, 33] width 0 height 0
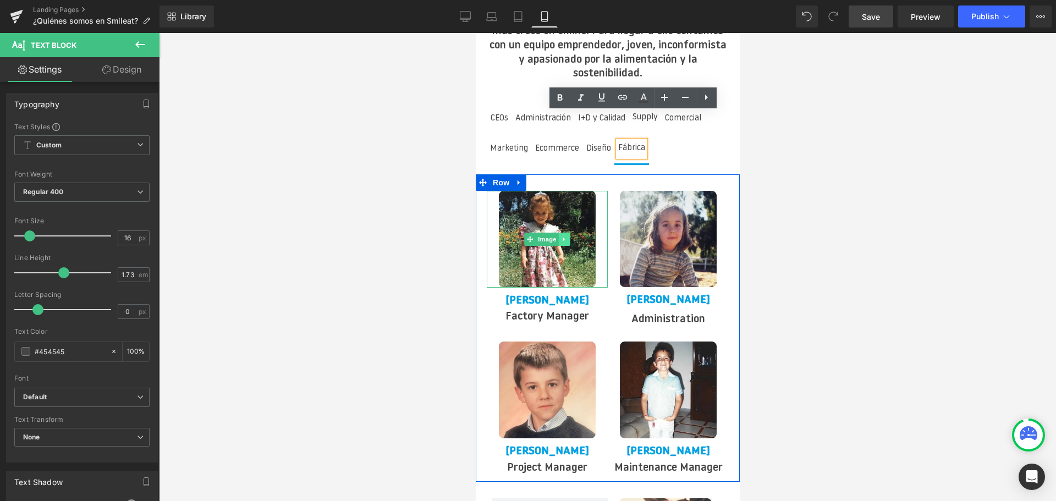
click at [561, 236] on icon at bounding box center [564, 239] width 6 height 7
click at [569, 236] on icon at bounding box center [570, 239] width 6 height 6
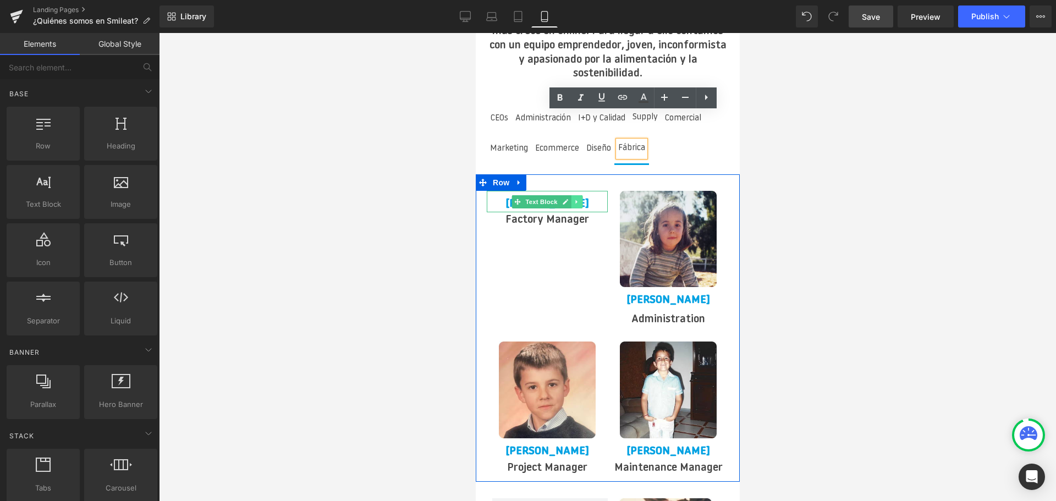
click at [575, 200] on icon at bounding box center [576, 202] width 2 height 4
click at [580, 199] on icon at bounding box center [582, 202] width 6 height 6
click at [578, 196] on icon at bounding box center [576, 199] width 6 height 7
click at [578, 193] on link at bounding box center [582, 199] width 12 height 13
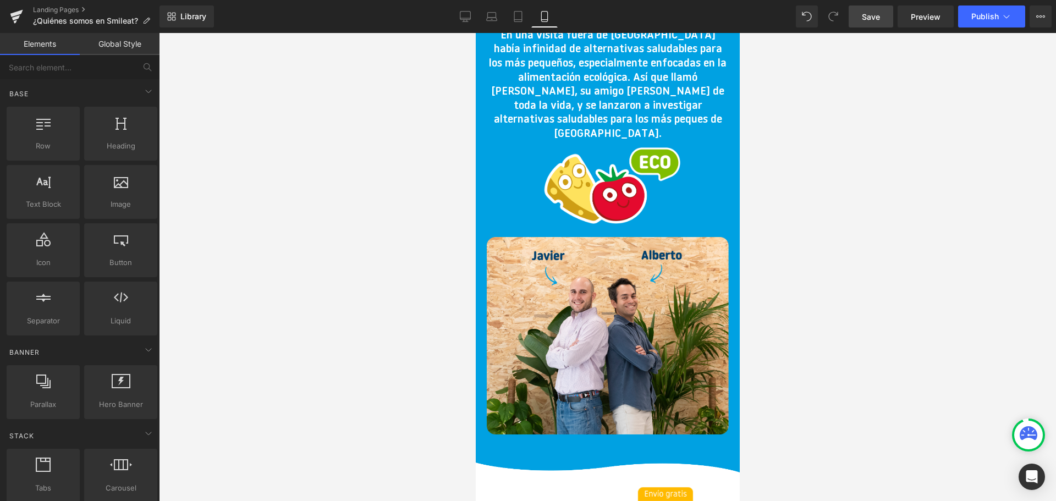
scroll to position [330, 0]
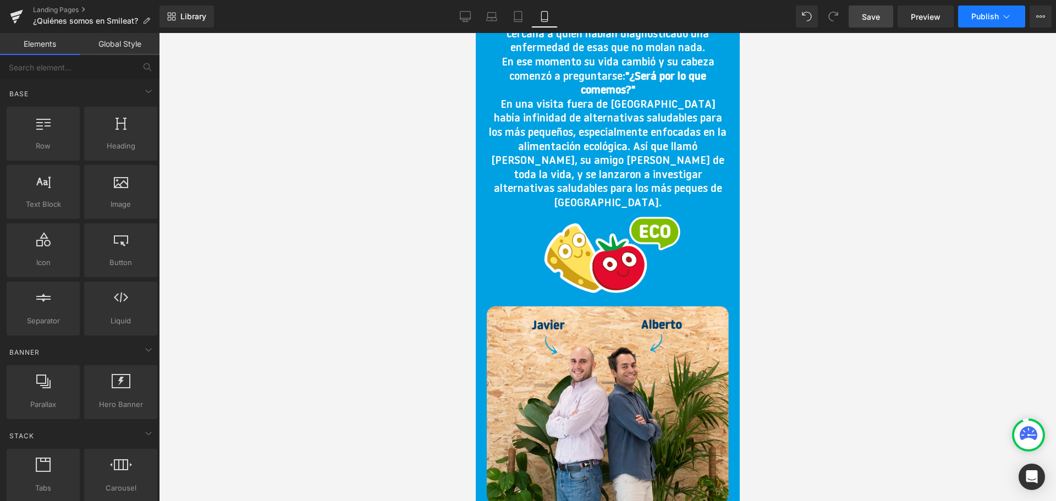
click at [982, 15] on span "Publish" at bounding box center [985, 16] width 28 height 9
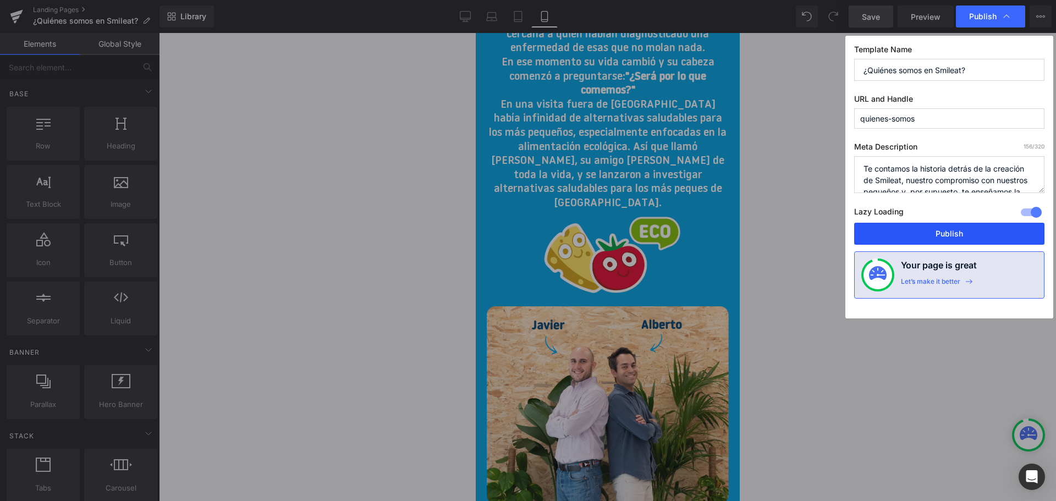
click at [895, 241] on button "Publish" at bounding box center [949, 234] width 190 height 22
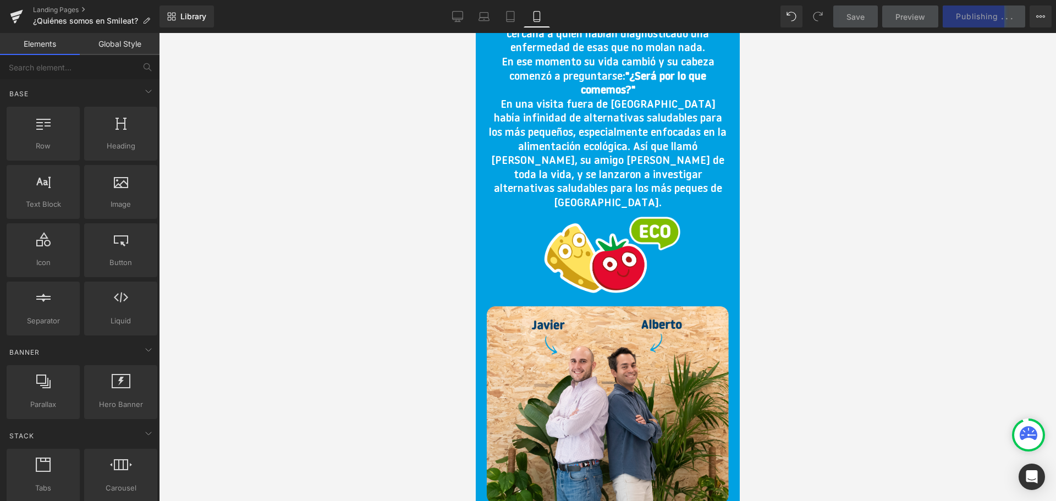
click at [866, 276] on div at bounding box center [607, 267] width 897 height 468
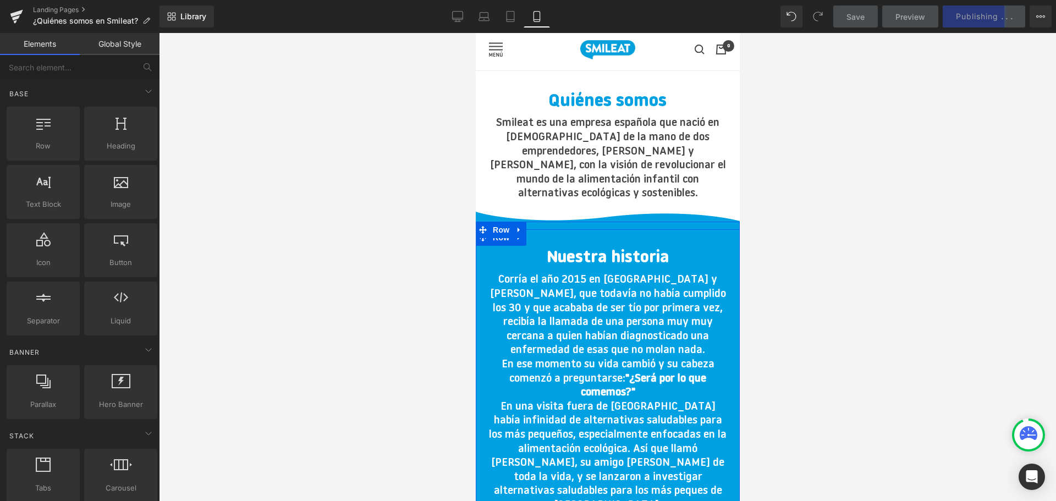
scroll to position [0, 0]
